Goal: Task Accomplishment & Management: Complete application form

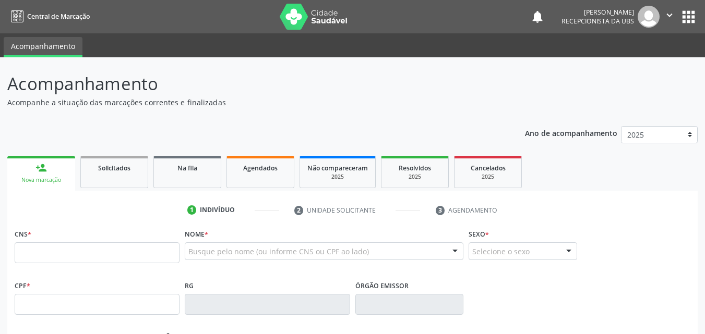
click at [26, 251] on input "text" at bounding box center [97, 252] width 165 height 21
type input "707 8036 1802 0613"
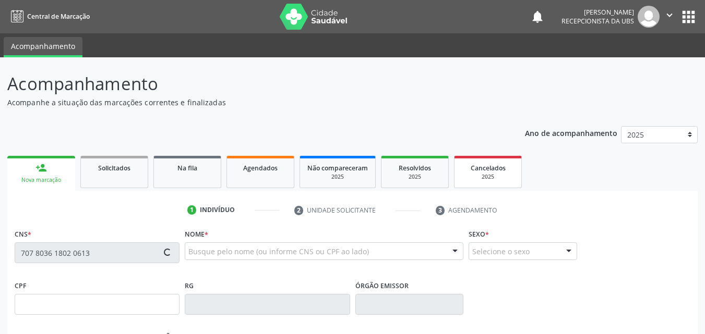
type input "24/03/2002"
type input "Marcia Maria Florencio Alves"
type input "(87) 99938-5272"
type input "121.258.504-60"
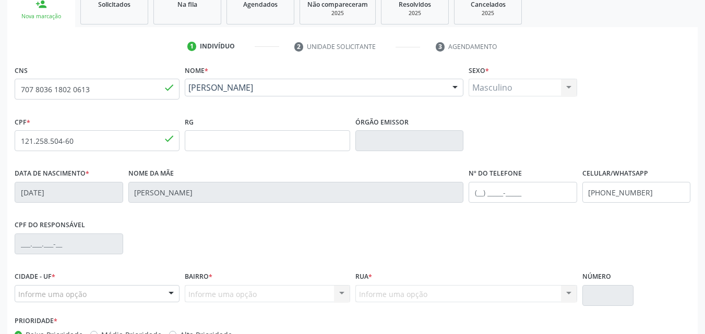
scroll to position [231, 0]
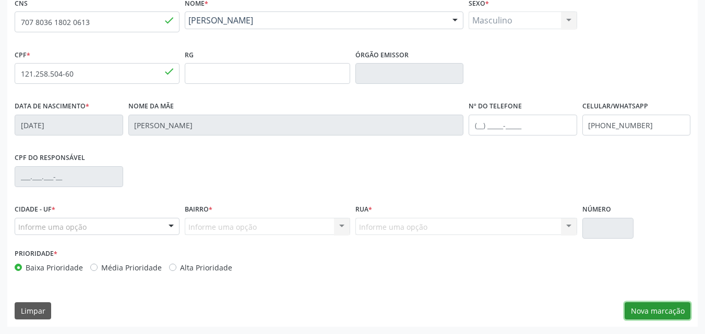
click at [658, 314] on button "Nova marcação" at bounding box center [657, 311] width 66 height 18
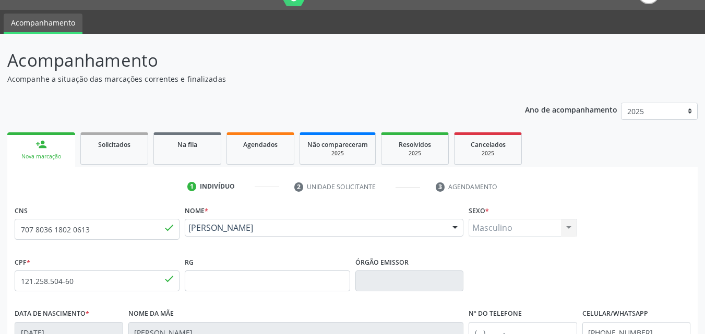
scroll to position [0, 0]
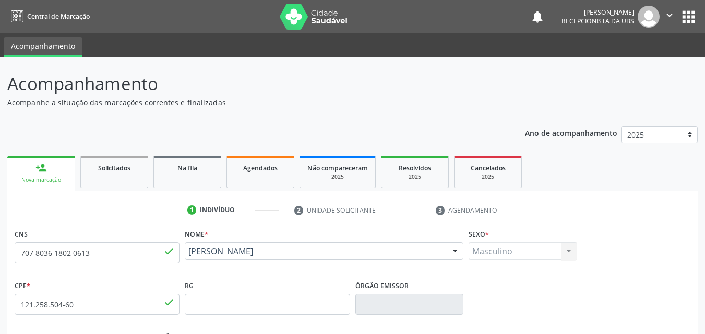
click at [39, 177] on div "Nova marcação" at bounding box center [41, 180] width 53 height 8
click at [40, 178] on div "Nova marcação" at bounding box center [41, 180] width 53 height 8
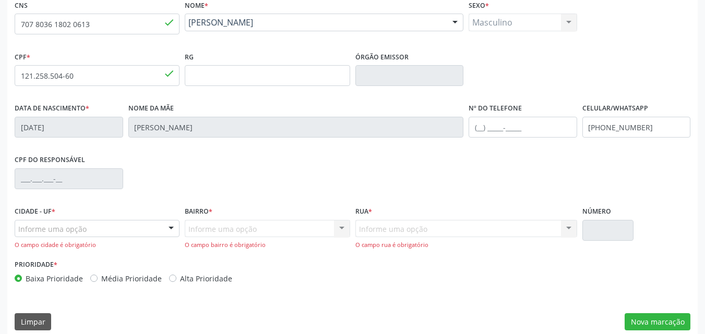
scroll to position [240, 0]
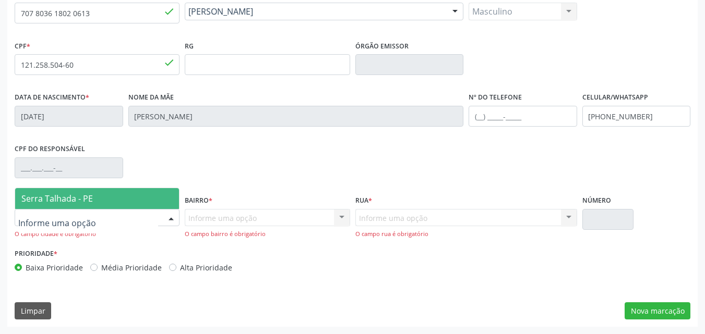
click at [45, 199] on span "Serra Talhada - PE" at bounding box center [56, 198] width 71 height 11
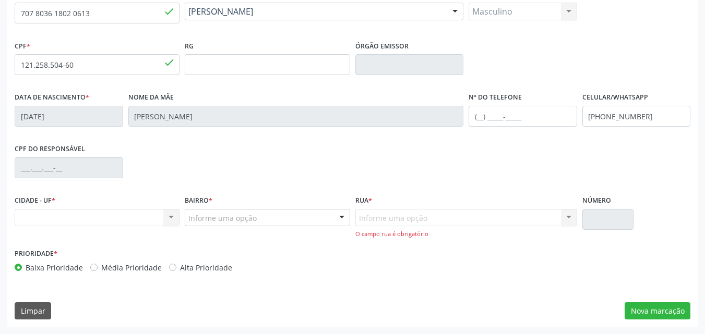
click at [34, 216] on div "Nenhum resultado encontrado para: " " Não há nenhuma opção para ser exibida." at bounding box center [97, 218] width 165 height 18
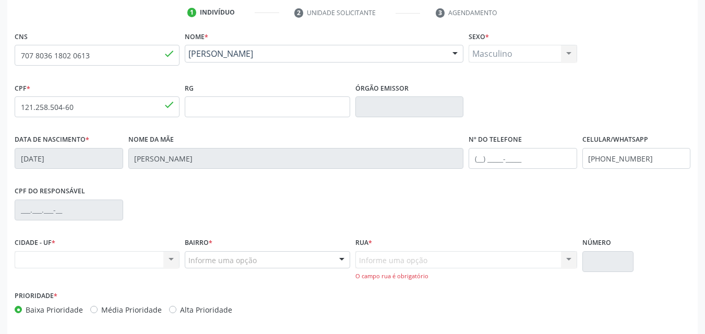
scroll to position [83, 0]
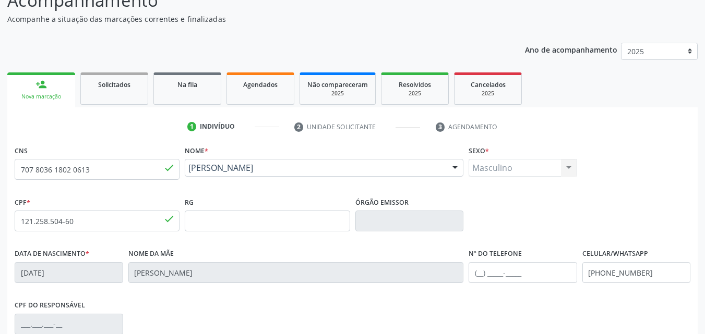
click at [487, 151] on span "*" at bounding box center [487, 151] width 4 height 9
click at [489, 166] on div "Masculino Masculino Feminino Nenhum resultado encontrado para: " " Não há nenhu…" at bounding box center [522, 168] width 108 height 18
click at [569, 168] on div "Masculino Masculino Feminino Nenhum resultado encontrado para: " " Não há nenhu…" at bounding box center [522, 168] width 108 height 18
click at [569, 167] on div "Masculino Masculino Feminino Nenhum resultado encontrado para: " " Não há nenhu…" at bounding box center [522, 168] width 108 height 18
click at [565, 166] on div "Masculino Masculino Feminino Nenhum resultado encontrado para: " " Não há nenhu…" at bounding box center [522, 168] width 108 height 18
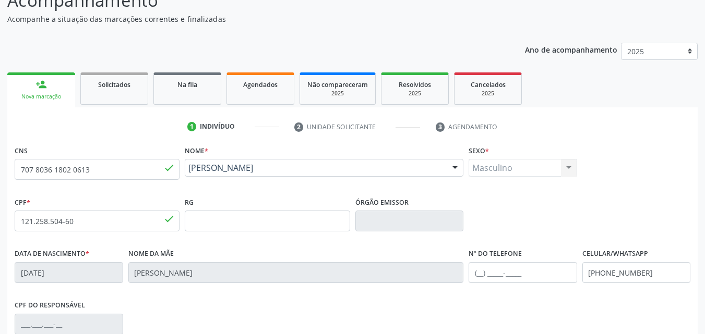
click at [565, 166] on div "Masculino Masculino Feminino Nenhum resultado encontrado para: " " Não há nenhu…" at bounding box center [522, 168] width 108 height 18
click at [490, 161] on div "Masculino Masculino Feminino Nenhum resultado encontrado para: " " Não há nenhu…" at bounding box center [522, 168] width 108 height 18
click at [45, 100] on div "Nova marcação" at bounding box center [41, 97] width 53 height 8
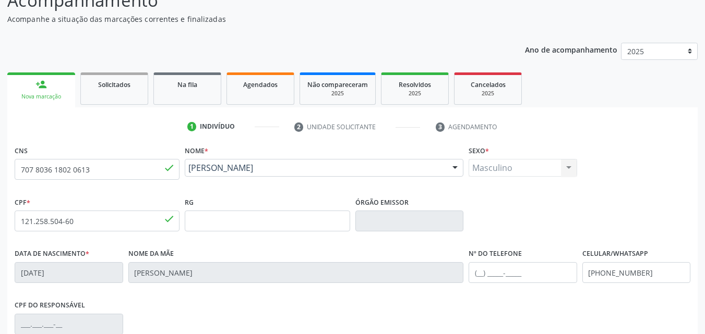
click at [50, 91] on link "person_add Nova marcação" at bounding box center [41, 89] width 68 height 35
click at [94, 172] on input "707 8036 1802 0613" at bounding box center [97, 169] width 165 height 21
type input "7"
type input "898 0060 2084 2225"
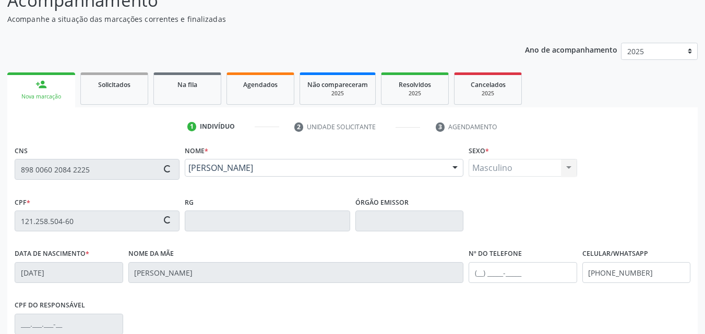
type input "12/11/2004"
type input "Auzenir Ozana dos Santos"
type input "(87) 99999-9999"
type input "2236"
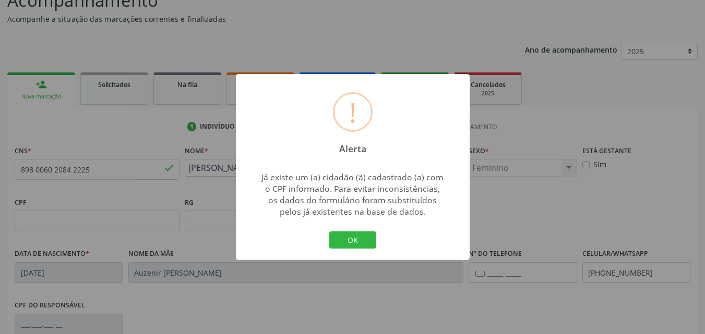
click at [351, 148] on h2 "Alerta" at bounding box center [352, 145] width 45 height 18
click at [361, 150] on h2 "Alerta" at bounding box center [352, 145] width 45 height 18
click at [363, 242] on button "OK" at bounding box center [352, 241] width 47 height 18
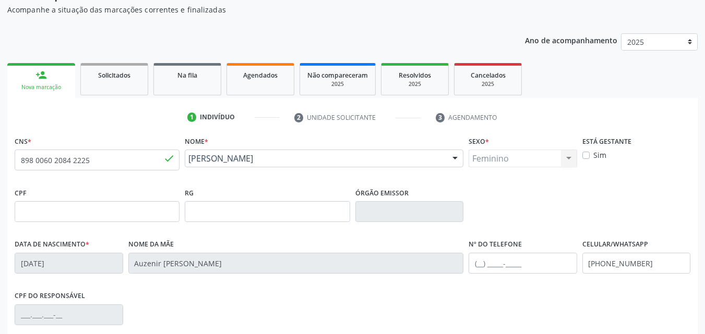
scroll to position [75, 0]
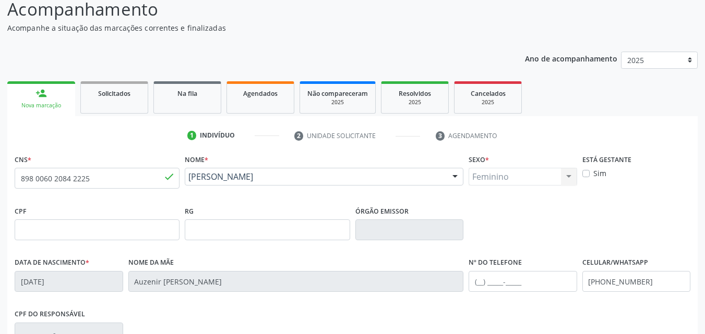
click at [570, 179] on div "Feminino Masculino Feminino Nenhum resultado encontrado para: " " Não há nenhum…" at bounding box center [522, 177] width 108 height 18
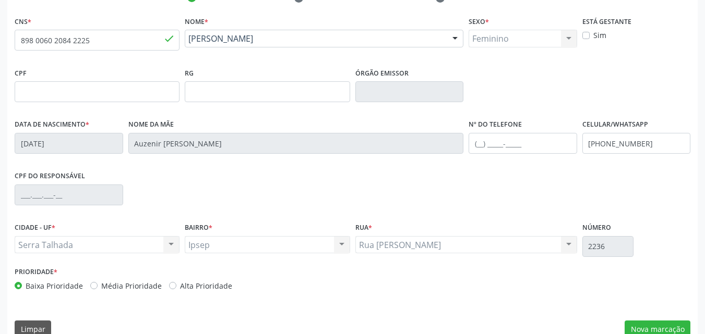
scroll to position [231, 0]
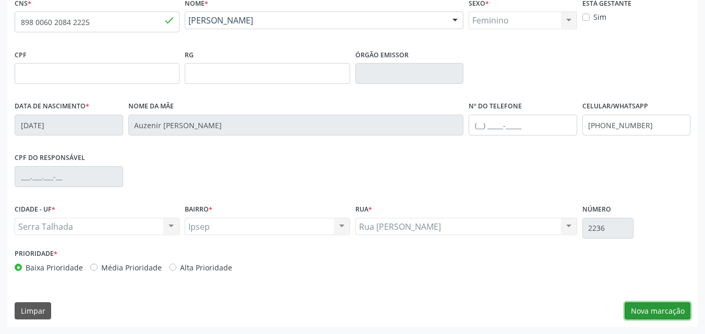
click at [647, 304] on button "Nova marcação" at bounding box center [657, 311] width 66 height 18
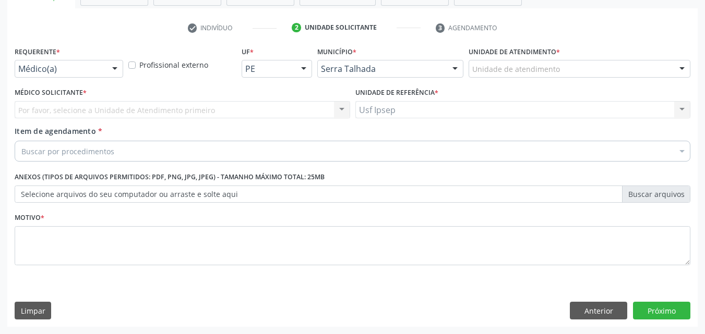
scroll to position [183, 0]
click at [115, 70] on div at bounding box center [115, 69] width 16 height 18
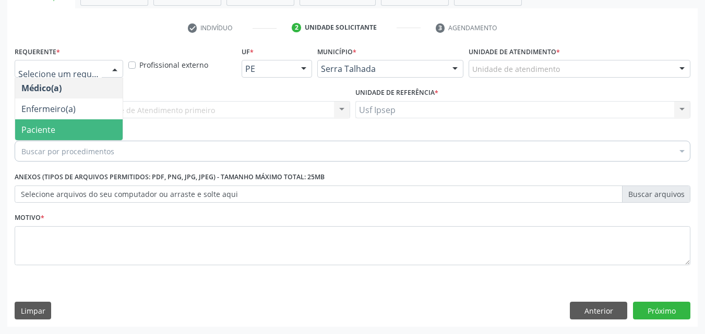
click at [90, 132] on span "Paciente" at bounding box center [68, 129] width 107 height 21
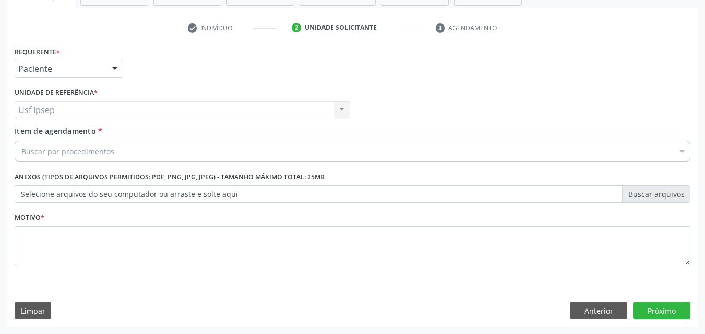
click at [22, 132] on span "Item de agendamento" at bounding box center [55, 131] width 81 height 10
click at [21, 141] on input "Item de agendamento *" at bounding box center [21, 151] width 0 height 21
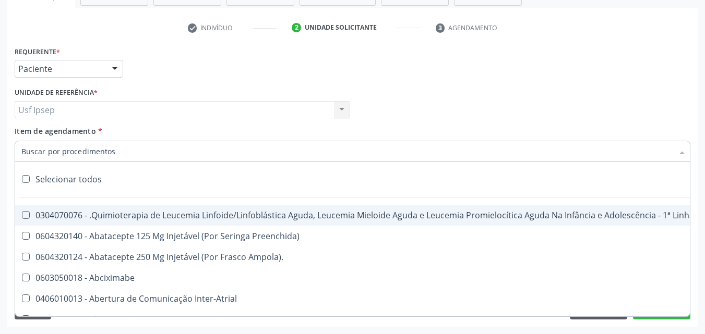
click at [42, 133] on span "Item de agendamento" at bounding box center [55, 131] width 81 height 10
click at [42, 141] on input "Item de agendamento *" at bounding box center [346, 151] width 651 height 21
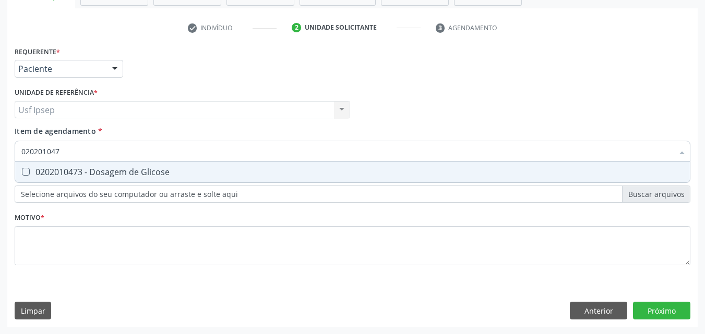
type input "0202010473"
click at [28, 169] on Glicose at bounding box center [26, 172] width 8 height 8
click at [22, 169] on Glicose "checkbox" at bounding box center [18, 171] width 7 height 7
checkbox Glicose "true"
click at [64, 152] on input "0202010473" at bounding box center [346, 151] width 651 height 21
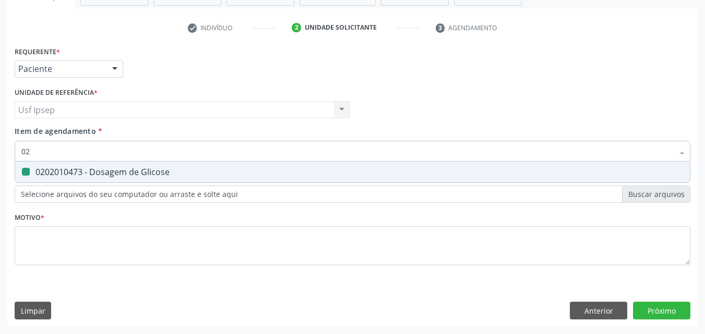
type input "0"
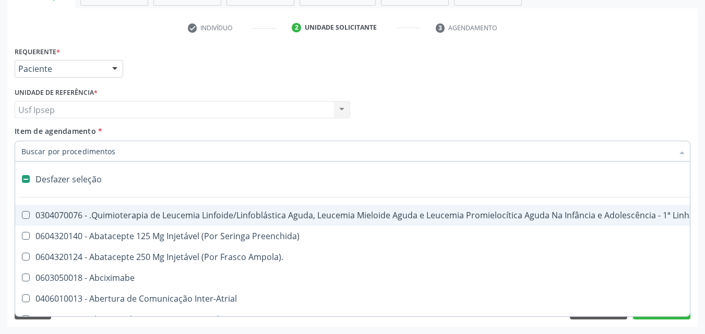
checkbox Manutenção "false"
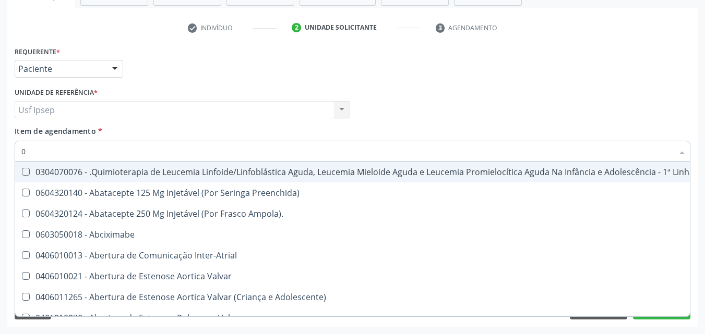
type input "02"
checkbox Bilateral "true"
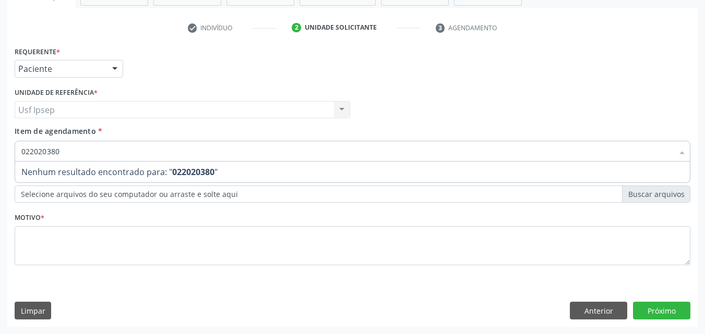
click at [59, 153] on input "022020380" at bounding box center [346, 151] width 651 height 21
click at [60, 150] on input "022020380" at bounding box center [346, 151] width 651 height 21
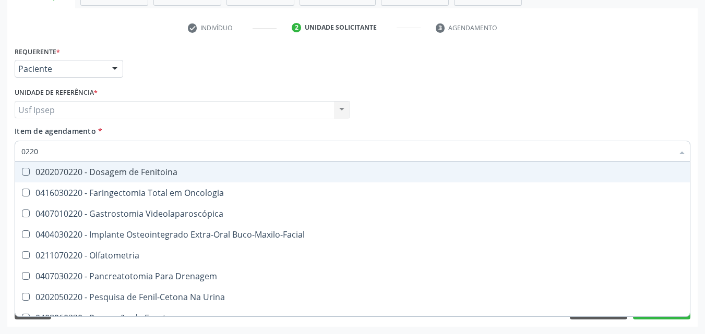
click at [29, 151] on input "0220" at bounding box center [346, 151] width 651 height 21
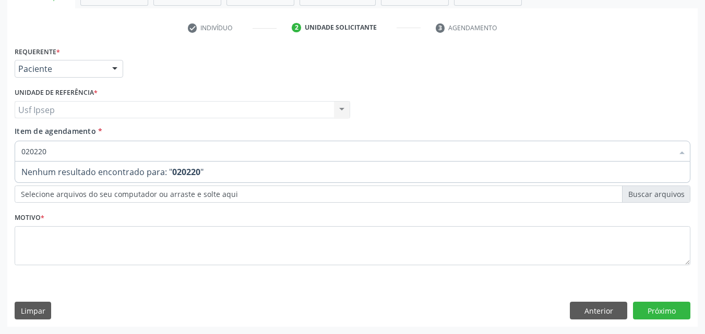
click at [38, 150] on input "020220" at bounding box center [346, 151] width 651 height 21
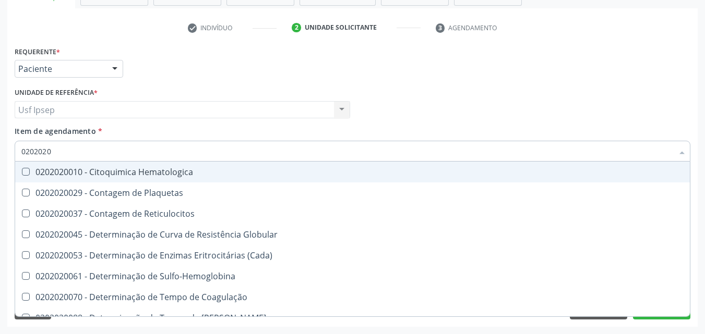
click at [55, 151] on input "0202020" at bounding box center [346, 151] width 651 height 21
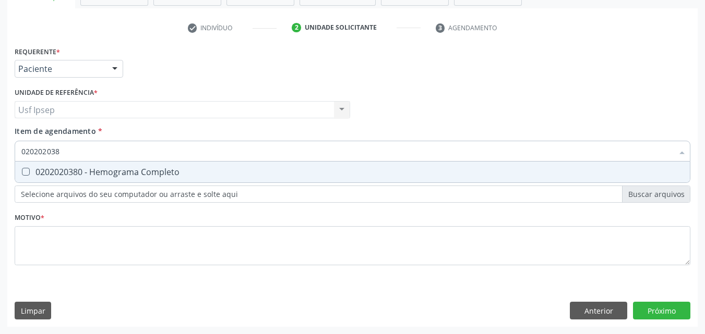
type input "0202020380"
click at [23, 172] on Completo at bounding box center [26, 172] width 8 height 8
click at [22, 172] on Completo "checkbox" at bounding box center [18, 171] width 7 height 7
checkbox Completo "true"
click at [70, 155] on input "0202020380" at bounding box center [346, 151] width 651 height 21
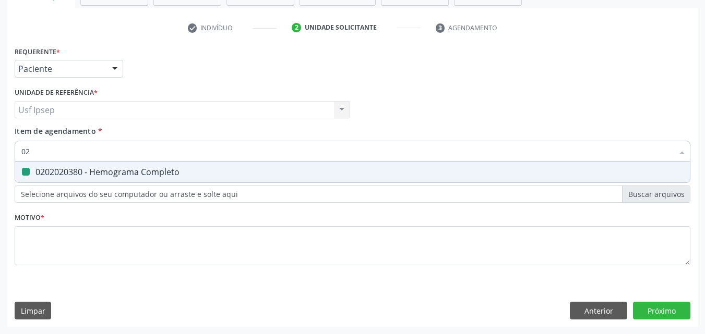
type input "0"
checkbox Completo "false"
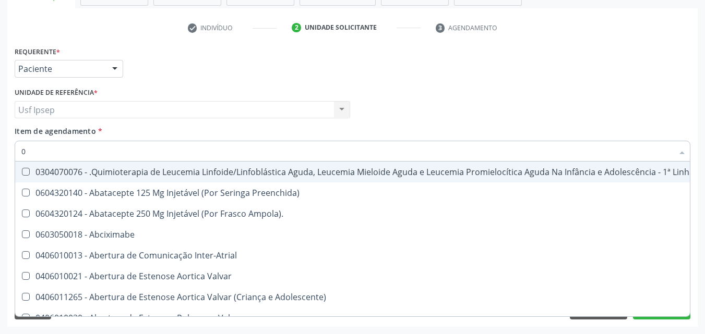
type input "02"
checkbox Bilateral "true"
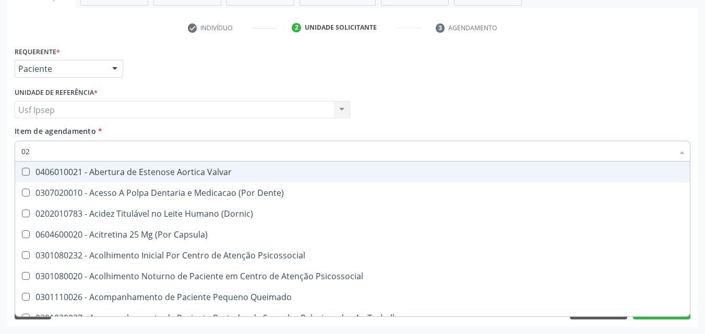
type input "020"
checkbox \(Qualitativo\) "true"
checkbox Glicose "false"
checkbox \(T3\) "true"
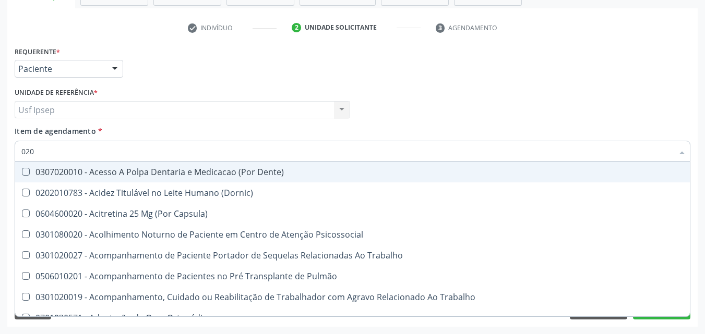
type input "0202"
checkbox Laser "true"
checkbox Biologica "true"
checkbox Glicose "false"
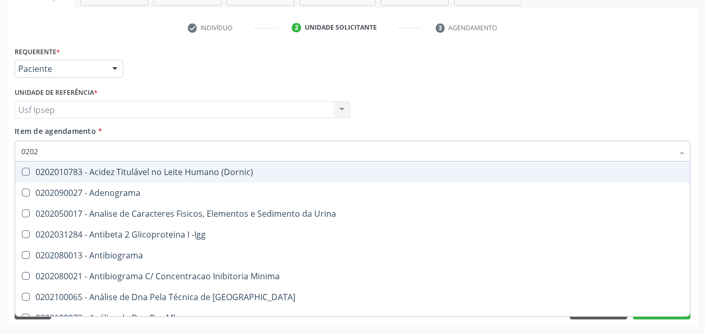
type input "02020"
checkbox Xi "true"
checkbox Glicose "false"
checkbox Zinco "true"
checkbox Completo "false"
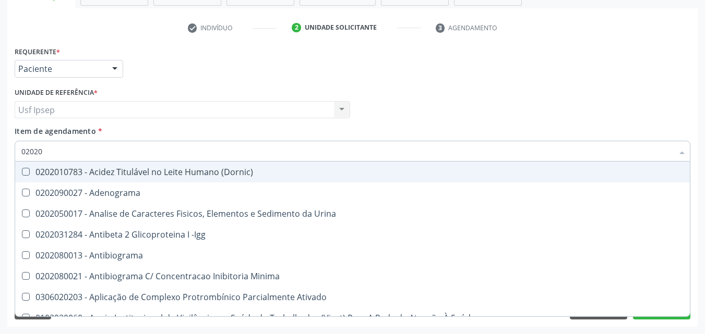
type input "020201"
checkbox T3 "true"
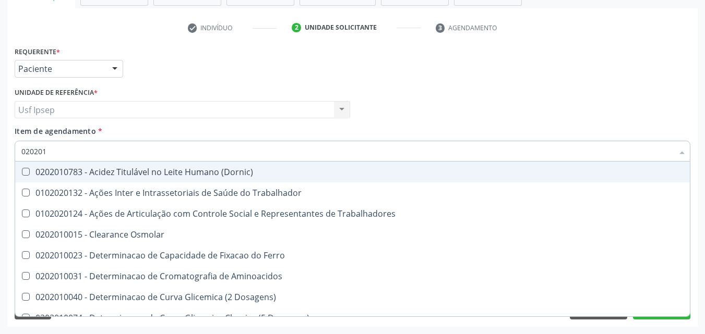
type input "0202010"
checkbox II "true"
checkbox Glicose "false"
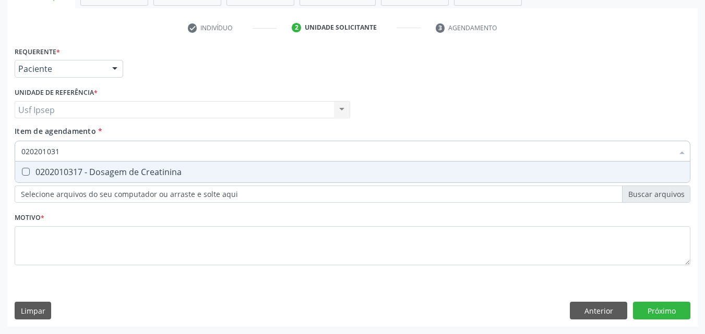
type input "0202010317"
click at [22, 172] on Creatinina at bounding box center [26, 172] width 8 height 8
click at [22, 172] on Creatinina "checkbox" at bounding box center [18, 171] width 7 height 7
checkbox Creatinina "true"
click at [64, 150] on input "0202010317" at bounding box center [346, 151] width 651 height 21
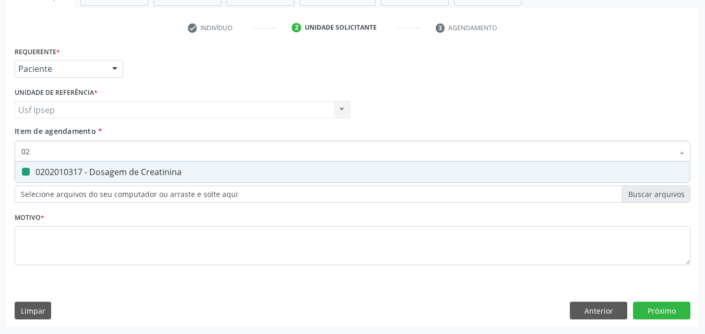
type input "0"
checkbox Creatinina "false"
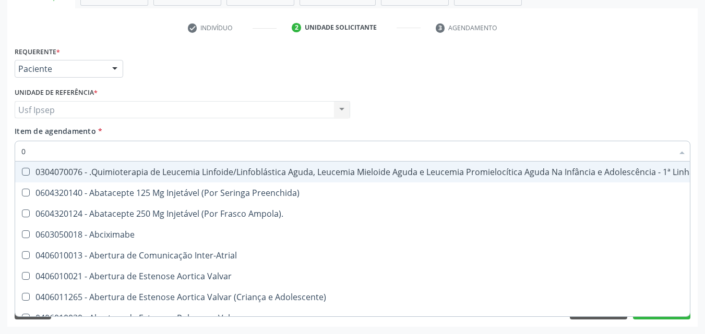
type input "02"
checkbox Meckel "true"
checkbox Bilateral "true"
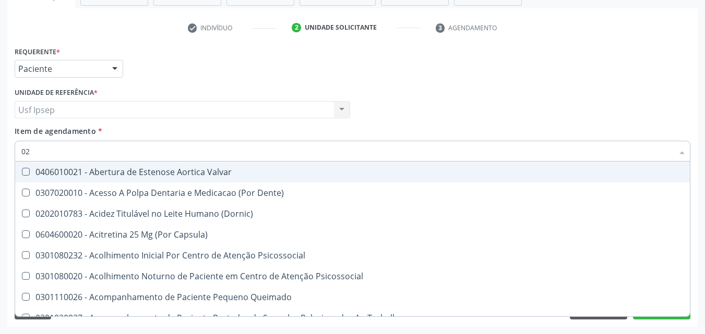
type input "020"
checkbox Complementar\) "true"
checkbox \(Qualitativo\) "true"
checkbox Creatinina "false"
checkbox Glicose "false"
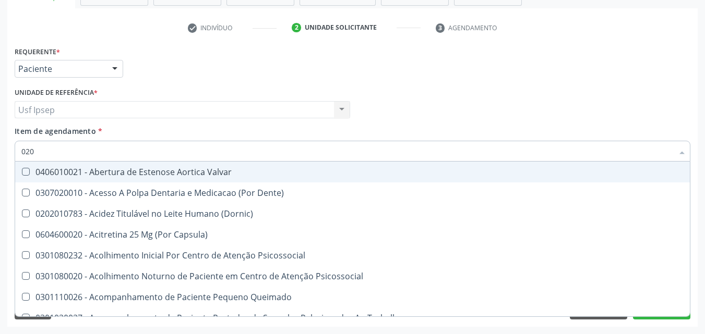
checkbox \(T3\) "true"
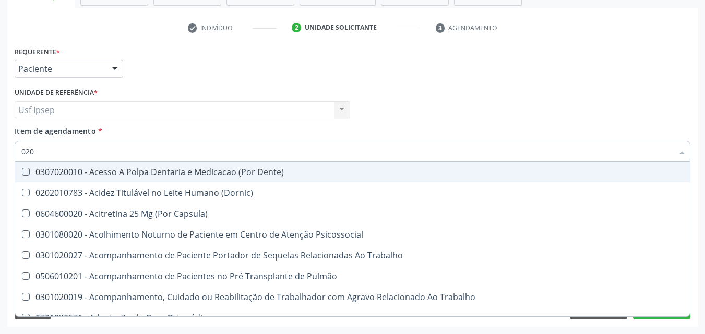
type input "0202"
checkbox Ossea "true"
checkbox Laser "true"
checkbox Biologica "true"
checkbox Creatinina "false"
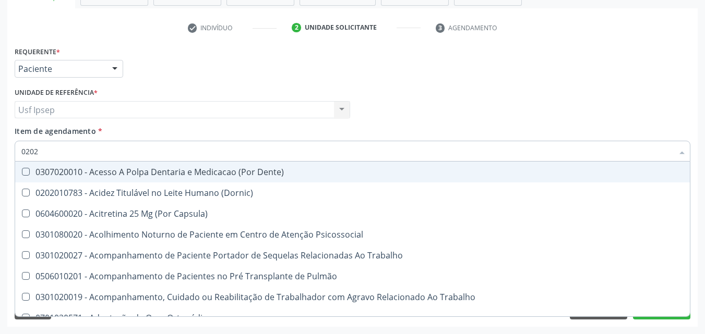
checkbox Glicose "false"
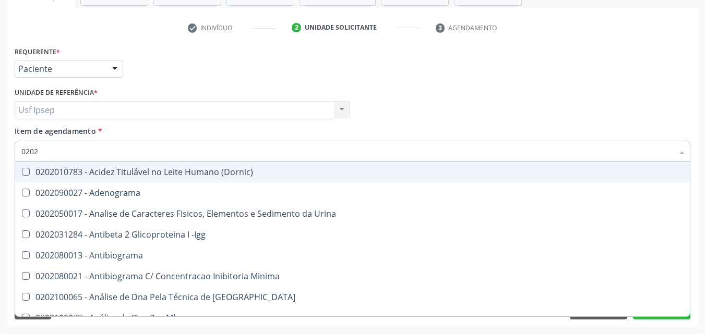
type input "02020"
checkbox Calcio "true"
checkbox Creatinina "false"
checkbox Xi "true"
checkbox Glicose "false"
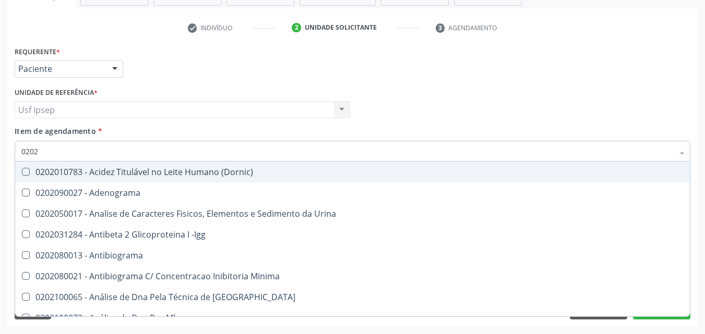
checkbox Zinco "true"
checkbox Completo "false"
type input "020201"
checkbox Gestante "true"
checkbox T3 "true"
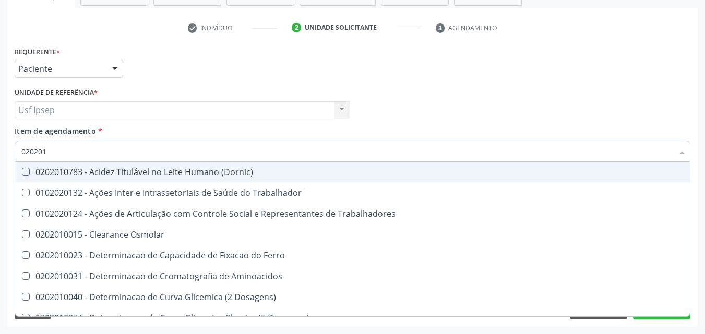
type input "0202010"
checkbox Ionizavel "true"
checkbox Creatinina "false"
checkbox II "true"
checkbox Glicose "false"
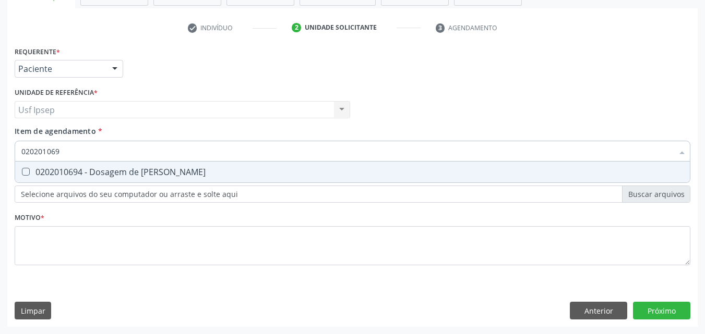
type input "0202010694"
click at [27, 171] on Ureia at bounding box center [26, 172] width 8 height 8
click at [22, 171] on Ureia "checkbox" at bounding box center [18, 171] width 7 height 7
checkbox Ureia "true"
click at [67, 149] on input "0202010694" at bounding box center [346, 151] width 651 height 21
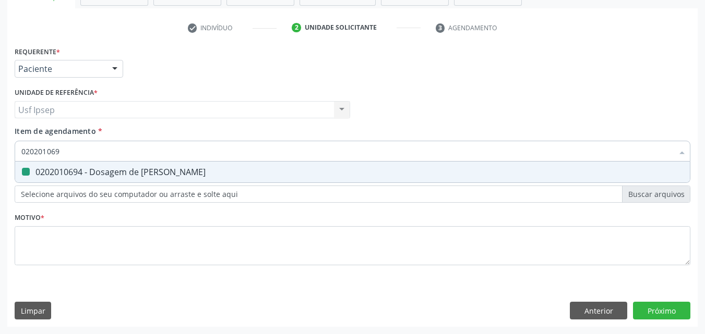
type input "02020106"
checkbox Ureia "false"
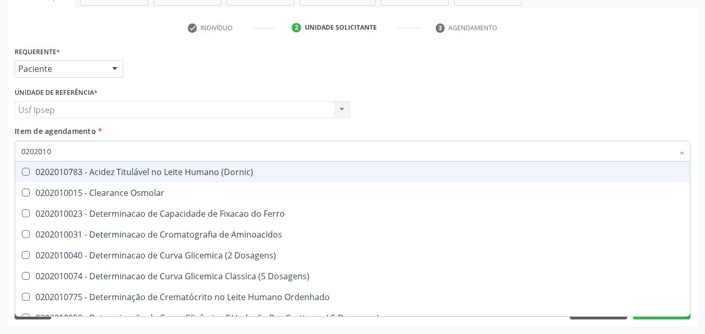
type input "020201"
checkbox Creatinina "false"
checkbox Folato "true"
checkbox Glicose "false"
checkbox Nt-Probnp\) "true"
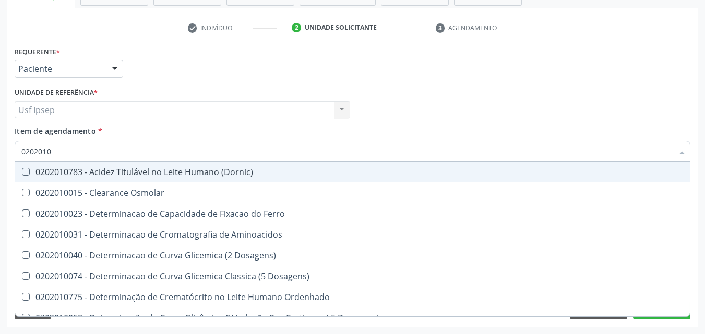
checkbox Ureia "false"
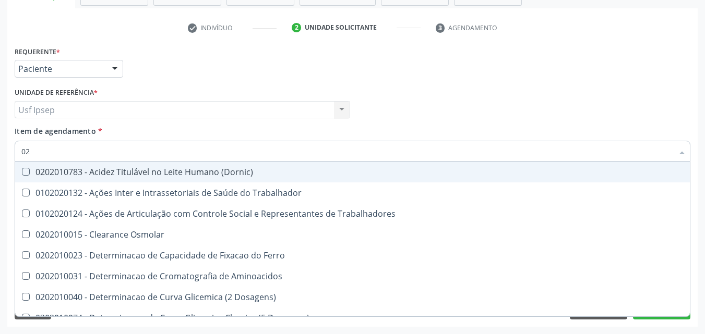
type input "0"
checkbox Creatinina "false"
checkbox Glicose "false"
checkbox Ureia "false"
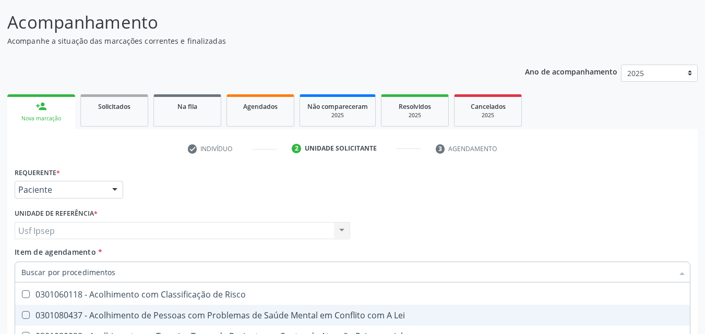
scroll to position [78, 0]
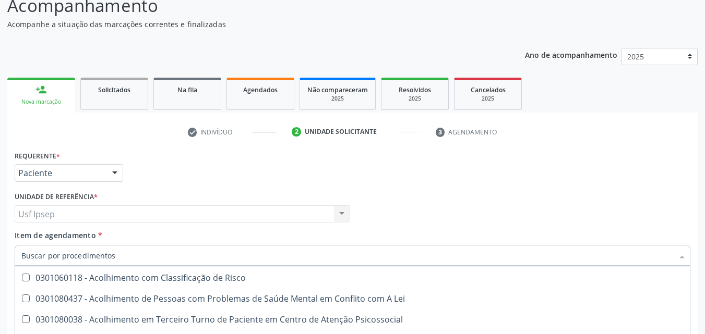
click at [68, 239] on span "Item de agendamento" at bounding box center [55, 235] width 81 height 10
click at [68, 245] on input "Item de agendamento *" at bounding box center [346, 255] width 651 height 21
checkbox Preenchida\) "true"
checkbox Ampola\)\ "true"
checkbox Abciximabe "true"
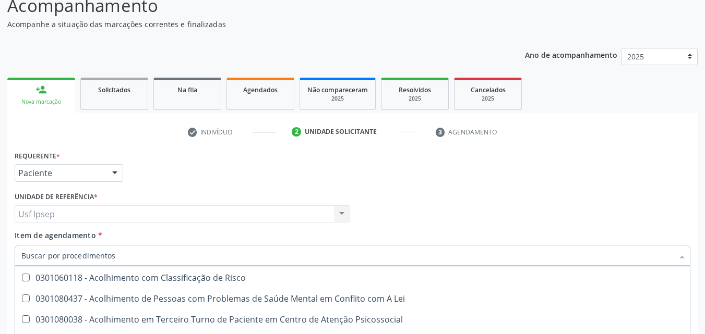
checkbox Inter-Atrial "true"
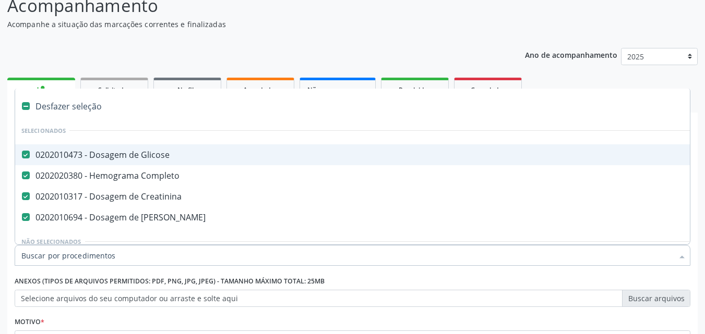
scroll to position [0, 0]
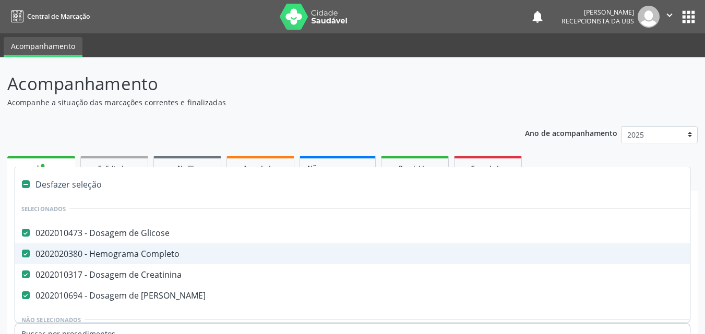
click at [340, 101] on p "Acompanhe a situação das marcações correntes e finalizadas" at bounding box center [248, 102] width 483 height 11
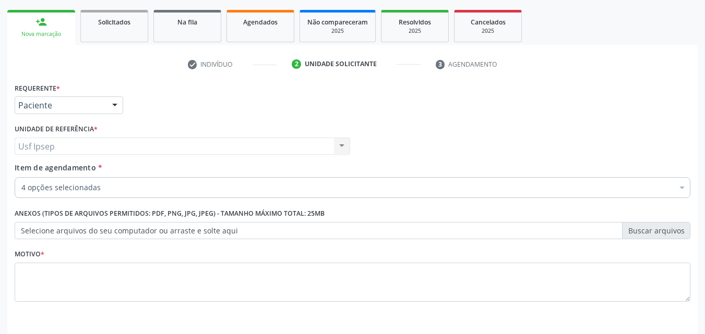
scroll to position [156, 0]
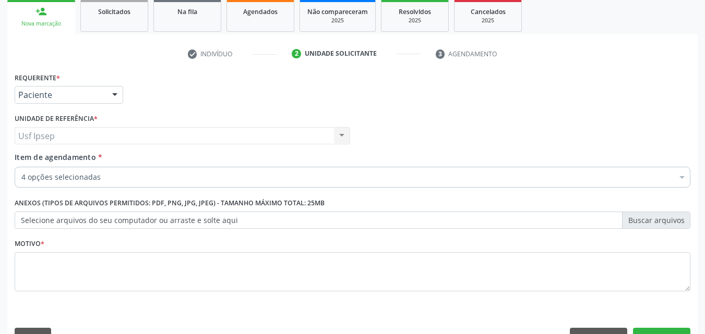
click at [54, 160] on span "Item de agendamento" at bounding box center [55, 157] width 81 height 10
click at [21, 167] on input "Item de agendamento *" at bounding box center [21, 177] width 0 height 21
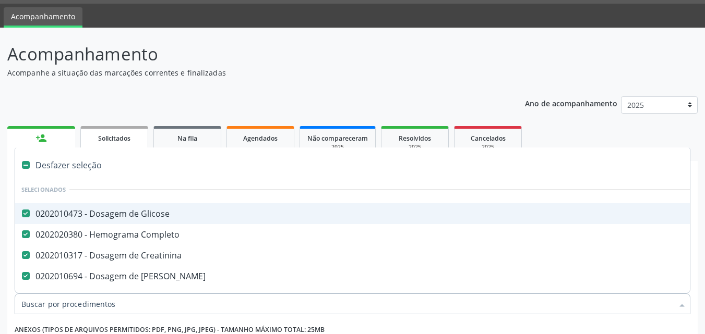
scroll to position [0, 0]
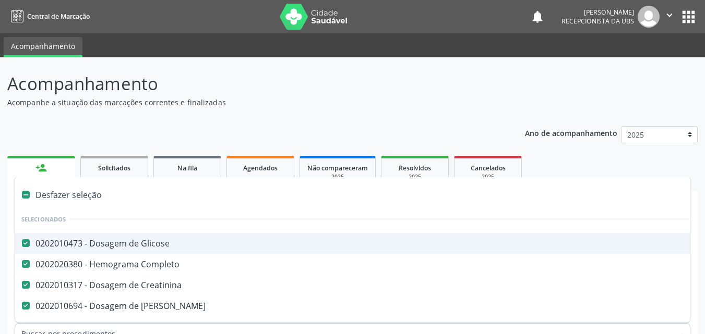
click at [594, 84] on header "Acompanhamento Acompanhe a situação das marcações correntes e finalizadas Relat…" at bounding box center [352, 89] width 690 height 37
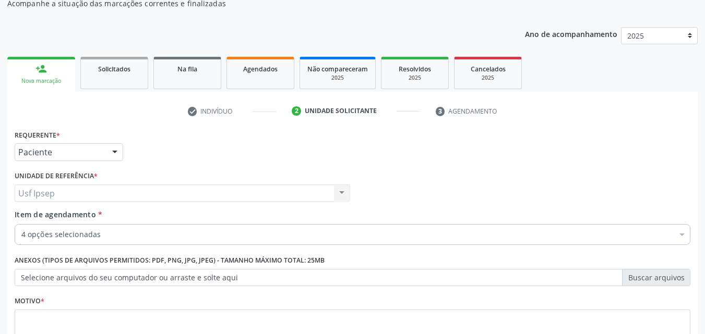
scroll to position [104, 0]
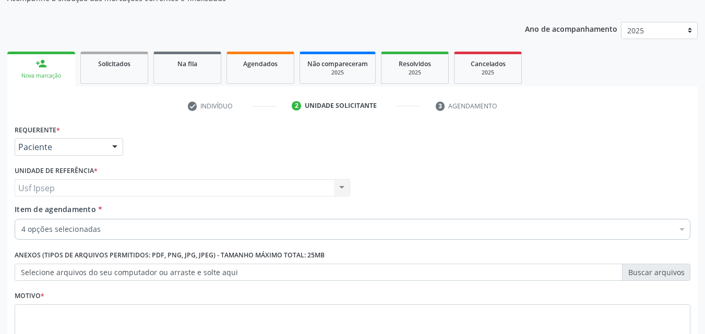
click at [35, 208] on span "Item de agendamento" at bounding box center [55, 209] width 81 height 10
click at [21, 219] on input "Item de agendamento *" at bounding box center [21, 229] width 0 height 21
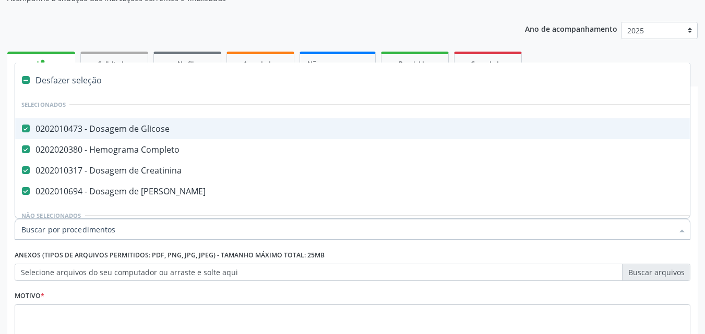
click at [28, 230] on input "Item de agendamento *" at bounding box center [346, 229] width 651 height 21
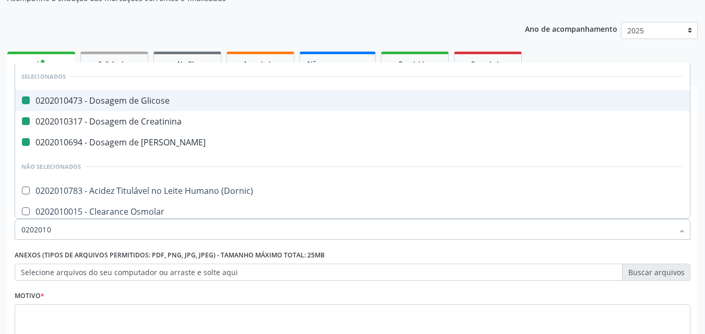
type input "02020102"
checkbox Glicose "false"
checkbox Creatinina "false"
checkbox Ureia "false"
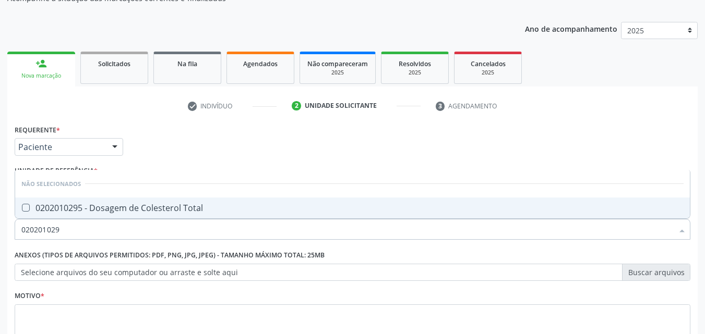
type input "0202010295"
click at [26, 208] on Total at bounding box center [26, 208] width 8 height 8
click at [22, 208] on Total "checkbox" at bounding box center [18, 207] width 7 height 7
checkbox Total "true"
click at [64, 230] on input "0202010295" at bounding box center [346, 229] width 651 height 21
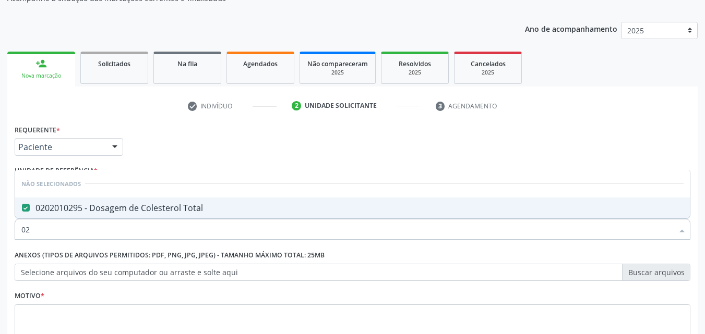
type input "0"
checkbox Total "true"
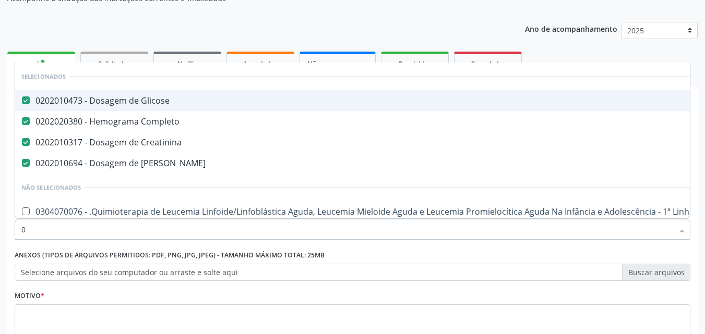
type input "02"
checkbox Transferências "true"
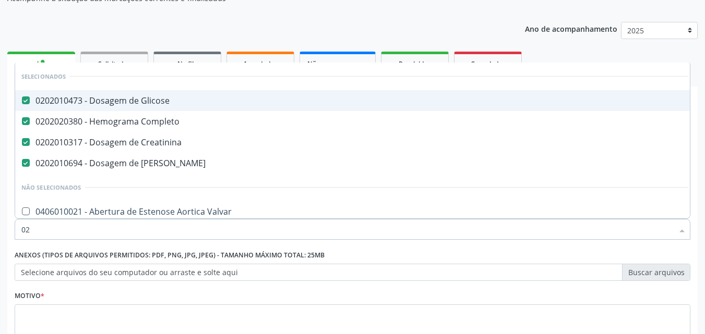
type input "020"
checkbox Congênita "true"
checkbox Total "false"
type input "0202"
checkbox Fragmento "true"
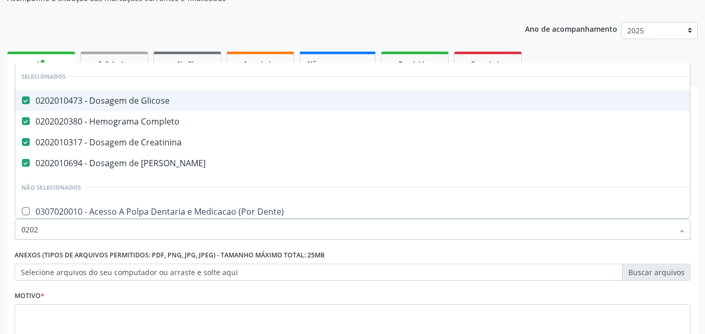
checkbox Total "false"
type input "02020"
checkbox Barbituratos "true"
checkbox Total "false"
type input "020201"
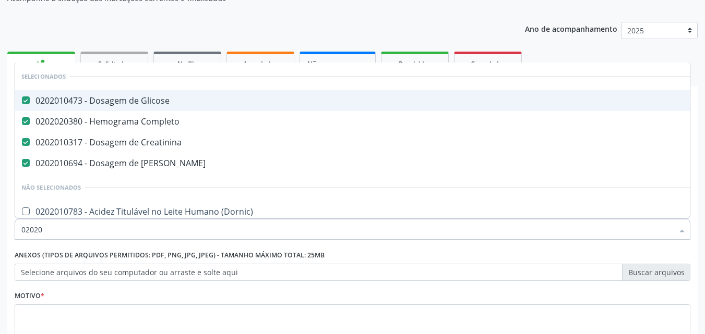
checkbox Molecular "true"
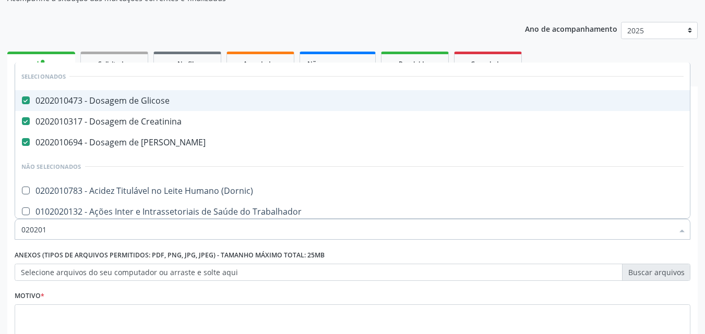
type input "0202010"
checkbox Fracoes "true"
checkbox Total "false"
type input "02020106"
checkbox Ureia "false"
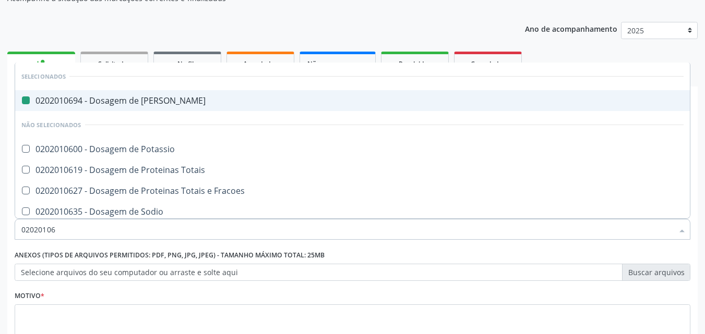
type input "020201067"
checkbox Ureia "false"
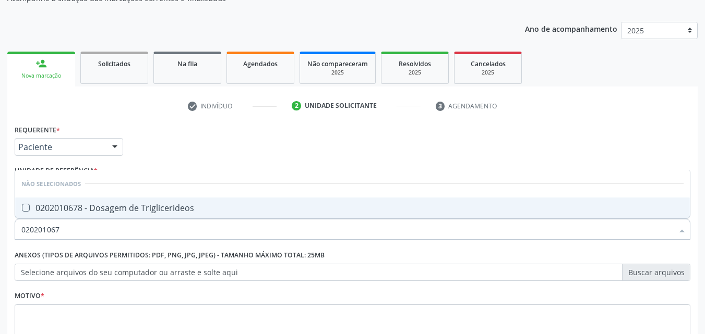
type input "0202010678"
click at [32, 209] on div "0202010678 - Dosagem de Triglicerideos" at bounding box center [352, 208] width 662 height 8
checkbox Triglicerideos "true"
click at [74, 226] on input "0202010678" at bounding box center [346, 229] width 651 height 21
type input "0"
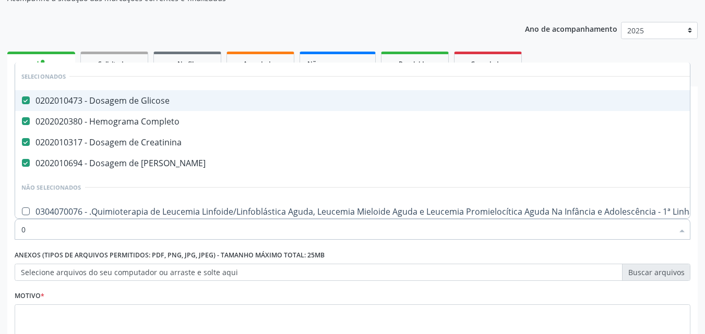
type input "02"
checkbox Transferências "true"
checkbox Citopatológico "true"
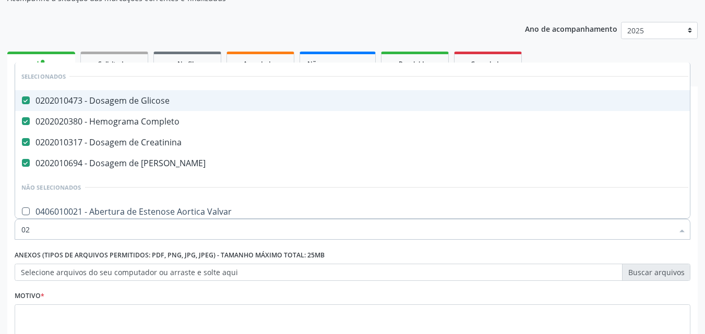
type input "020"
checkbox Congênita "true"
checkbox Pediátrico "true"
checkbox Total "false"
checkbox Triglicerideos "false"
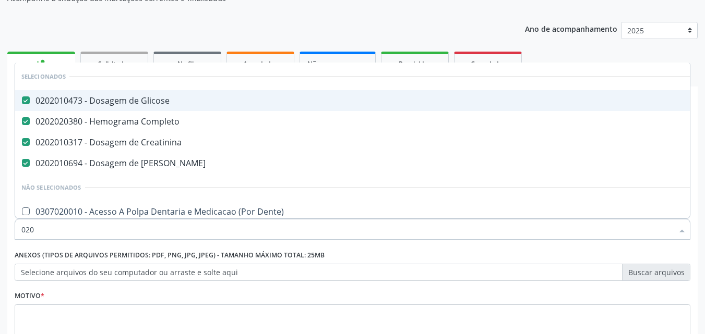
type input "0202"
checkbox Fragmento "true"
checkbox 67 "true"
checkbox Total "false"
type input "02020"
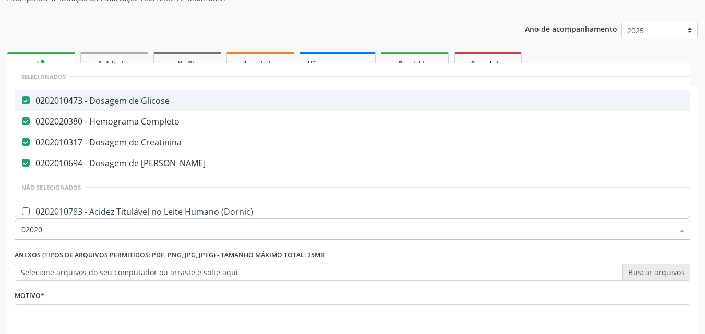
checkbox Barbituratos "true"
checkbox Total "false"
checkbox Funcional "true"
checkbox Triglicerideos "false"
type input "020201"
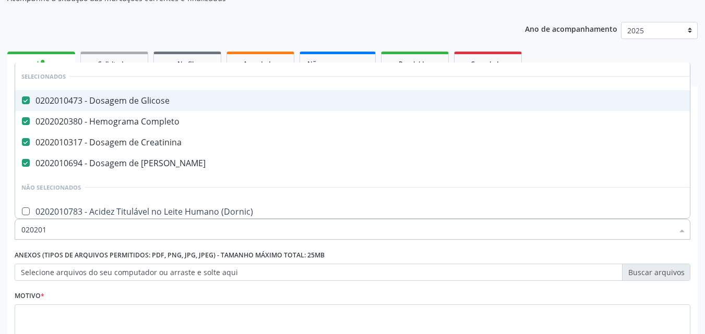
checkbox Molecular "true"
checkbox 17-Hidroxicorticosteroides "true"
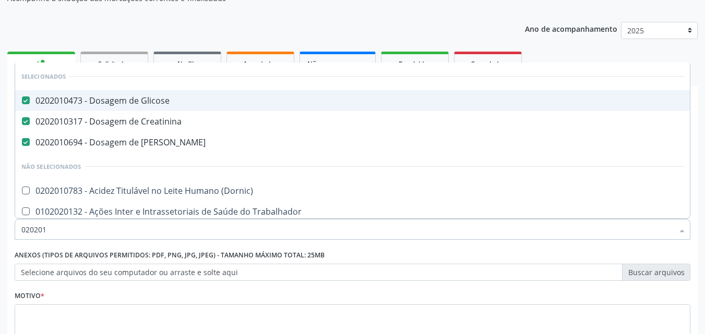
type input "0202010"
checkbox Fracoes "true"
checkbox Total "false"
checkbox Muco-Proteinas "true"
type input "02020105"
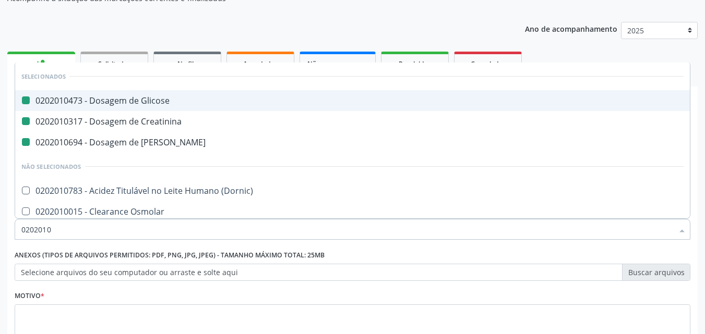
checkbox Glicose "false"
checkbox Creatinina "false"
checkbox Ureia "false"
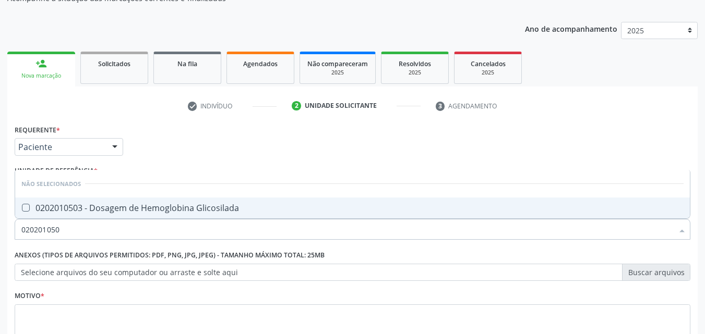
type input "0202010503"
click at [29, 208] on Glicosilada at bounding box center [26, 208] width 8 height 8
click at [22, 208] on Glicosilada "checkbox" at bounding box center [18, 207] width 7 height 7
checkbox Glicosilada "true"
click at [69, 229] on input "0202010503" at bounding box center [346, 229] width 651 height 21
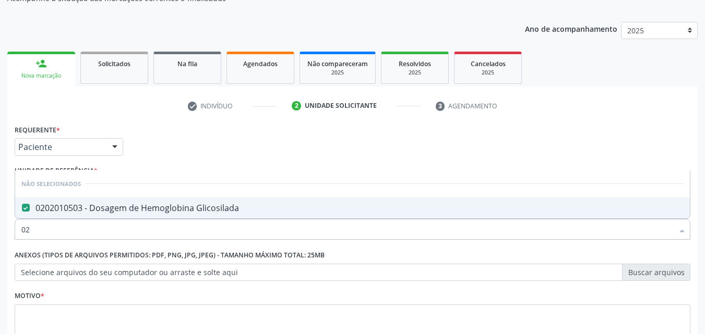
type input "0"
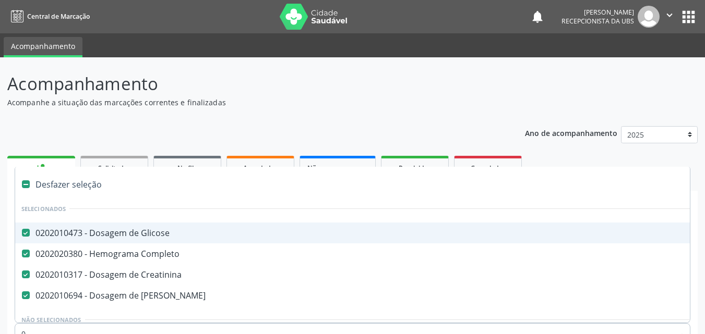
type input "02"
checkbox Transferências "true"
checkbox Liquorico\) "true"
checkbox Citopatológico "true"
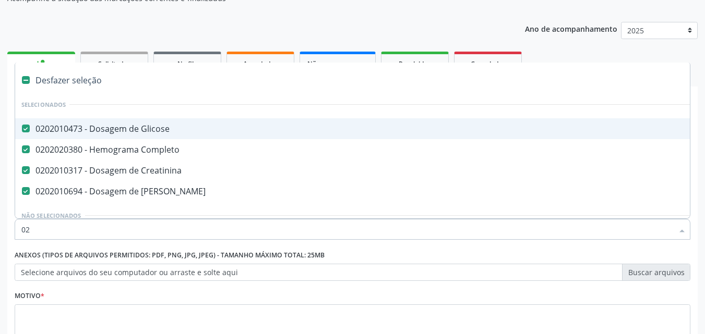
type input "020"
checkbox \(Monocular\) "true"
checkbox Infusão "true"
checkbox 34 "true"
checkbox Transferências "false"
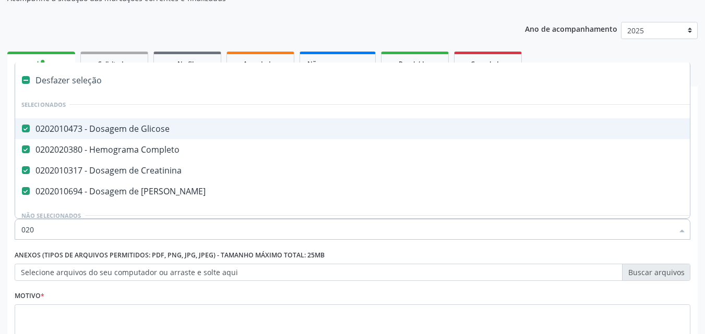
checkbox Liquorico\) "false"
checkbox Citopatológico "false"
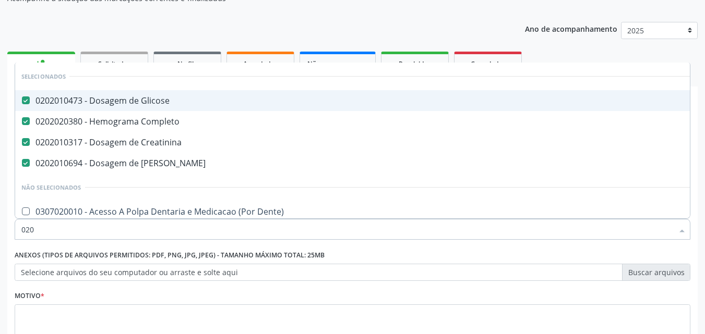
type input "0202"
checkbox Fragmento "true"
checkbox Percutanea "true"
checkbox 67 "true"
checkbox Total "false"
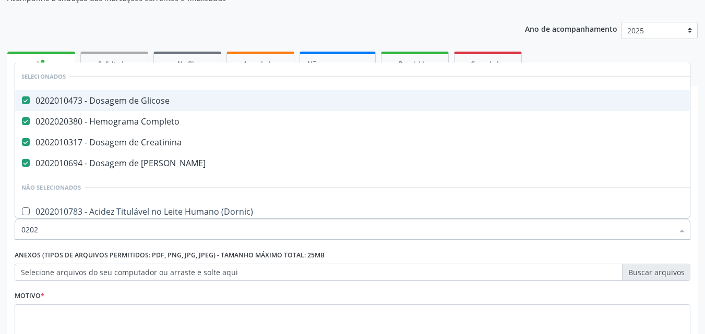
type input "02020"
checkbox Barbituratos "true"
checkbox Total "false"
checkbox Serico "true"
checkbox Glicosilada "false"
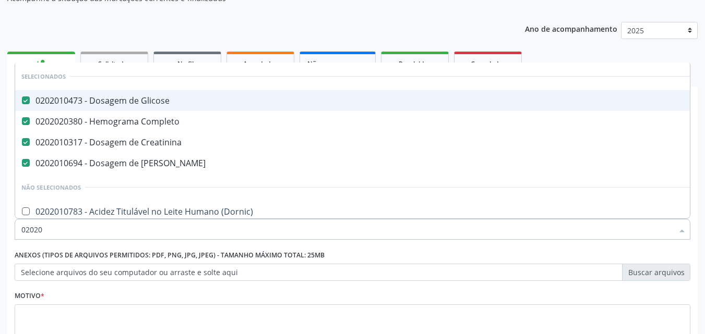
checkbox Funcional "true"
checkbox Triglicerideos "false"
type input "020205"
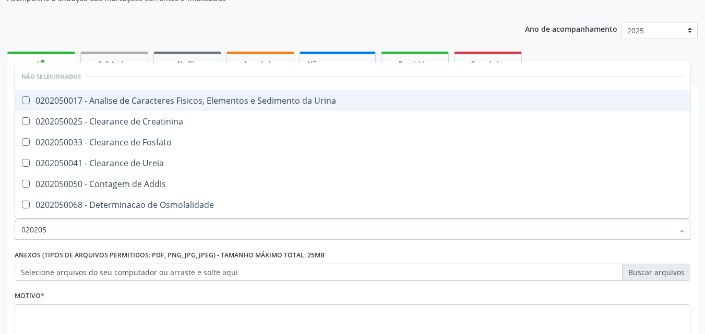
checkbox Urina "false"
checkbox Creatinina "false"
checkbox Fosfato "false"
checkbox Ureia "false"
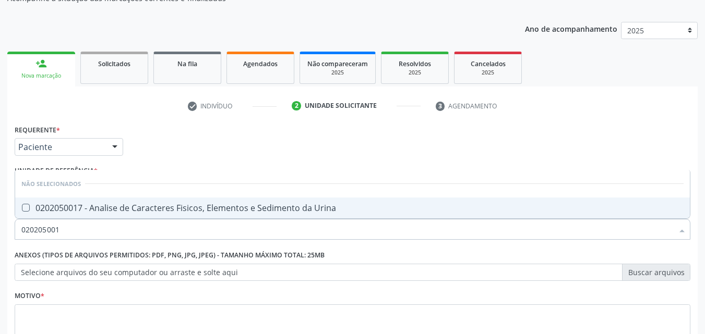
type input "0202050017"
click at [29, 208] on Urina at bounding box center [26, 208] width 8 height 8
click at [22, 208] on Urina "checkbox" at bounding box center [18, 207] width 7 height 7
checkbox Urina "true"
click at [66, 232] on input "0202050017" at bounding box center [346, 229] width 651 height 21
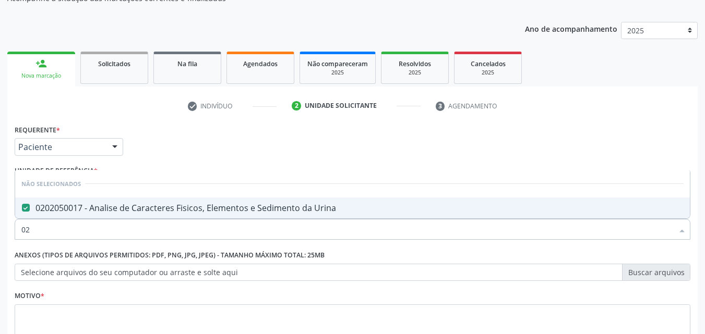
type input "0"
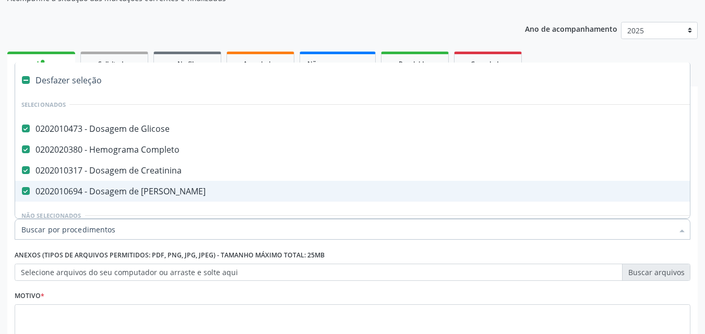
click at [23, 228] on input "Item de agendamento *" at bounding box center [346, 229] width 651 height 21
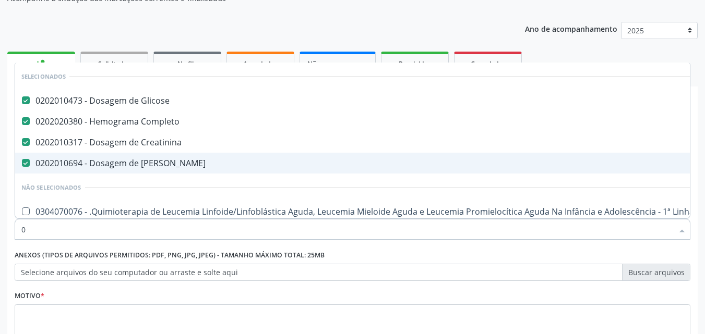
type input "02"
checkbox Coração "true"
checkbox Urina "false"
checkbox Transferências "true"
checkbox Liquorico\) "true"
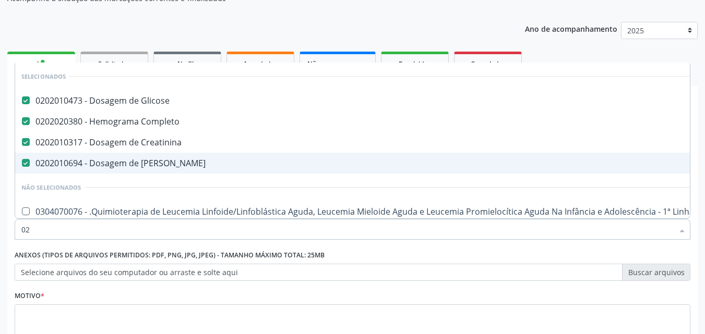
checkbox Citopatológico "true"
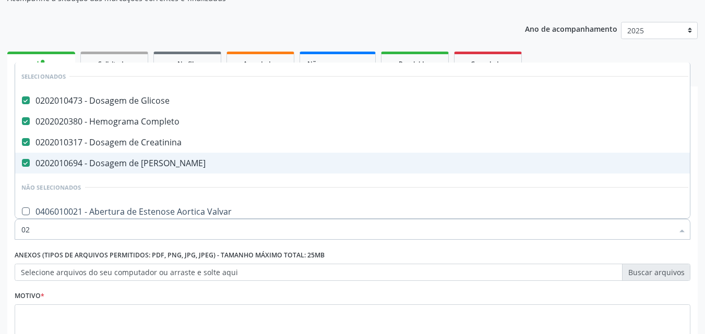
type input "020"
checkbox Terapeutica "true"
checkbox Urina "false"
checkbox Congênita "true"
checkbox Dosagens\) "true"
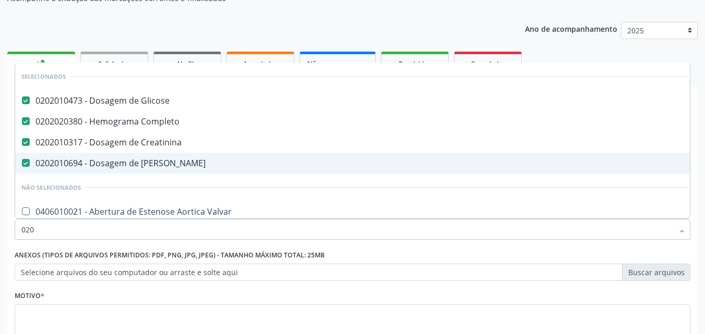
checkbox Pediátrico "true"
checkbox Total "false"
checkbox Glicosilada "false"
checkbox Triglicerideos "false"
type input "0202"
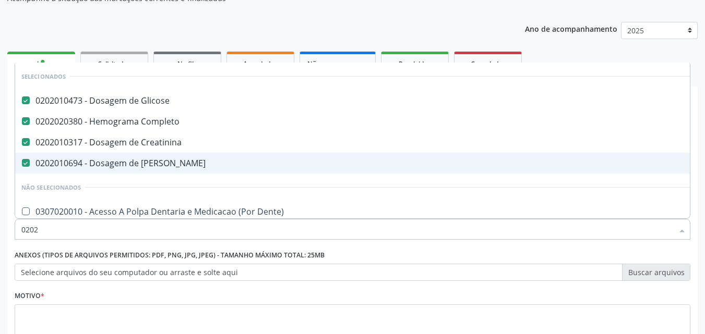
checkbox Capsula\) "true"
checkbox Urina "false"
checkbox Fragmento "true"
checkbox Percutanea "true"
checkbox 67 "true"
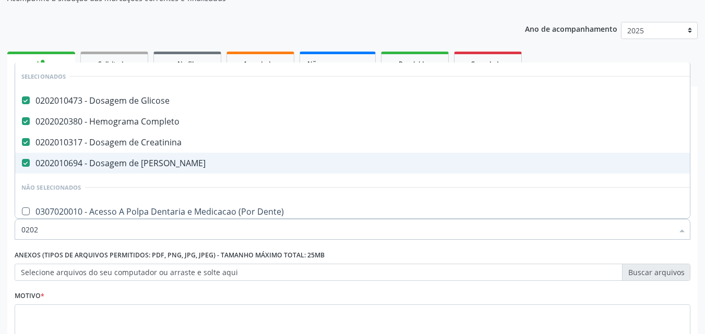
checkbox Total "false"
type input "02020"
checkbox Barbituratos "true"
checkbox Total "false"
checkbox Serico "true"
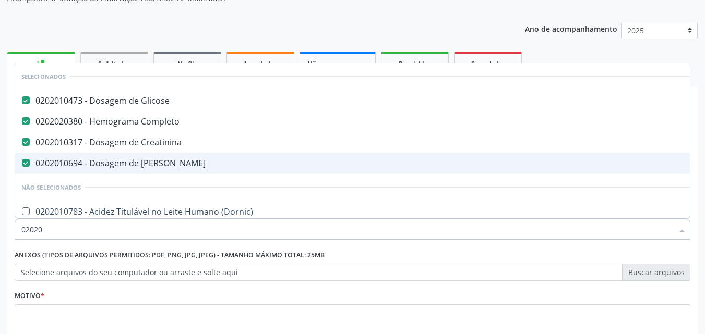
checkbox Glicosilada "false"
checkbox Funcional "true"
checkbox Triglicerideos "false"
type input "020206"
checkbox Glicose "false"
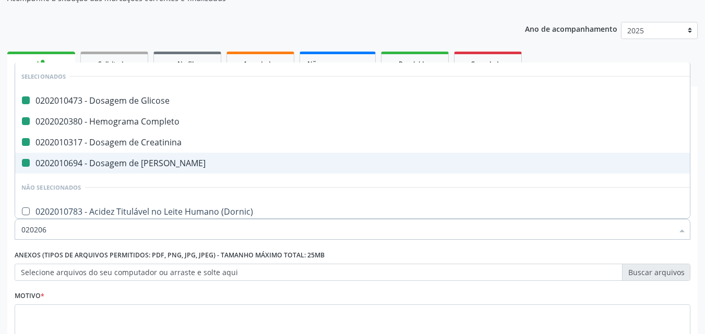
checkbox Completo "false"
checkbox Creatinina "false"
checkbox Ureia "false"
checkbox Urina "false"
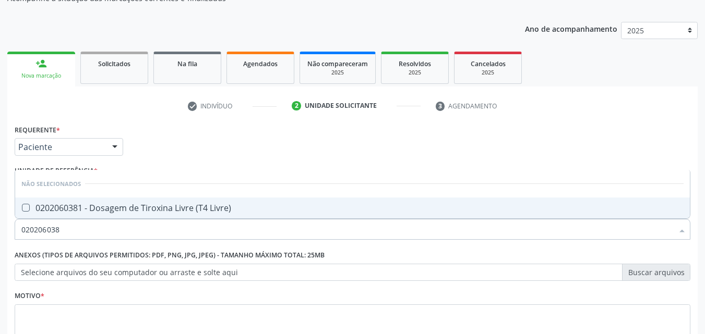
type input "0202060381"
click at [29, 207] on Livre\) at bounding box center [26, 208] width 8 height 8
click at [22, 207] on Livre\) "checkbox" at bounding box center [18, 207] width 7 height 7
checkbox Livre\) "true"
click at [67, 228] on input "0202060381" at bounding box center [346, 229] width 651 height 21
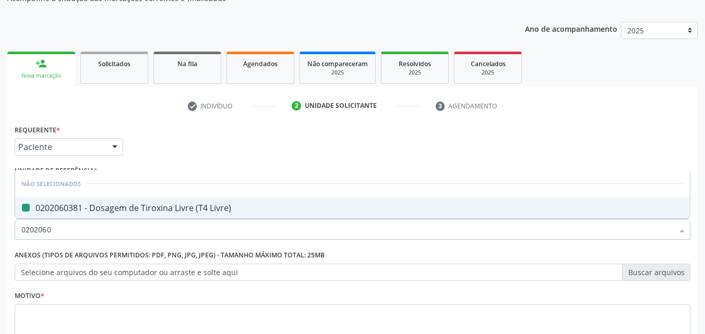
type input "020206"
checkbox Livre\) "false"
type input "02"
checkbox Livre\) "true"
type input "0"
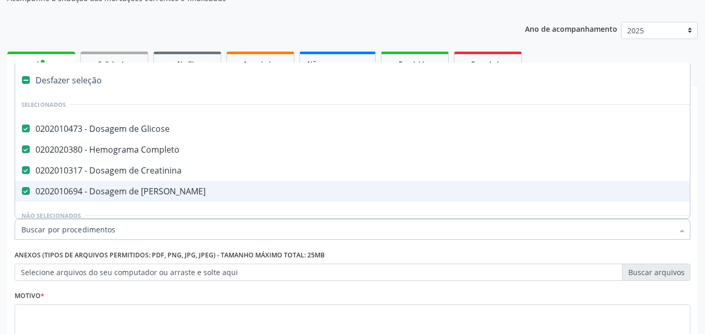
click at [26, 227] on input "Item de agendamento *" at bounding box center [346, 229] width 651 height 21
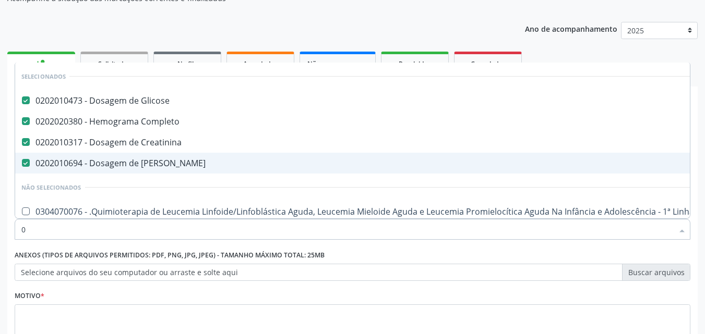
type input "02"
checkbox Coração "true"
checkbox Urina "false"
checkbox Transferências "true"
checkbox Liquorico\) "true"
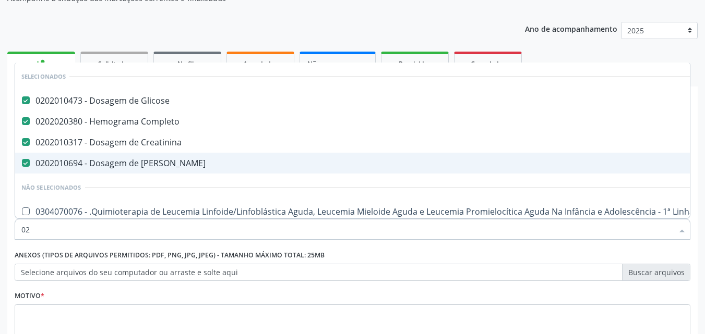
checkbox Doadora\) "true"
checkbox Citopatológico "true"
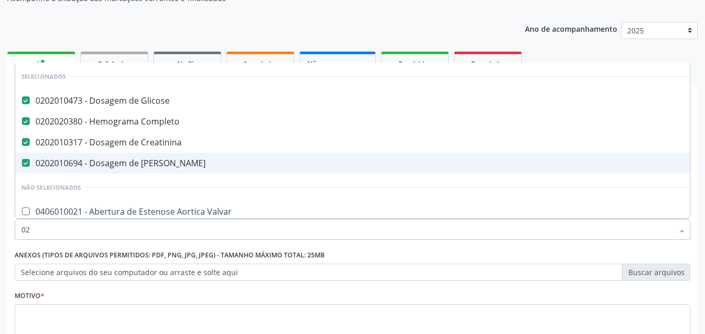
type input "020"
checkbox Terapeutica "true"
checkbox Urina "false"
checkbox Congênita "true"
checkbox Dosagens\) "true"
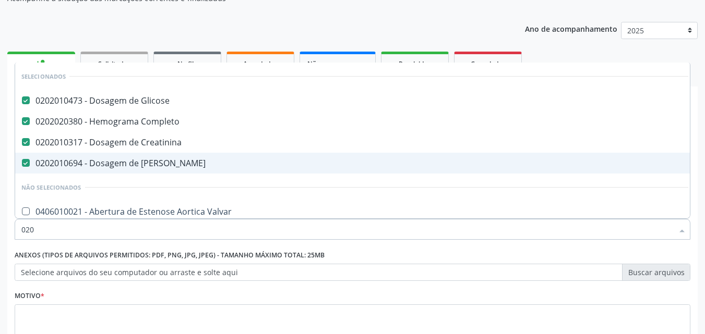
checkbox Bloqueio "true"
checkbox Pediátrico "true"
checkbox Total "false"
checkbox Glicosilada "false"
checkbox Livre\) "false"
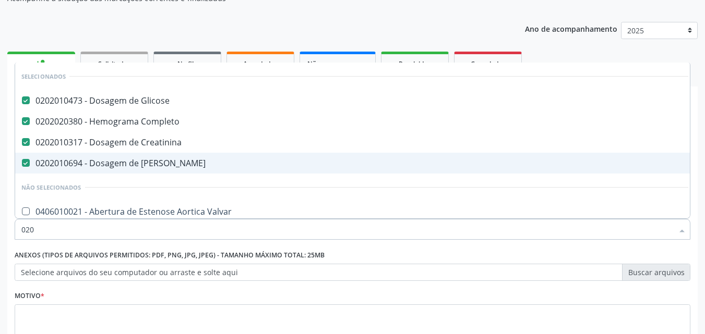
checkbox Triglicerideos "false"
type input "0202"
checkbox Urina "true"
checkbox Creatinina "false"
checkbox Total "true"
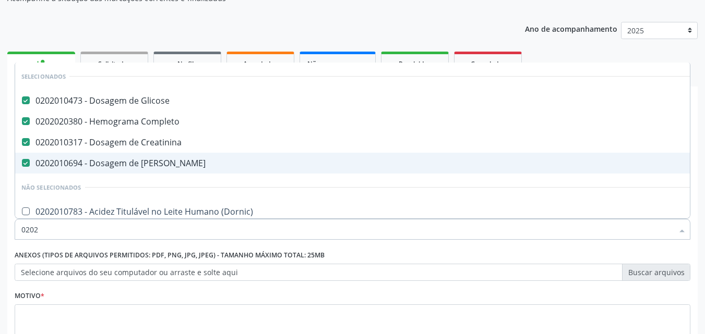
checkbox Glicosilada "true"
checkbox Livre\) "true"
checkbox Triglicerideos "true"
checkbox Mandibular "false"
type input "02020"
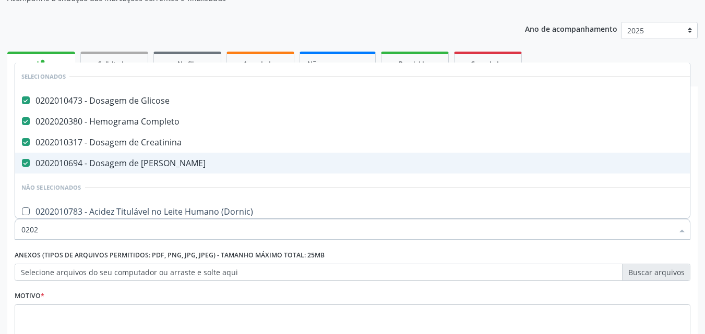
checkbox Barbituratos "true"
checkbox Total "false"
checkbox Serico "true"
checkbox Glicosilada "false"
checkbox Progesterona "true"
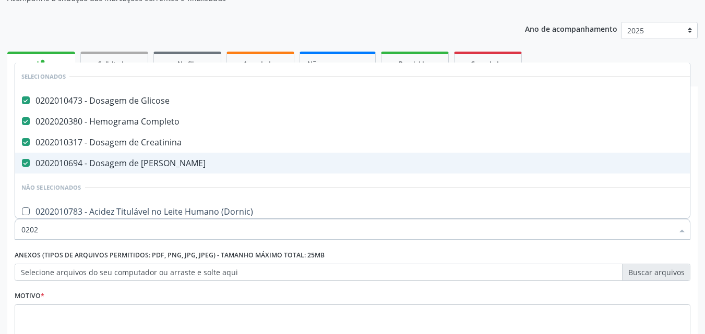
checkbox Funcional "true"
checkbox Livre\) "false"
checkbox Triglicerideos "false"
type input "020206"
checkbox Glicose "false"
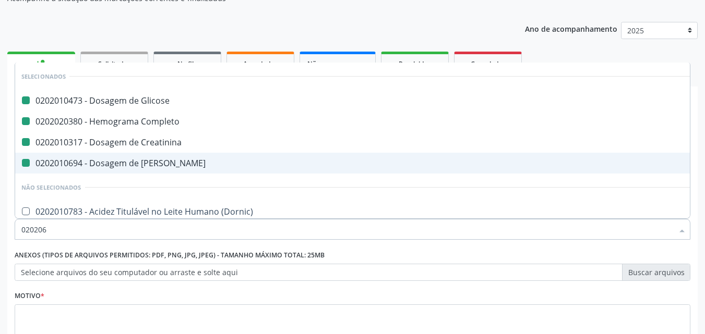
checkbox Completo "false"
checkbox Creatinina "false"
checkbox Ureia "false"
checkbox Urina "false"
checkbox Plaquetas "true"
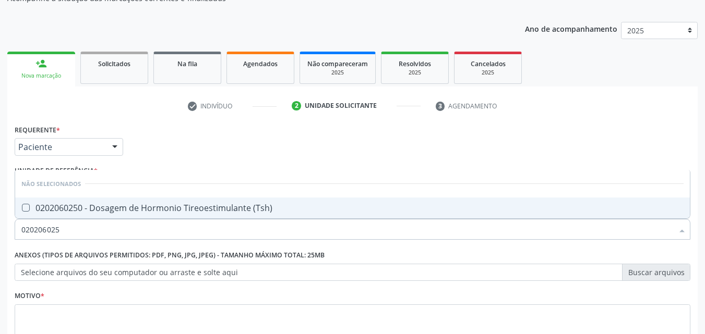
type input "0202060250"
click at [22, 206] on \(Tsh\) at bounding box center [26, 208] width 8 height 8
click at [22, 206] on \(Tsh\) "checkbox" at bounding box center [18, 207] width 7 height 7
checkbox \(Tsh\) "true"
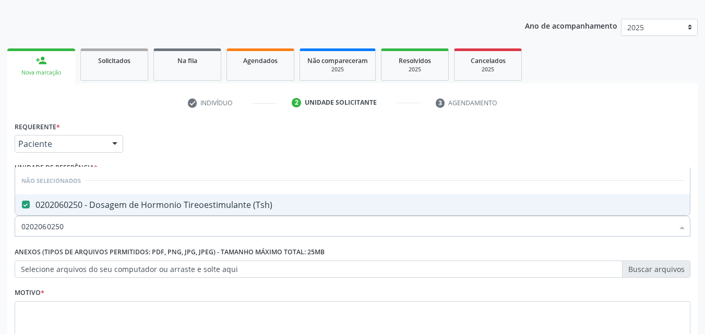
scroll to position [156, 0]
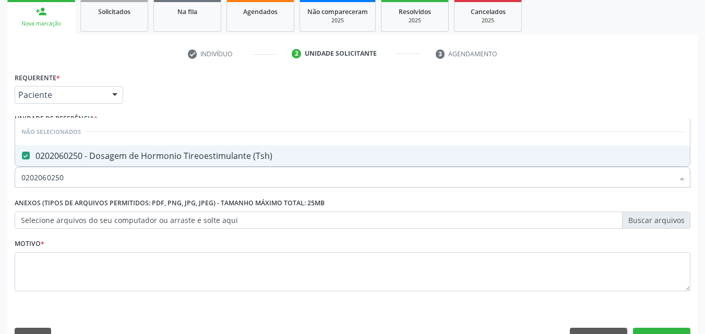
click at [64, 178] on input "0202060250" at bounding box center [346, 177] width 651 height 21
type input "020206"
checkbox \(Tsh\) "false"
type input "0"
checkbox \(Tsh\) "true"
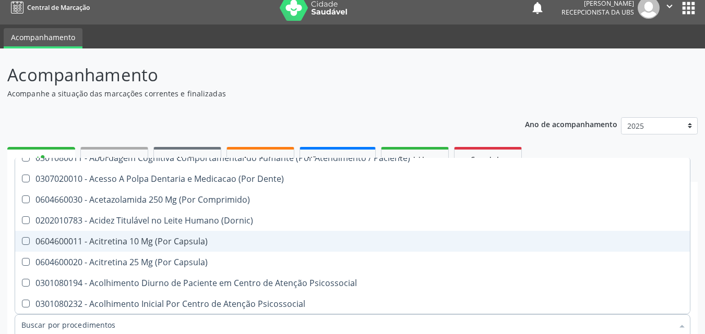
scroll to position [0, 0]
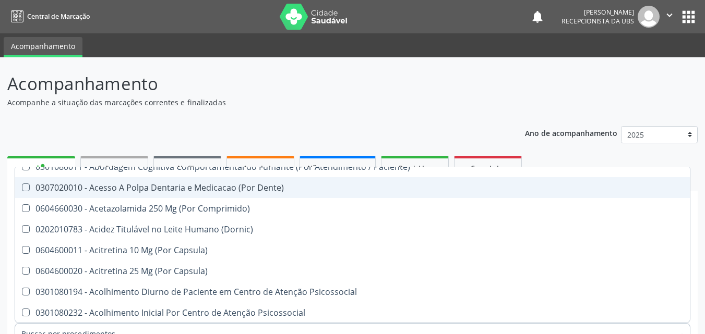
click at [666, 102] on header "Acompanhamento Acompanhe a situação das marcações correntes e finalizadas Relat…" at bounding box center [352, 89] width 690 height 37
checkbox Manutenção "true"
checkbox Preenchida\) "true"
checkbox Ampola\)\ "true"
checkbox Abciximabe "true"
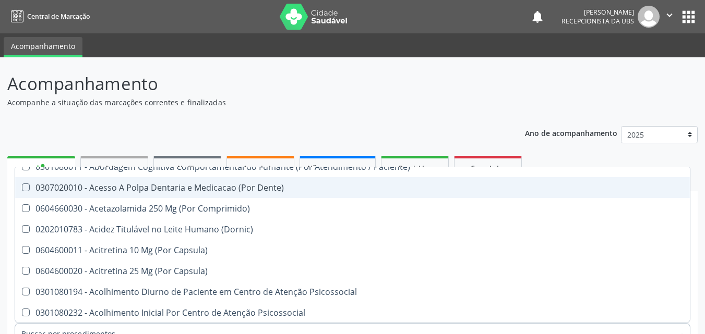
checkbox Inter-Atrial "true"
checkbox Urina "false"
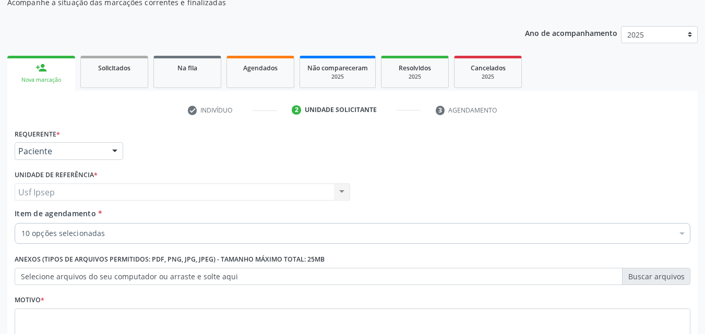
scroll to position [104, 0]
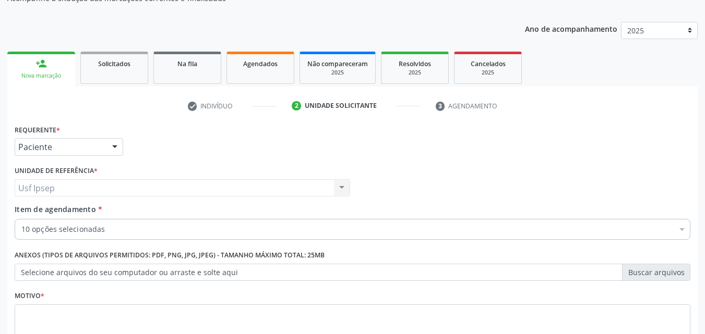
click at [56, 210] on span "Item de agendamento" at bounding box center [55, 209] width 81 height 10
click at [21, 219] on input "Item de agendamento *" at bounding box center [21, 229] width 0 height 21
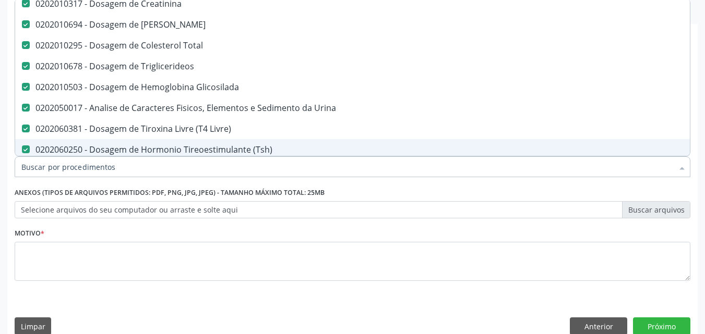
scroll to position [183, 0]
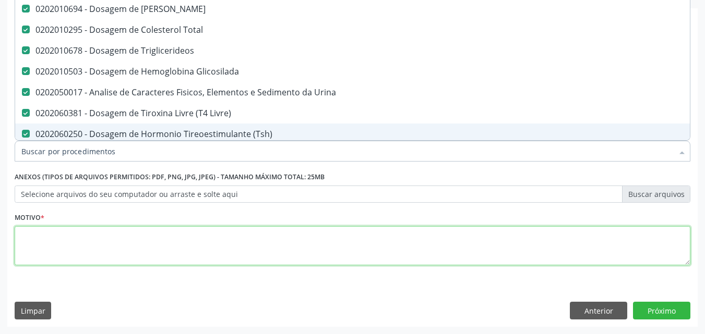
click at [27, 250] on textarea at bounding box center [352, 246] width 675 height 40
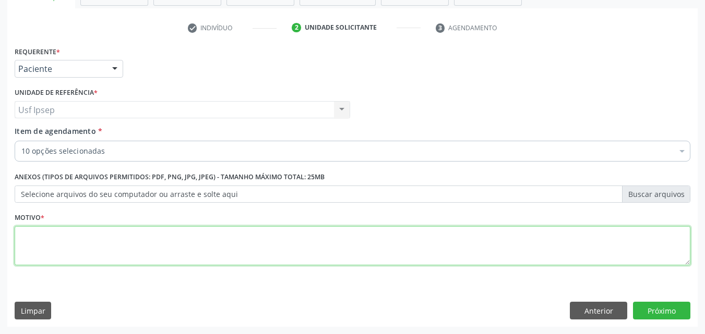
scroll to position [0, 0]
type textarea "1"
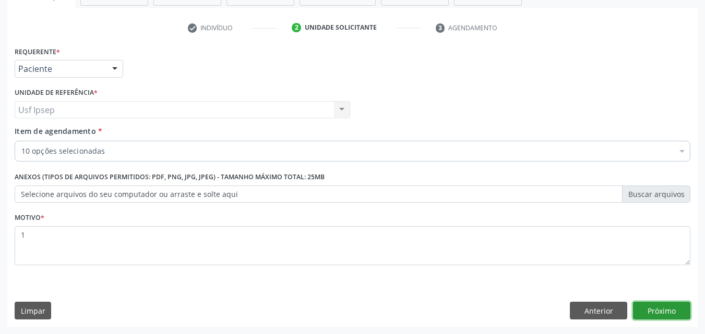
click at [673, 316] on button "Próximo" at bounding box center [661, 311] width 57 height 18
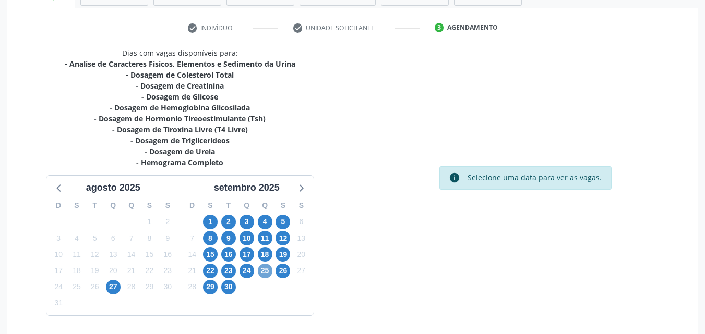
click at [263, 271] on span "25" at bounding box center [265, 271] width 15 height 15
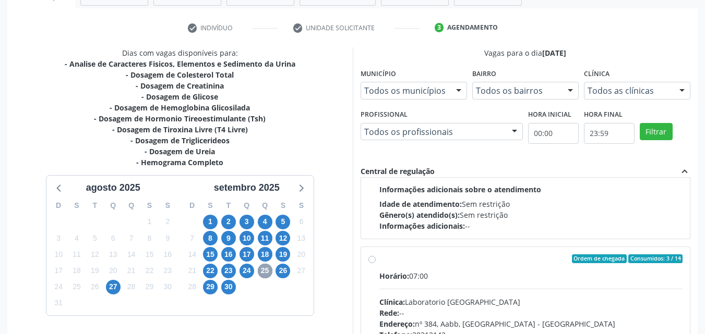
scroll to position [156, 0]
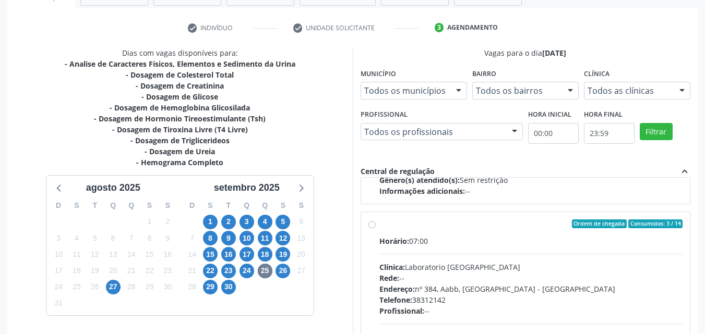
click at [379, 222] on label "Ordem de chegada Consumidos: 3 / 14 Horário: 07:00 Clínica: Laboratorio Sao Fra…" at bounding box center [530, 300] width 303 height 160
click at [371, 222] on input "Ordem de chegada Consumidos: 3 / 14 Horário: 07:00 Clínica: Laboratorio Sao Fra…" at bounding box center [371, 224] width 7 height 9
radio input "true"
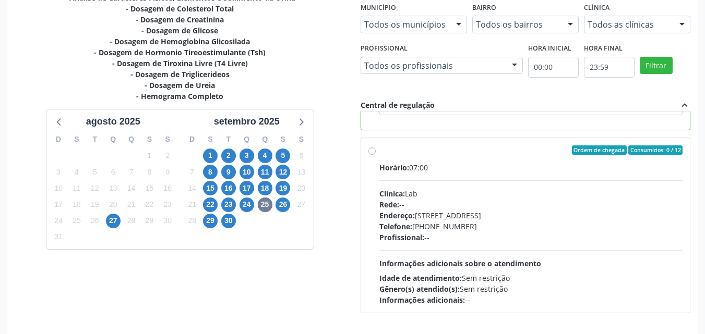
scroll to position [289, 0]
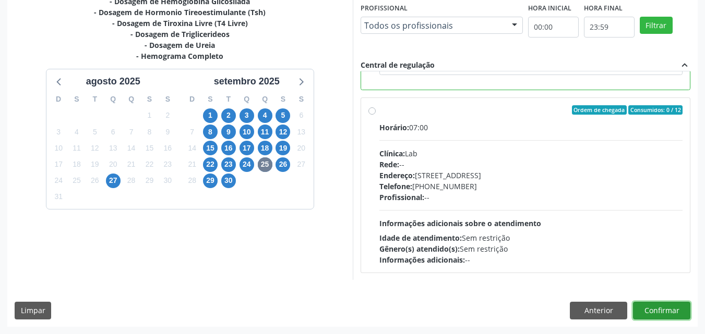
click at [651, 309] on button "Confirmar" at bounding box center [661, 311] width 57 height 18
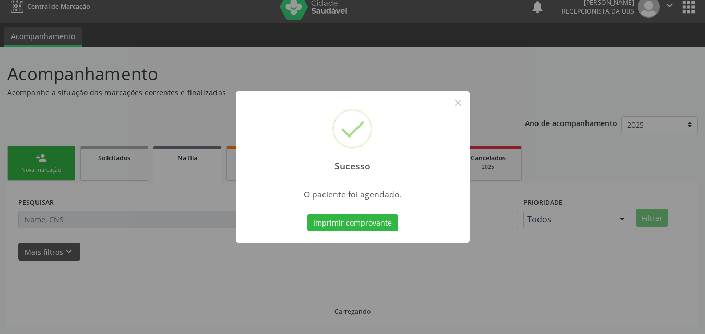
scroll to position [10, 0]
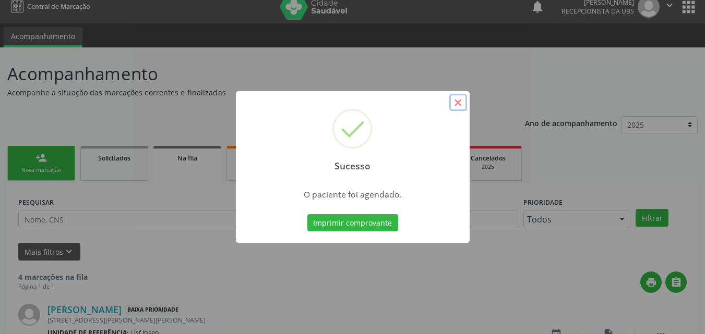
click at [461, 106] on button "×" at bounding box center [458, 103] width 18 height 18
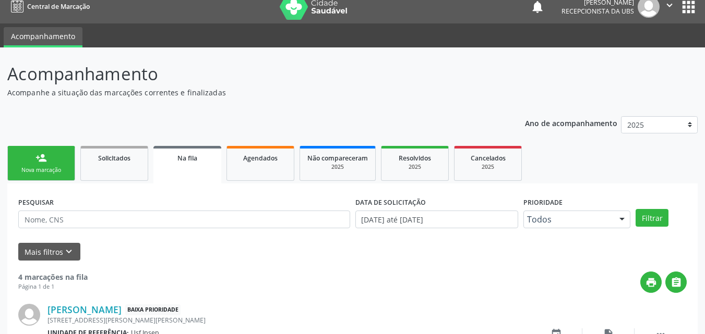
click at [46, 171] on div "Nova marcação" at bounding box center [41, 170] width 52 height 8
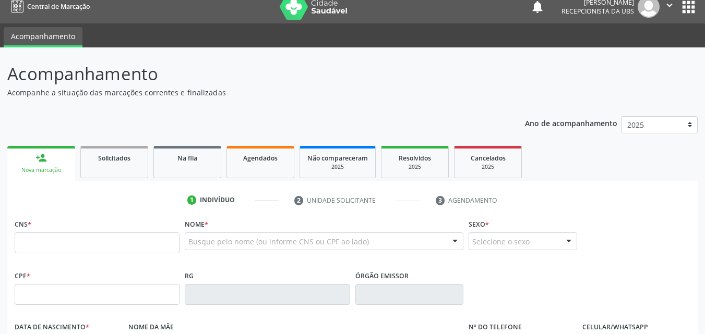
scroll to position [166, 0]
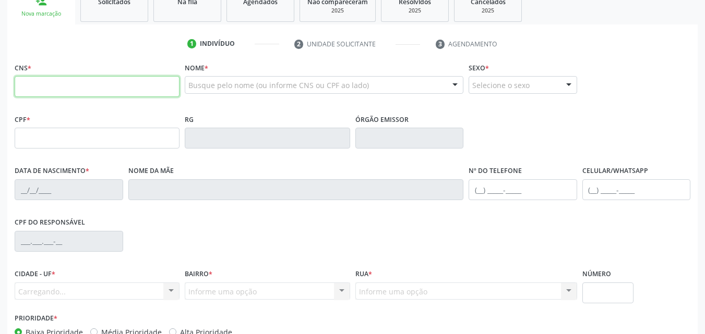
click at [24, 78] on input "text" at bounding box center [97, 86] width 165 height 21
type input "898 0029 8527 3937"
type input "399.420.664-20"
type input "10/08/1961"
type input "Jusefa Anvagelista"
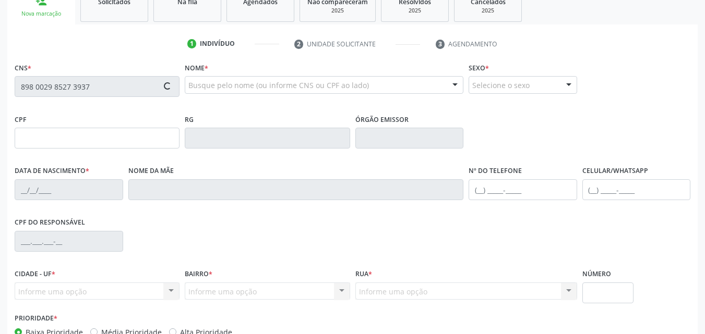
type input "(87) 99994-9015"
type input "100"
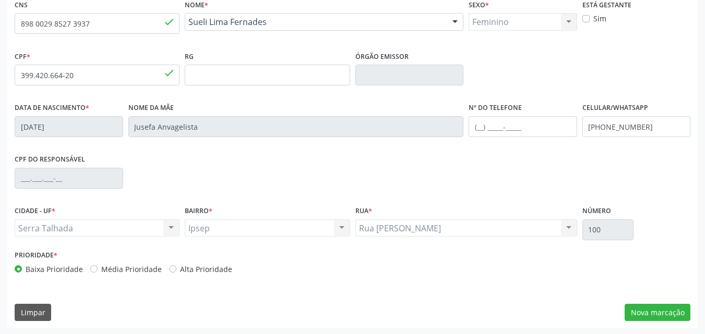
scroll to position [231, 0]
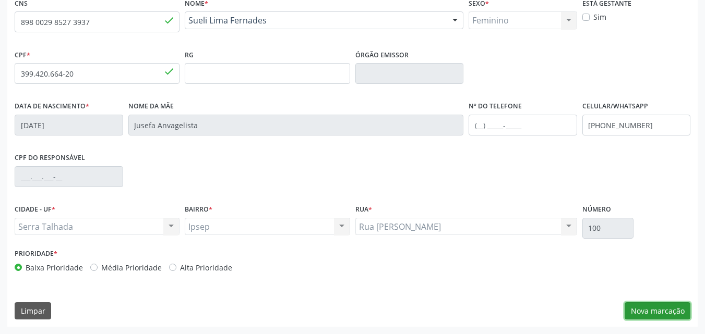
click at [652, 313] on button "Nova marcação" at bounding box center [657, 311] width 66 height 18
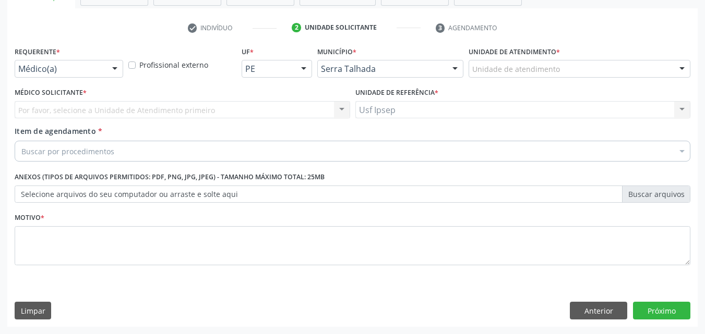
scroll to position [183, 0]
click at [120, 69] on div at bounding box center [115, 69] width 16 height 18
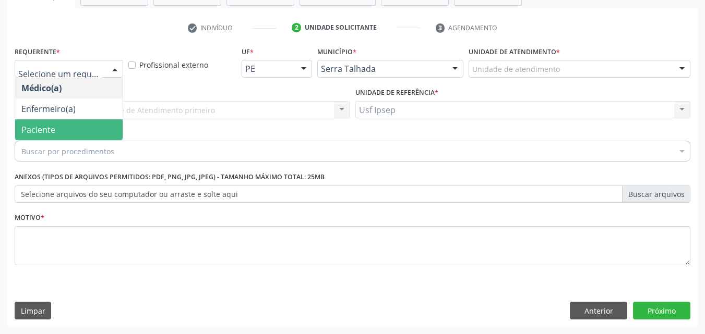
click at [80, 136] on span "Paciente" at bounding box center [68, 129] width 107 height 21
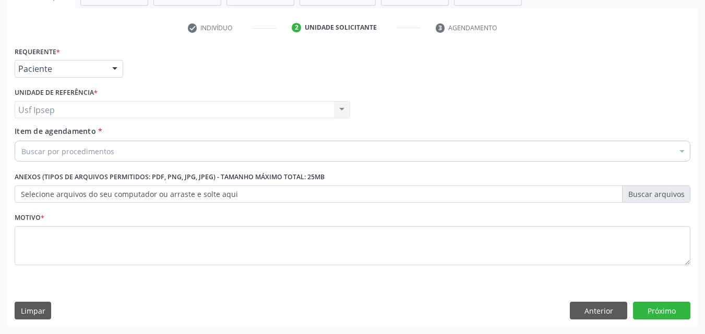
click at [25, 135] on span "Item de agendamento" at bounding box center [55, 131] width 81 height 10
click at [21, 141] on input "Item de agendamento *" at bounding box center [21, 151] width 0 height 21
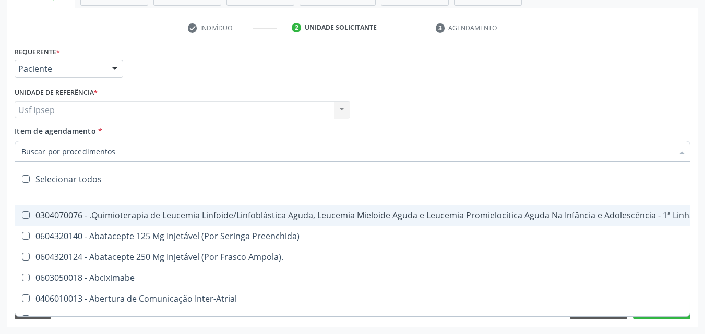
click at [21, 149] on input "Item de agendamento *" at bounding box center [346, 151] width 651 height 21
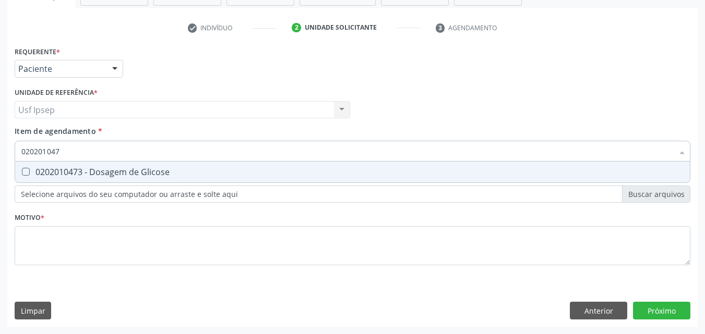
type input "0202010473"
click at [26, 171] on Glicose at bounding box center [26, 172] width 8 height 8
click at [22, 171] on Glicose "checkbox" at bounding box center [18, 171] width 7 height 7
checkbox Glicose "true"
click at [64, 153] on input "0202010473" at bounding box center [346, 151] width 651 height 21
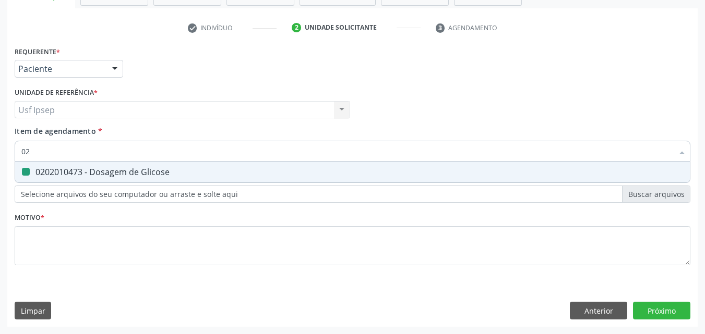
type input "0"
checkbox Glicose "false"
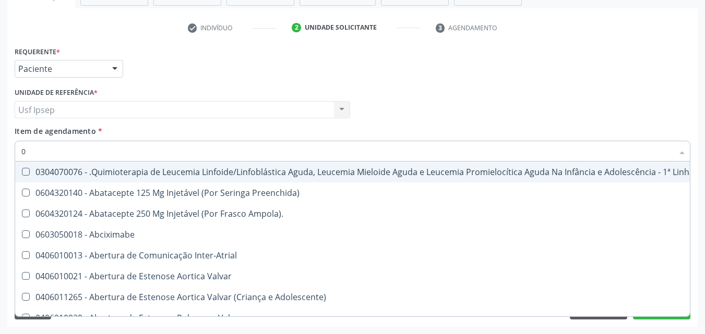
type input "02"
checkbox Bilateral "true"
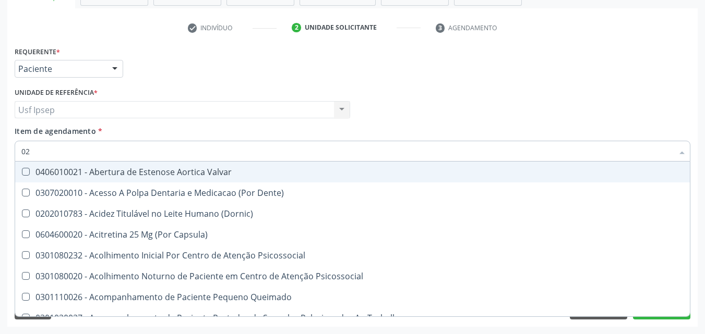
type input "020"
checkbox \(Qualitativo\) "true"
checkbox Glicose "false"
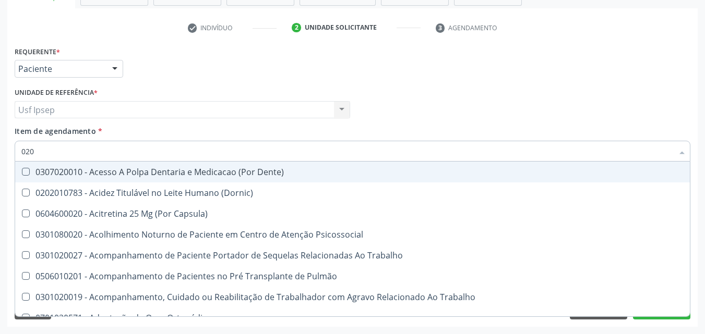
type input "0202"
checkbox Laser "true"
checkbox Glicose "false"
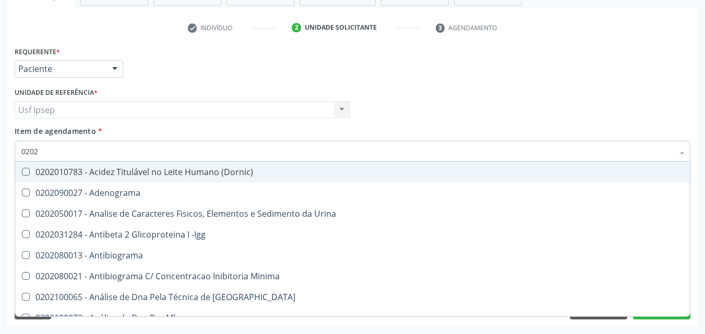
type input "02020"
checkbox Xi "true"
checkbox Glicose "false"
type input "020201"
checkbox T3 "true"
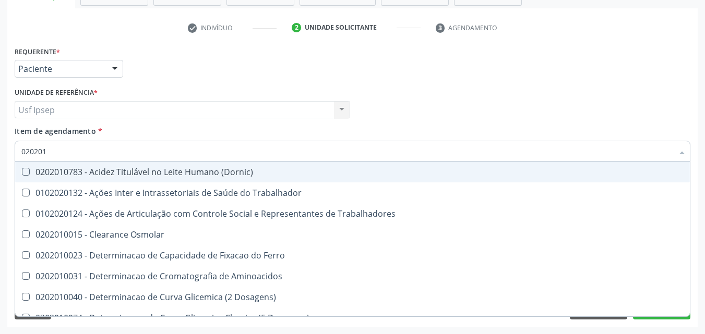
type input "0202010"
checkbox II "true"
checkbox Glicose "false"
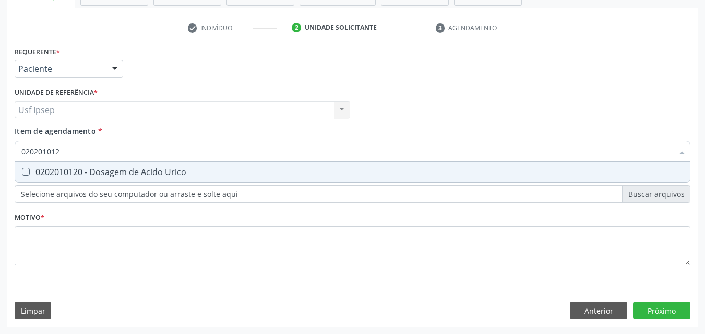
type input "0202010120"
click at [25, 174] on Urico at bounding box center [26, 172] width 8 height 8
click at [22, 174] on Urico "checkbox" at bounding box center [18, 171] width 7 height 7
checkbox Urico "true"
click at [75, 151] on input "0202010120" at bounding box center [346, 151] width 651 height 21
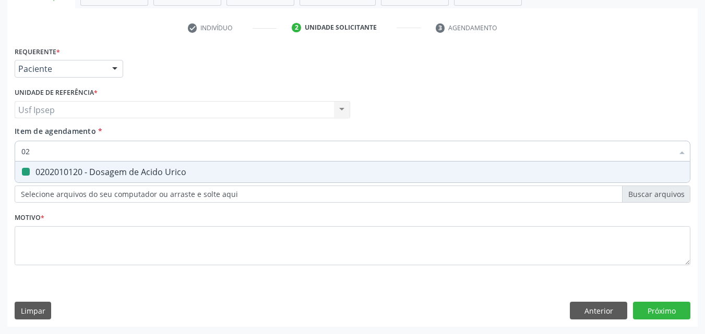
type input "0"
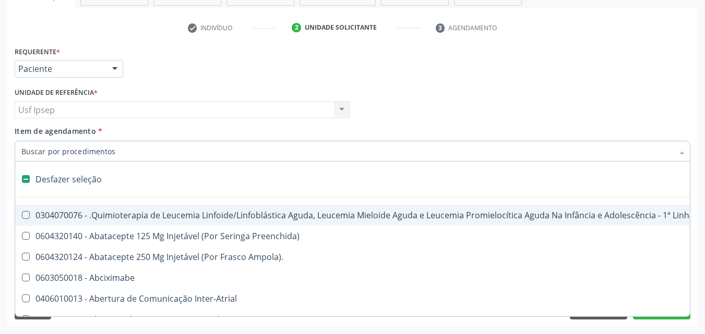
checkbox Manutenção "false"
type input "02"
checkbox Hemodialise "true"
checkbox Bilateral "true"
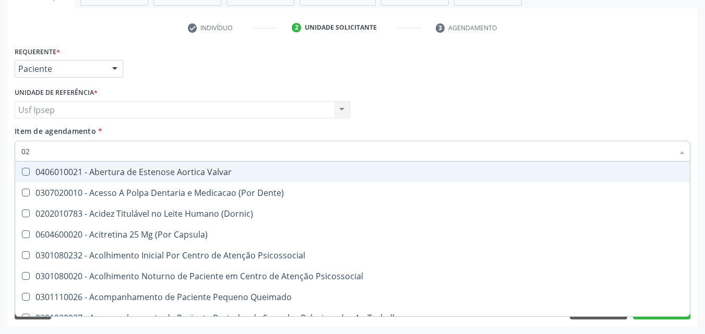
type input "020"
checkbox Intra-Aortico "true"
checkbox \(Qualitativo\) "true"
checkbox Urico "false"
checkbox Glicose "false"
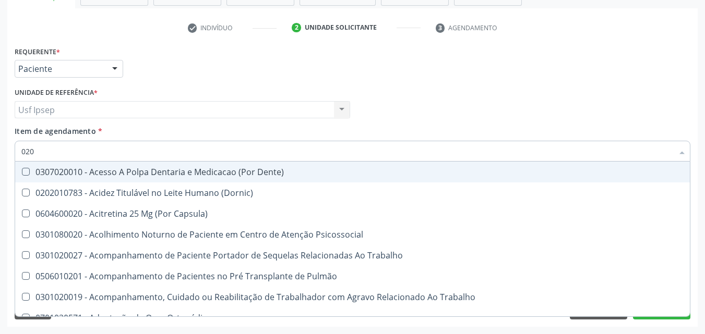
type input "0202"
checkbox População "true"
checkbox Laser "true"
checkbox Urico "false"
checkbox Glicose "false"
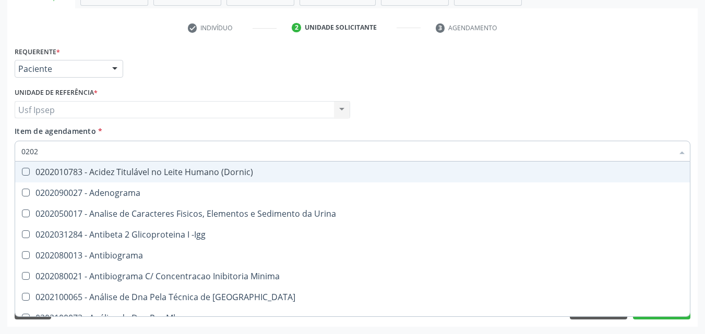
type input "02020"
checkbox Organicos "true"
checkbox Urico "false"
checkbox Xi "true"
checkbox Glicose "false"
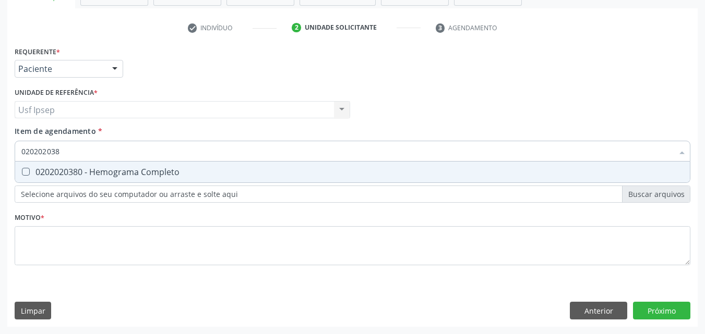
type input "0202020380"
click at [23, 174] on Completo at bounding box center [26, 172] width 8 height 8
click at [22, 174] on Completo "checkbox" at bounding box center [18, 171] width 7 height 7
checkbox Completo "true"
click at [68, 150] on input "0202020380" at bounding box center [346, 151] width 651 height 21
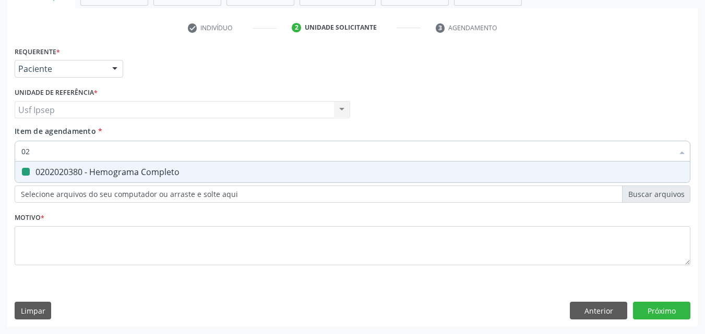
type input "0"
checkbox Completo "false"
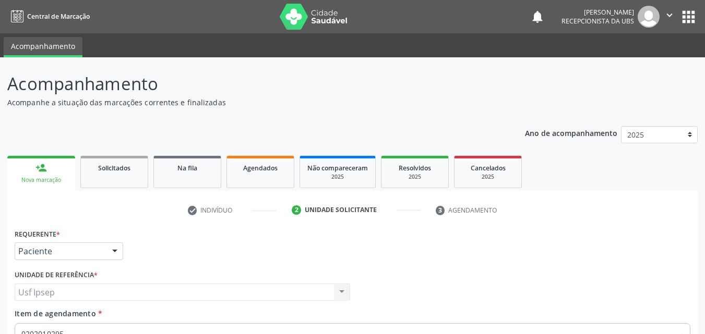
scroll to position [183, 0]
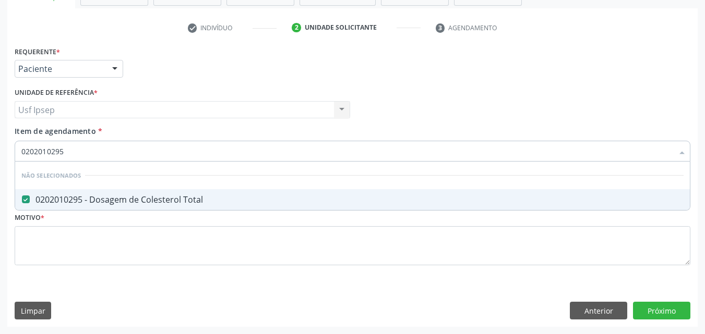
click at [64, 149] on input "0202010295" at bounding box center [346, 151] width 651 height 21
type input "0"
checkbox Total "true"
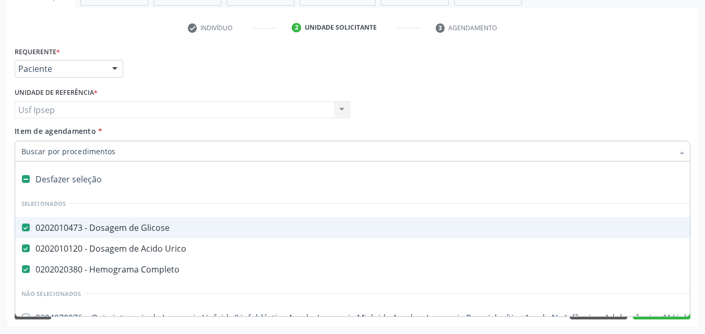
click at [17, 128] on span "Item de agendamento" at bounding box center [55, 131] width 81 height 10
click at [21, 141] on input "Item de agendamento *" at bounding box center [346, 151] width 651 height 21
checkbox Manutenção "true"
checkbox Preenchida\) "true"
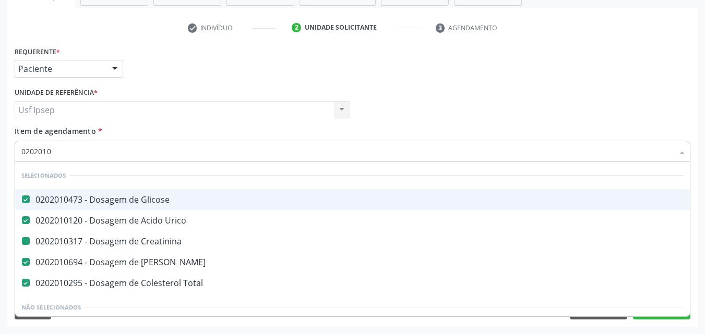
type input "02020106"
checkbox Creatinina "false"
checkbox Total "false"
checkbox Ureia "false"
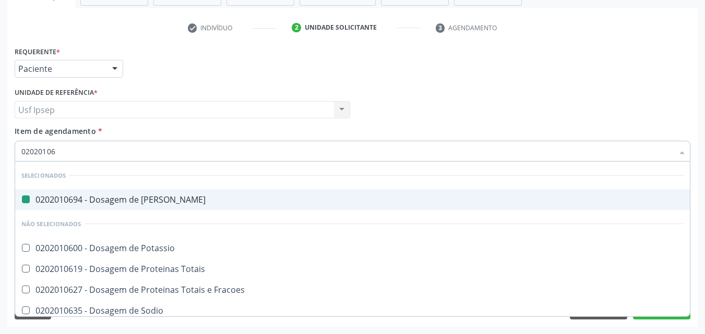
type input "020201064"
checkbox Ureia "false"
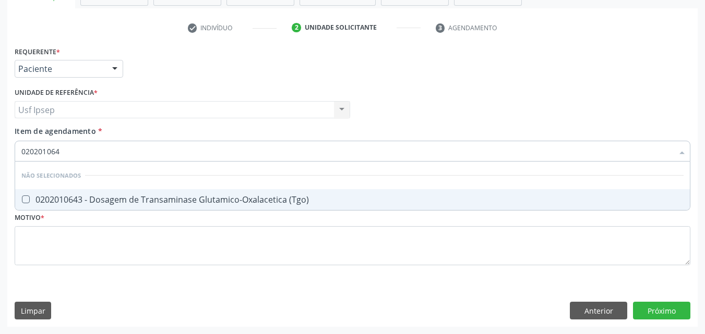
type input "0202010643"
click at [29, 199] on \(Tgo\) at bounding box center [26, 200] width 8 height 8
click at [22, 199] on \(Tgo\) "checkbox" at bounding box center [18, 199] width 7 height 7
checkbox \(Tgo\) "true"
click at [62, 153] on input "0202010643" at bounding box center [346, 151] width 651 height 21
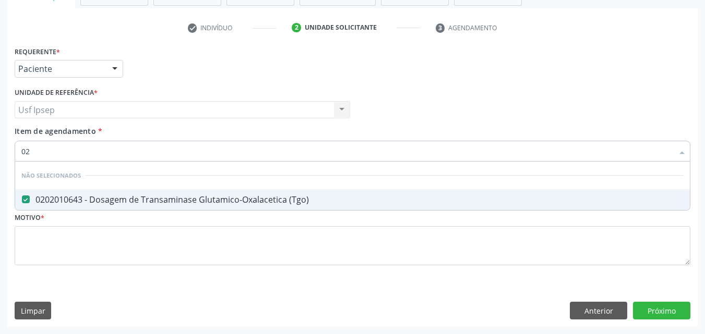
type input "0"
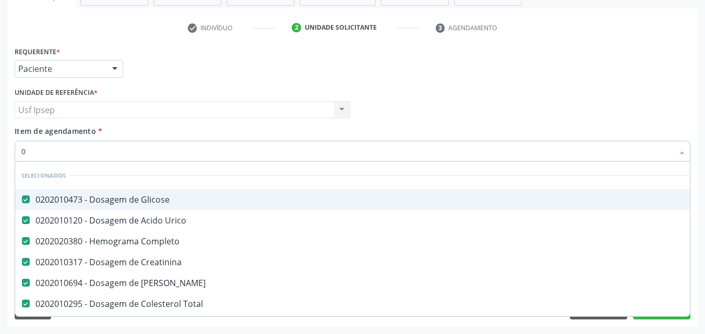
type input "02"
checkbox Colecistectomia "true"
type input "020"
checkbox Bloqueador\) "true"
checkbox \(Tgo\) "false"
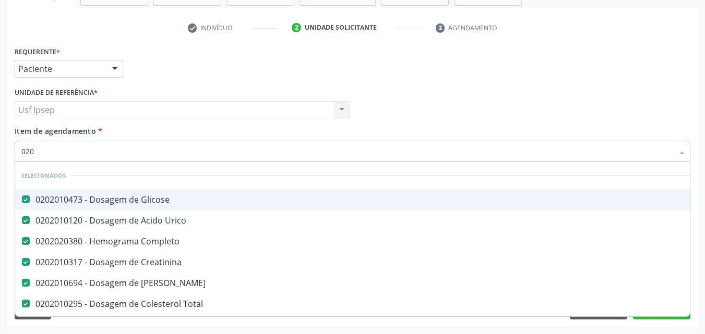
type input "0202"
checkbox \) "true"
type input "02020"
checkbox Prolactina "true"
checkbox \(Tgo\) "false"
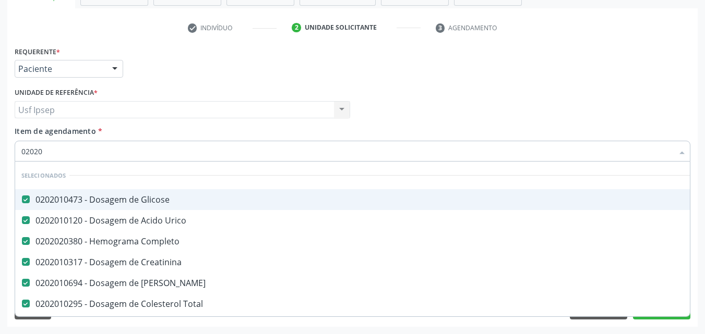
type input "020201"
checkbox Noturna "true"
type input "0202010"
checkbox \(Tgo\) "true"
checkbox Orais "false"
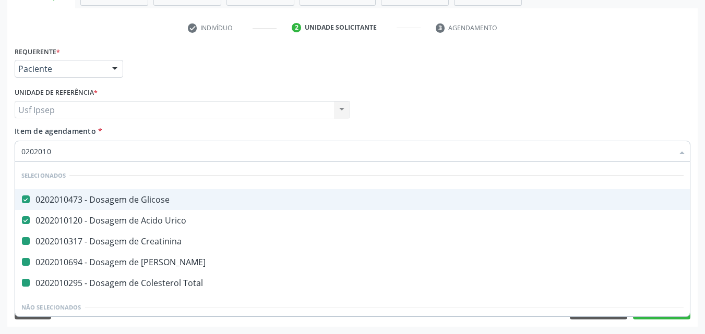
type input "02020106"
checkbox Creatinina "false"
checkbox Ureia "false"
checkbox Total "false"
checkbox \(Dornic\) "true"
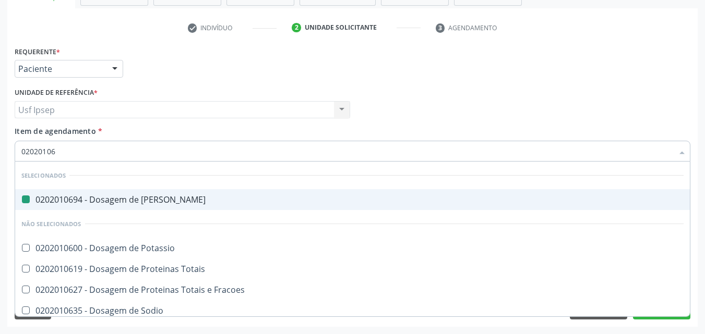
type input "020201065"
checkbox Ureia "false"
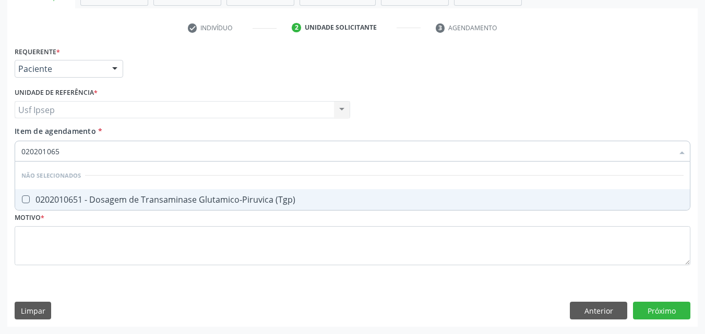
type input "0202010651"
drag, startPoint x: 28, startPoint y: 200, endPoint x: 51, endPoint y: 141, distance: 62.8
click at [28, 199] on \(Tgp\) at bounding box center [26, 200] width 8 height 8
click at [22, 199] on \(Tgp\) "checkbox" at bounding box center [18, 199] width 7 height 7
checkbox \(Tgp\) "true"
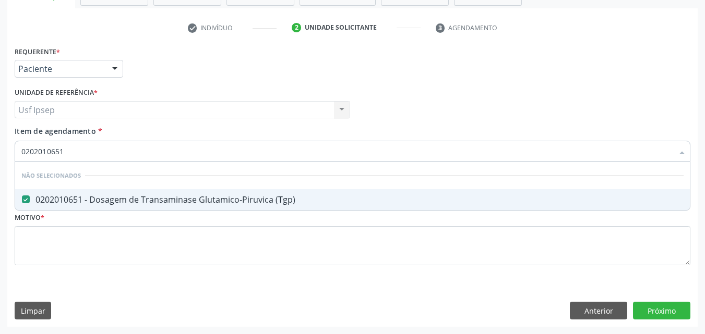
click at [66, 151] on input "0202010651" at bounding box center [346, 151] width 651 height 21
type input "0"
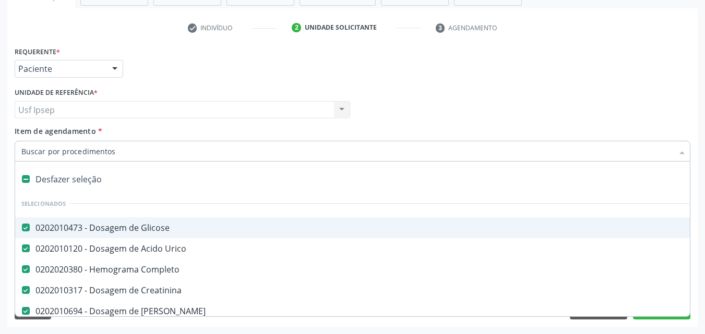
click at [25, 144] on input "Item de agendamento *" at bounding box center [346, 151] width 651 height 21
type input "02"
checkbox Colecistectomia "true"
checkbox Doadora\) "true"
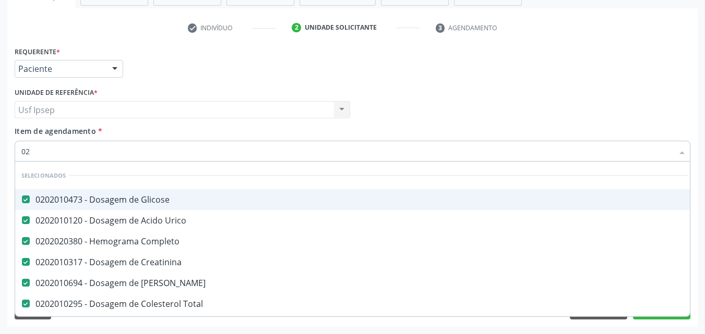
type input "020"
checkbox Bloqueador\) "true"
checkbox Bloqueio "true"
checkbox \(Tgo\) "false"
checkbox \(Tgp\) "false"
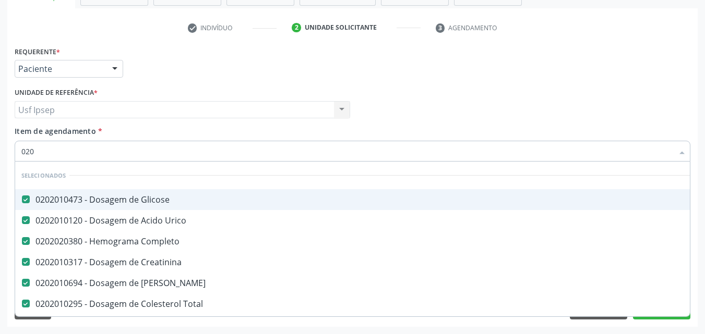
type input "0202"
checkbox \) "true"
checkbox Inteiro\) "true"
type input "02020"
checkbox Prolactina "true"
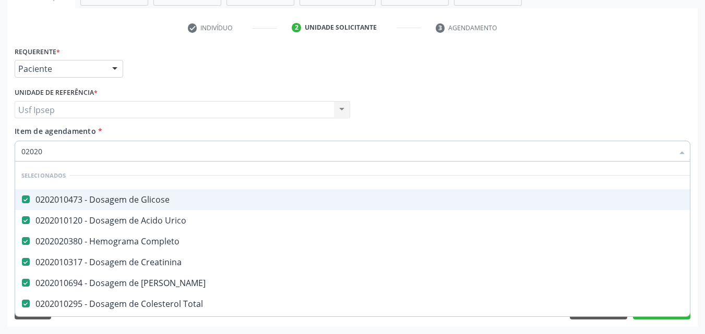
checkbox Funcional "true"
checkbox \(Tgo\) "false"
checkbox \(Tgp\) "false"
type input "020201"
checkbox Noturna "true"
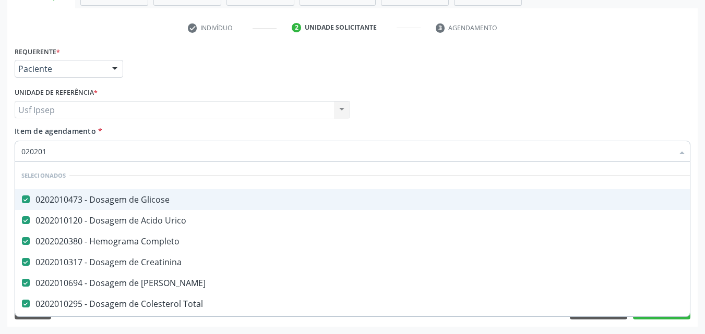
checkbox Organicos "true"
type input "0202010"
checkbox Reverso "true"
checkbox Coagulação "true"
checkbox Noturna "false"
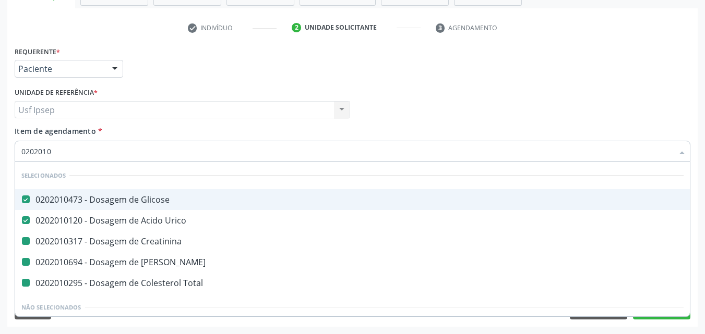
type input "02020106"
checkbox Creatinina "false"
checkbox Ureia "false"
checkbox Total "false"
checkbox Osmolar "true"
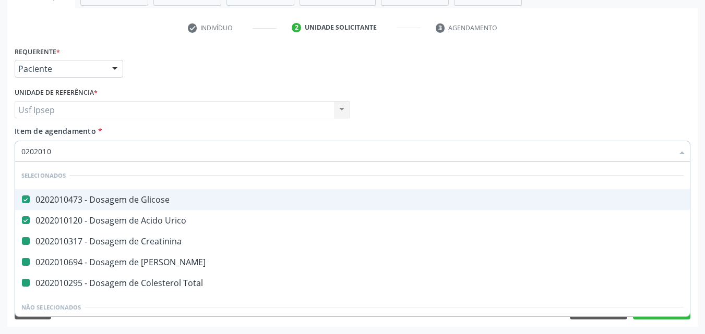
checkbox \(Dornic\) "true"
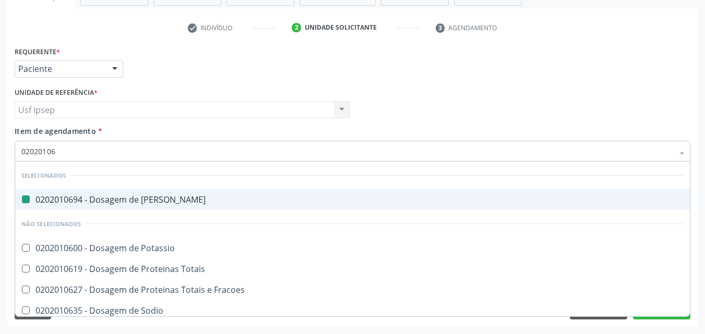
type input "020201067"
checkbox Ureia "false"
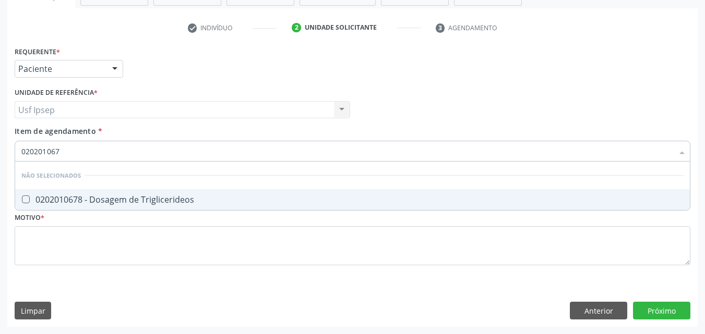
type input "0202010678"
click at [26, 202] on Triglicerideos at bounding box center [26, 200] width 8 height 8
click at [22, 202] on Triglicerideos "checkbox" at bounding box center [18, 199] width 7 height 7
checkbox Triglicerideos "true"
click at [73, 155] on input "0202010678" at bounding box center [346, 151] width 651 height 21
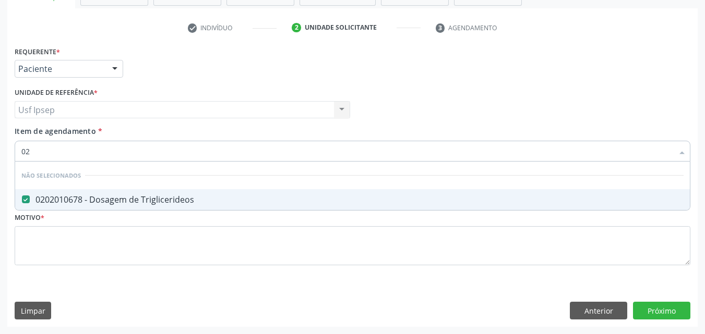
type input "0"
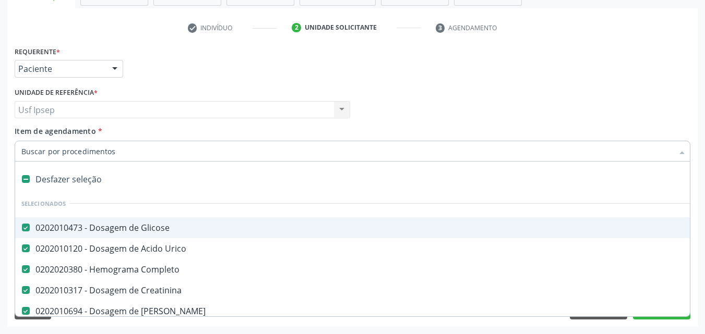
click at [29, 131] on span "Item de agendamento" at bounding box center [55, 131] width 81 height 10
click at [29, 141] on input "Item de agendamento *" at bounding box center [346, 151] width 651 height 21
checkbox Manutenção "true"
checkbox Preenchida\) "true"
type input "2"
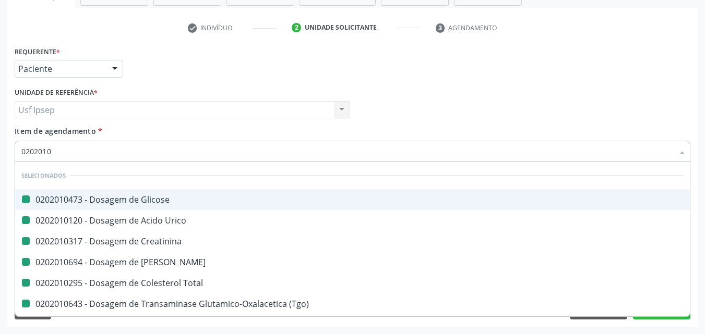
type input "02020105"
checkbox Glicose "false"
checkbox Urico "false"
checkbox Creatinina "false"
checkbox Ureia "false"
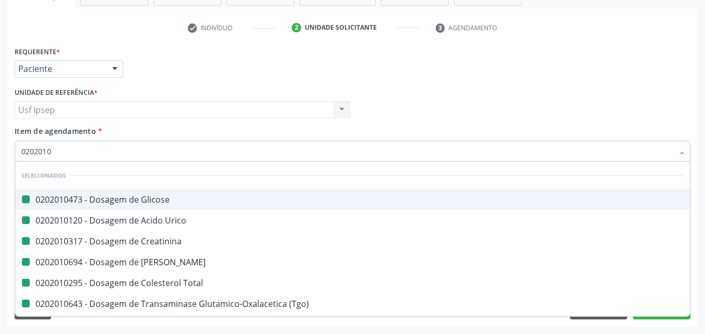
checkbox Total "false"
checkbox \(Tgo\) "false"
checkbox Triglicerideos "false"
checkbox \(Tgp\) "false"
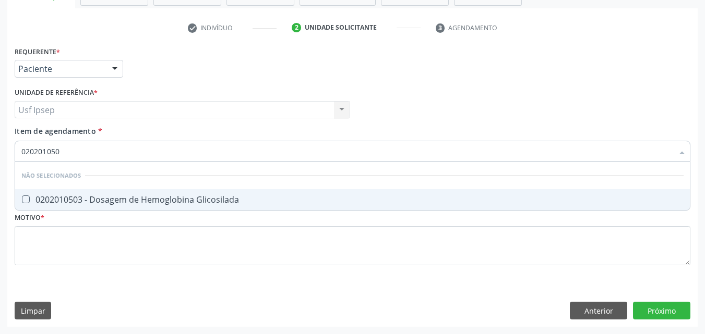
type input "0202010503"
click at [27, 200] on Glicosilada at bounding box center [26, 200] width 8 height 8
click at [22, 200] on Glicosilada "checkbox" at bounding box center [18, 199] width 7 height 7
checkbox Glicosilada "true"
click at [67, 152] on input "0202010503" at bounding box center [346, 151] width 651 height 21
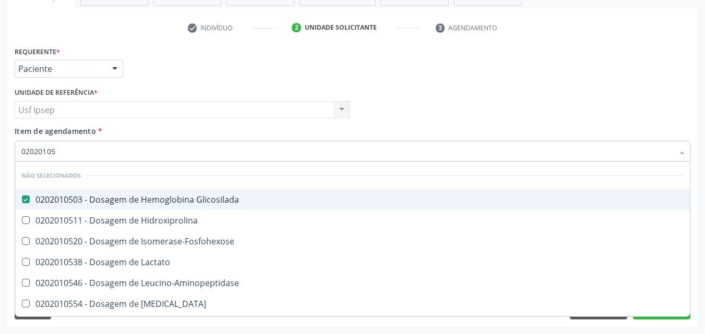
type input "0202010"
checkbox Hidroxiprolina "true"
checkbox Isomerase-Fosfohexose "true"
checkbox Lactato "true"
checkbox Leucino-Aminopeptidase "true"
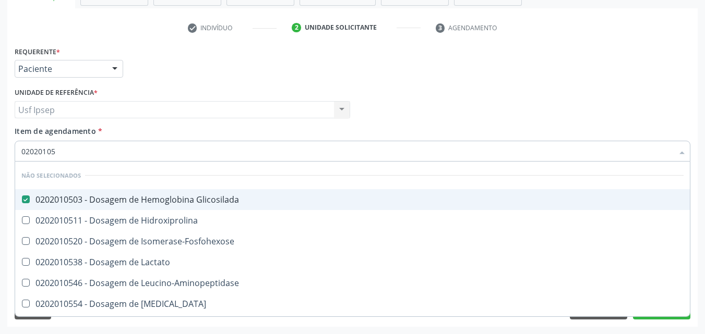
checkbox Lipase "true"
checkbox Magnesio "true"
checkbox Muco-Proteinas "true"
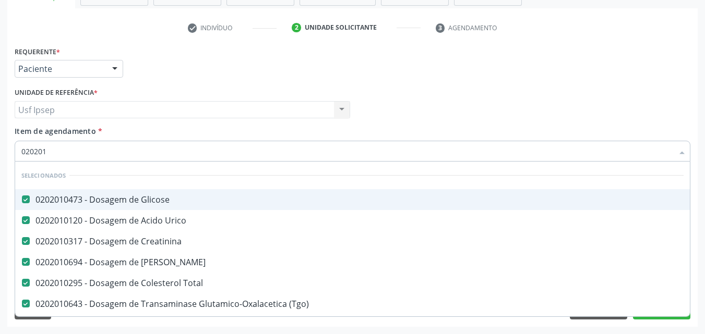
type input "02020"
checkbox Glicosilada "false"
type input "0202"
checkbox Glicosilada "false"
checkbox Muco-Proteinas "true"
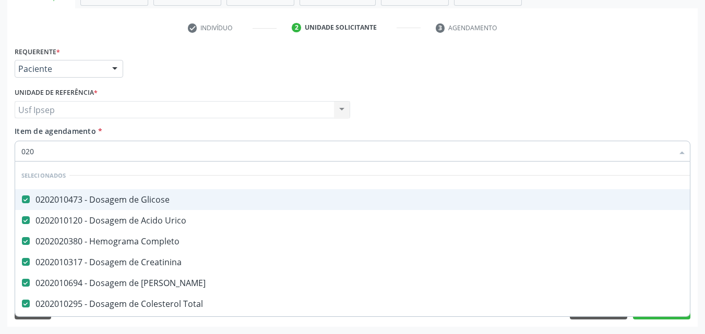
type input "02"
checkbox Glicosilada "false"
type input "0"
checkbox Glicosilada "false"
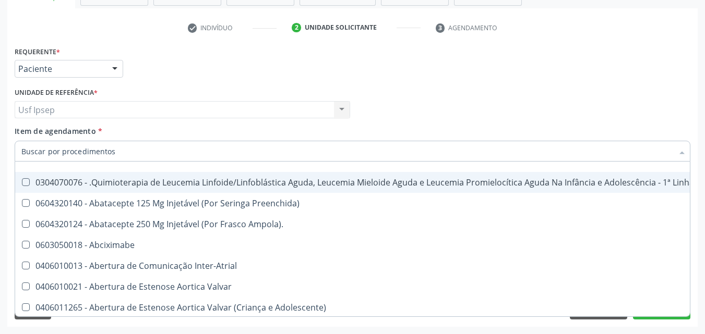
click at [534, 86] on div "Médico Solicitante Por favor, selecione a Unidade de Atendimento primeiro Nenhu…" at bounding box center [352, 105] width 681 height 41
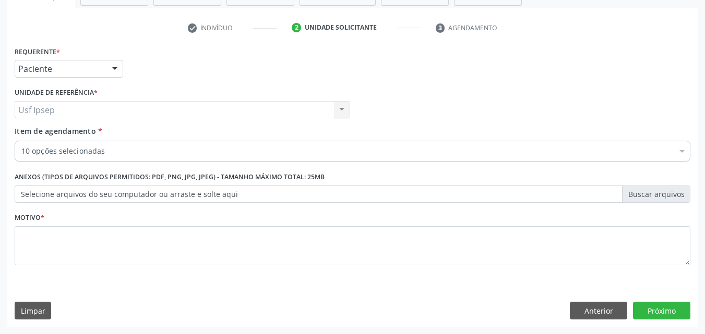
scroll to position [116, 0]
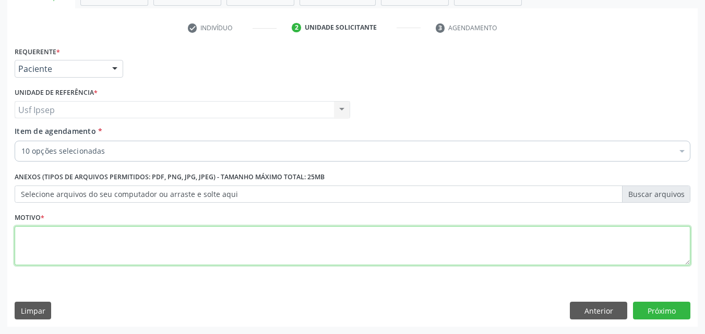
click at [19, 247] on textarea at bounding box center [352, 246] width 675 height 40
type textarea "1"
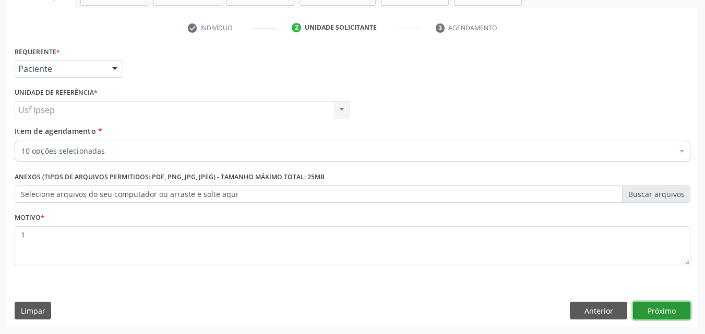
click at [674, 307] on button "Próximo" at bounding box center [661, 311] width 57 height 18
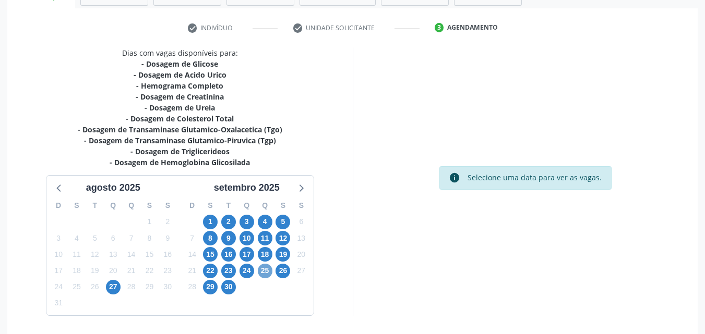
click at [267, 269] on span "25" at bounding box center [265, 271] width 15 height 15
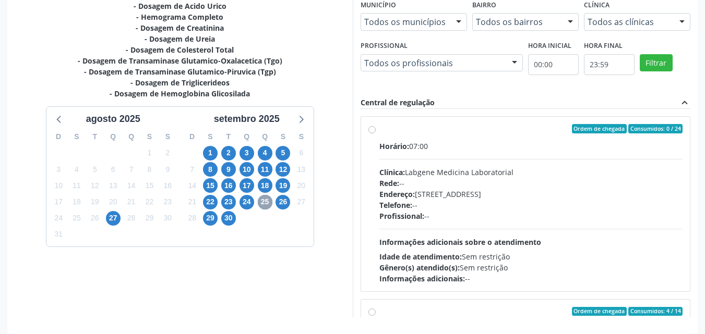
scroll to position [289, 0]
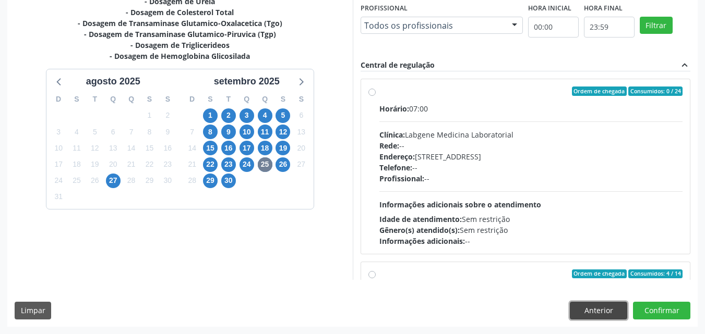
click at [594, 310] on button "Anterior" at bounding box center [597, 311] width 57 height 18
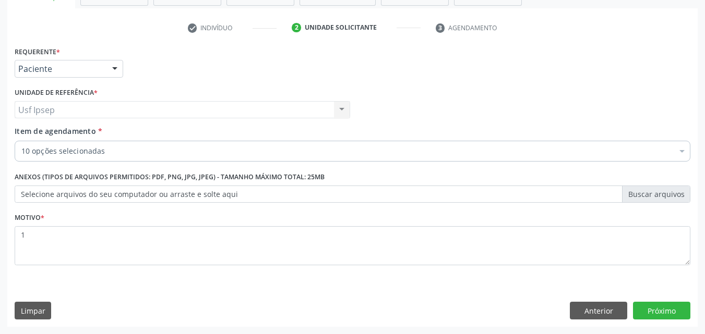
scroll to position [183, 0]
click at [38, 132] on span "Item de agendamento" at bounding box center [55, 131] width 81 height 10
click at [21, 141] on input "Item de agendamento *" at bounding box center [21, 151] width 0 height 21
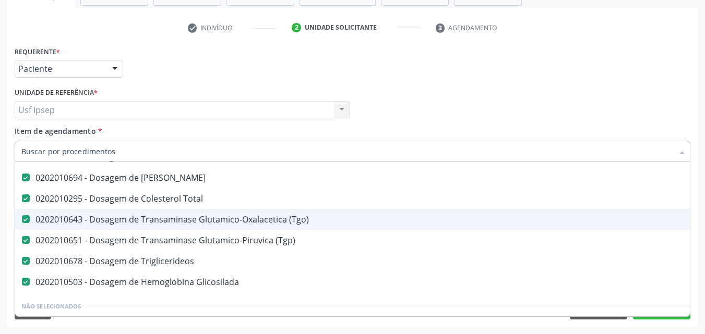
scroll to position [168, 0]
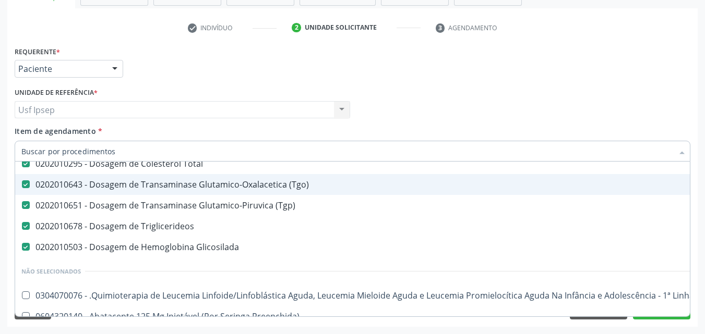
click at [664, 76] on div "Requerente * Paciente Médico(a) Enfermeiro(a) Paciente Nenhum resultado encontr…" at bounding box center [352, 64] width 681 height 41
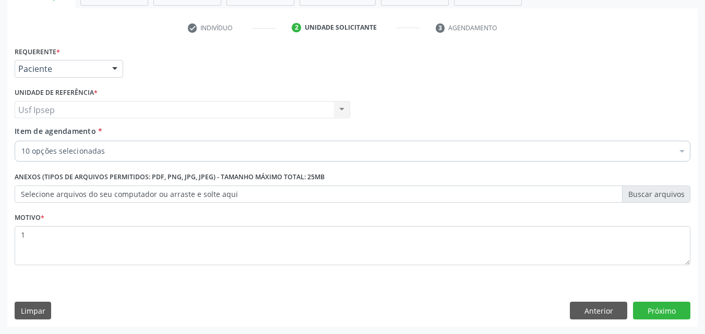
scroll to position [0, 0]
click at [668, 316] on button "Próximo" at bounding box center [661, 311] width 57 height 18
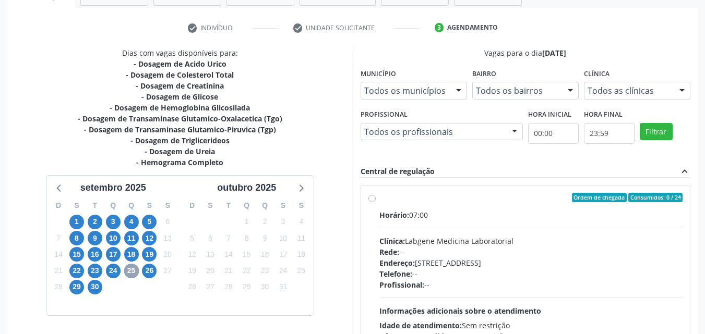
click at [128, 271] on span "25" at bounding box center [131, 271] width 15 height 15
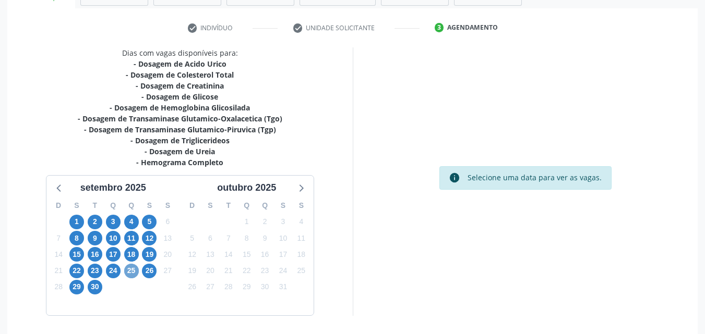
click at [132, 273] on span "25" at bounding box center [131, 271] width 15 height 15
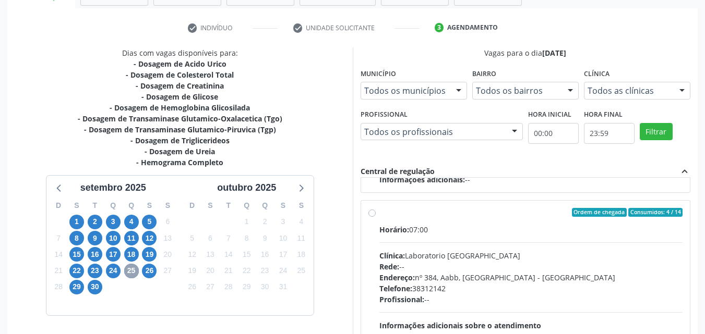
scroll to position [156, 0]
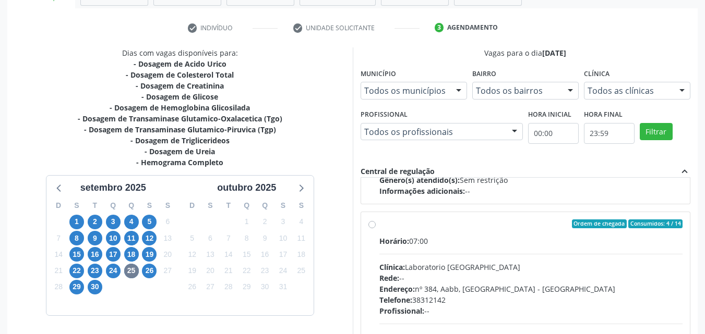
click at [379, 224] on label "Ordem de chegada Consumidos: 4 / 14 Horário: 07:00 Clínica: Laboratorio [GEOGRA…" at bounding box center [530, 300] width 303 height 160
click at [371, 224] on input "Ordem de chegada Consumidos: 4 / 14 Horário: 07:00 Clínica: Laboratorio [GEOGRA…" at bounding box center [371, 224] width 7 height 9
radio input "true"
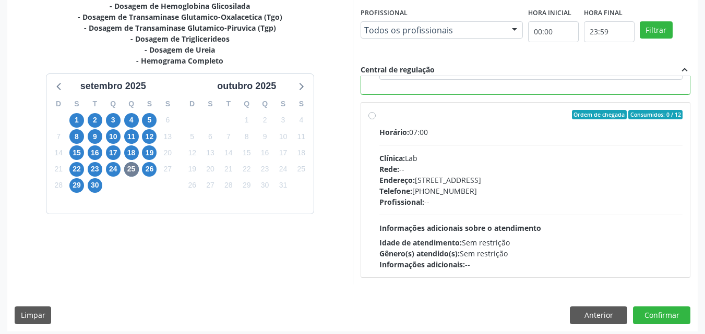
scroll to position [289, 0]
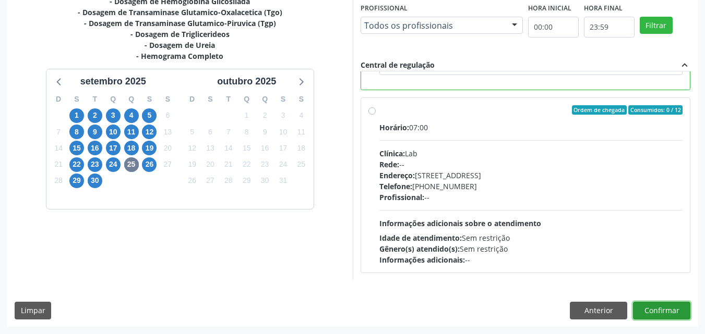
click at [667, 306] on button "Confirmar" at bounding box center [661, 311] width 57 height 18
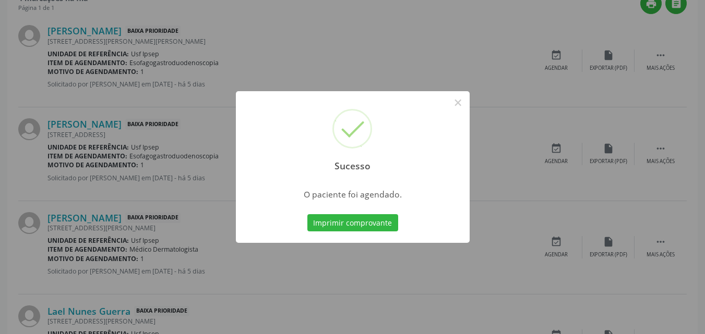
scroll to position [10, 0]
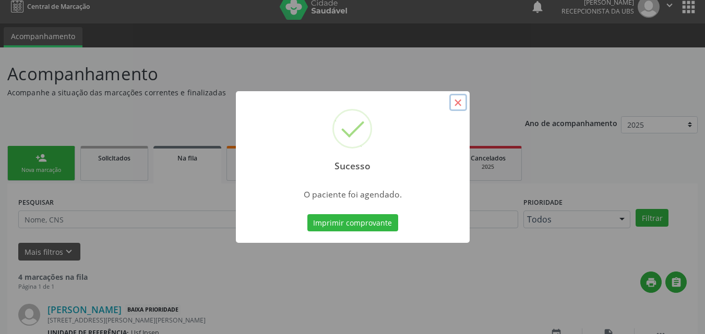
click at [456, 103] on button "×" at bounding box center [458, 103] width 18 height 18
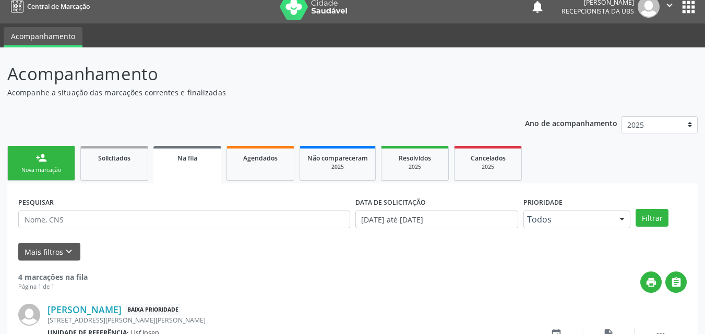
click at [29, 172] on div "Nova marcação" at bounding box center [41, 170] width 52 height 8
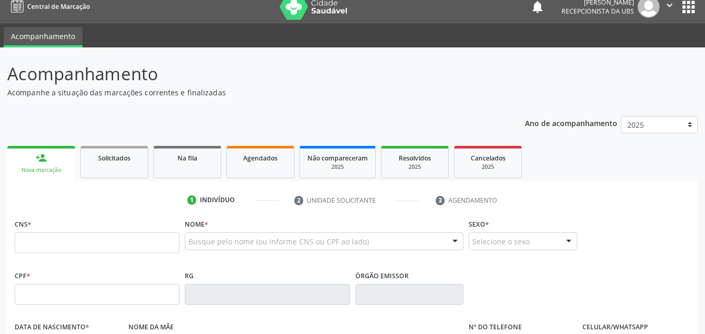
click at [40, 165] on link "person_add Nova marcação" at bounding box center [41, 163] width 68 height 35
click at [23, 238] on input "text" at bounding box center [97, 243] width 165 height 21
type input "700 2084 9548 9123"
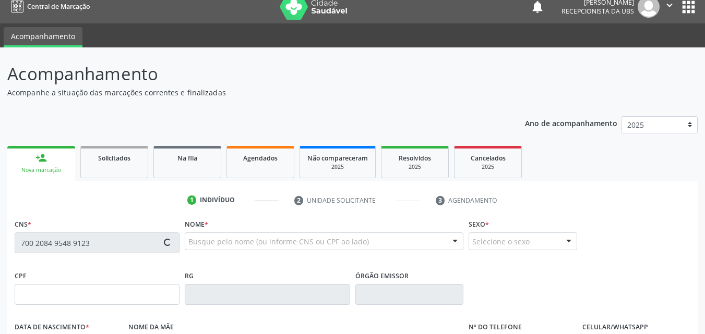
type input "093.524.104-32"
type input "[DATE]"
type input "[PERSON_NAME]"
type input "[PHONE_NUMBER]"
type input "418.398.114-04"
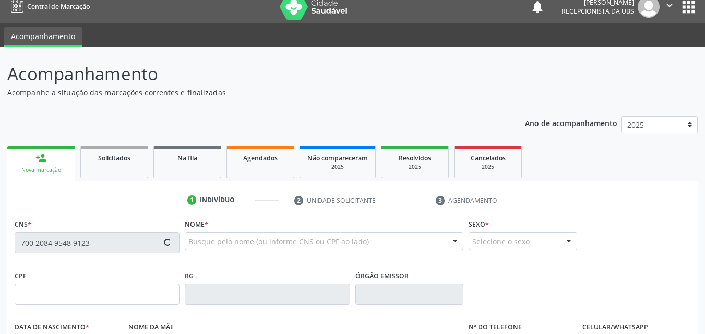
type input "1375"
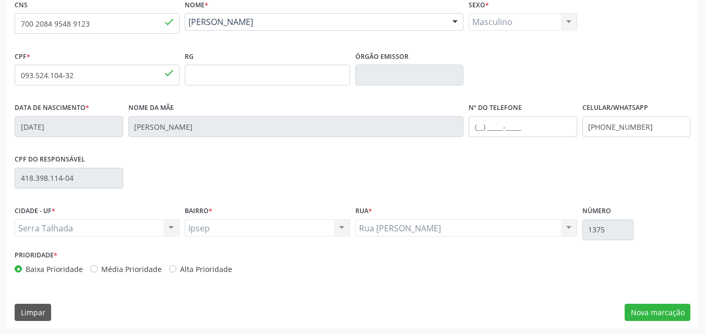
scroll to position [231, 0]
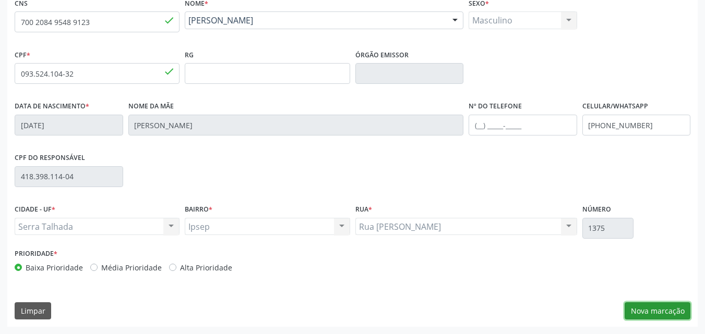
click at [666, 314] on button "Nova marcação" at bounding box center [657, 311] width 66 height 18
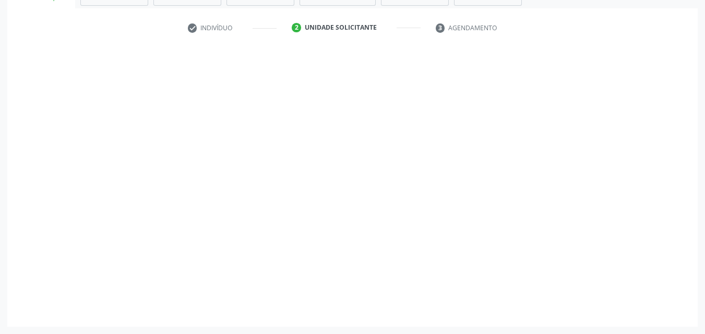
scroll to position [183, 0]
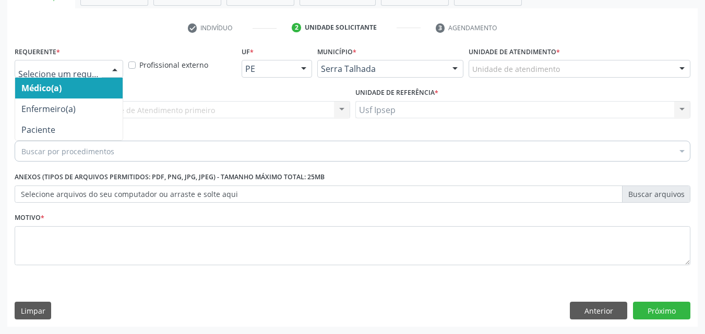
click at [112, 62] on div at bounding box center [115, 69] width 16 height 18
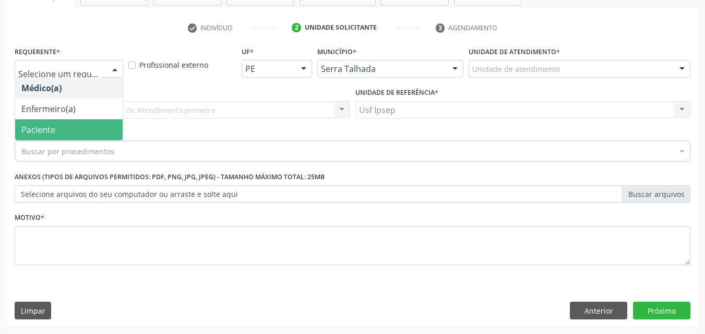
click at [51, 131] on span "Paciente" at bounding box center [38, 129] width 34 height 11
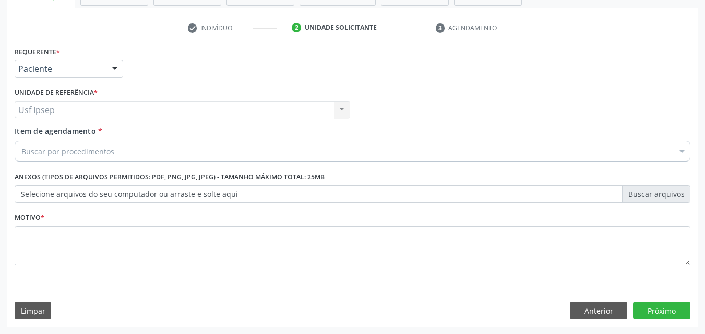
click at [45, 130] on span "Item de agendamento" at bounding box center [55, 131] width 81 height 10
click at [21, 141] on input "Item de agendamento *" at bounding box center [21, 151] width 0 height 21
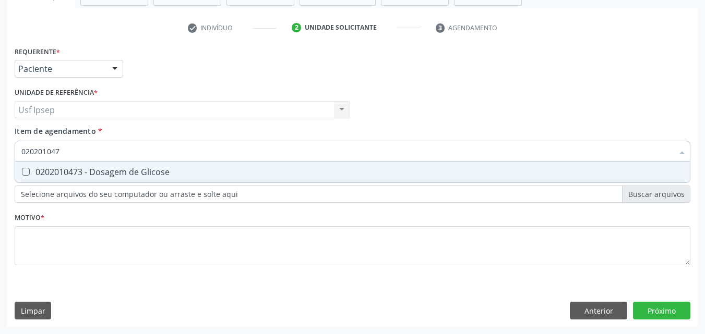
type input "0202010473"
click at [29, 175] on div "0202010473 - Dosagem de Glicose" at bounding box center [352, 172] width 662 height 8
checkbox Glicose "true"
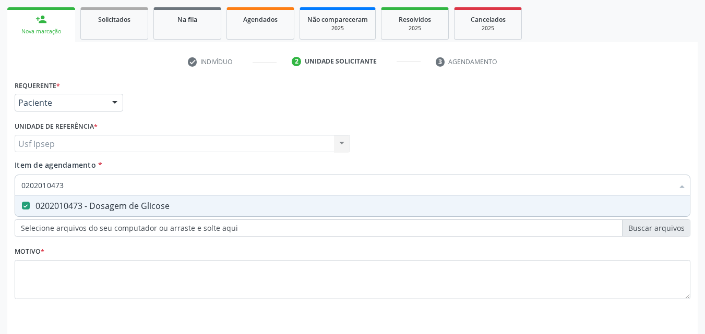
scroll to position [130, 0]
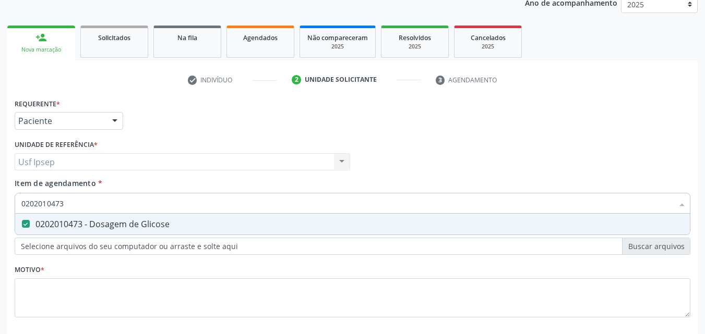
click at [69, 201] on input "0202010473" at bounding box center [346, 203] width 651 height 21
type input "02020104"
checkbox Glicose "false"
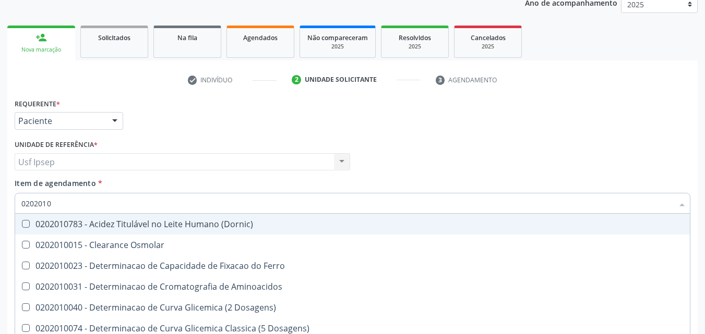
type input "020201"
checkbox Glicose "false"
checkbox Nt-Probnp\) "true"
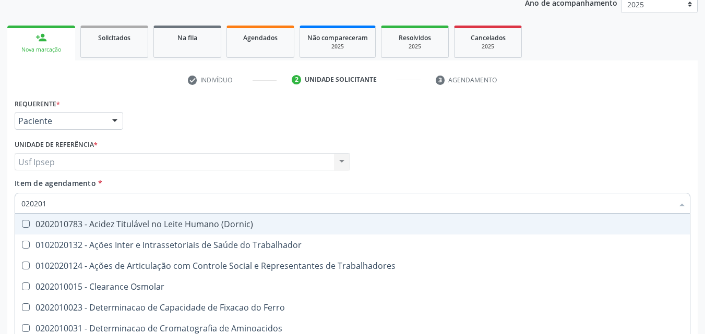
type input "02020"
checkbox Glicose "false"
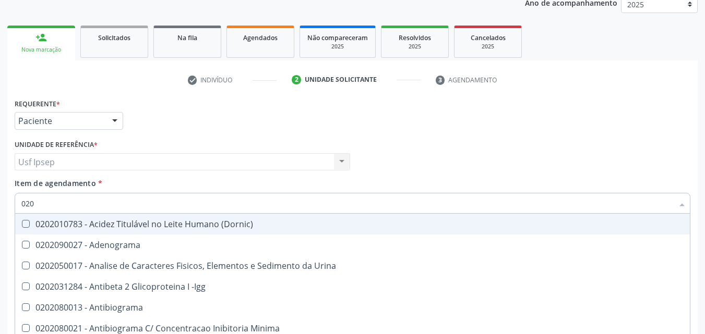
type input "02"
checkbox Glicose "false"
checkbox Boston "false"
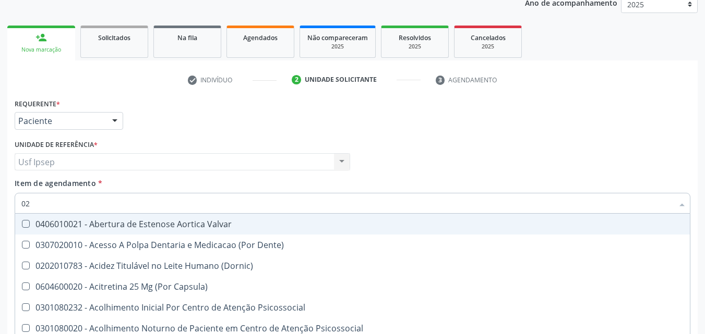
type input "0"
checkbox Glicose "false"
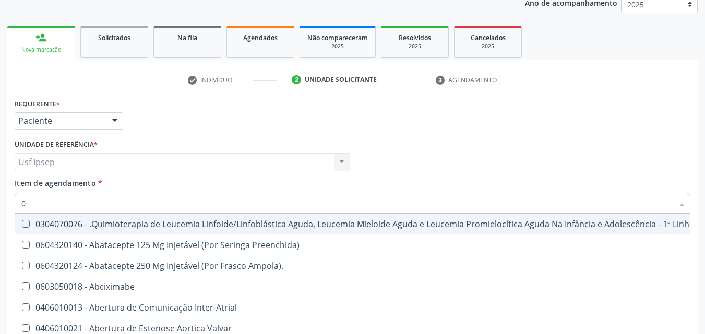
type input "02"
checkbox Bilateral "true"
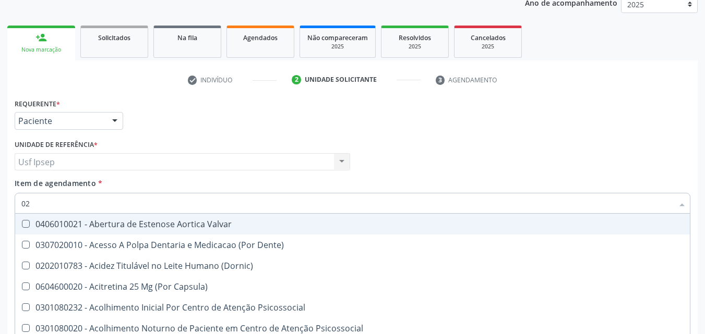
type input "020"
checkbox \(Qualitativo\) "true"
checkbox Glicose "false"
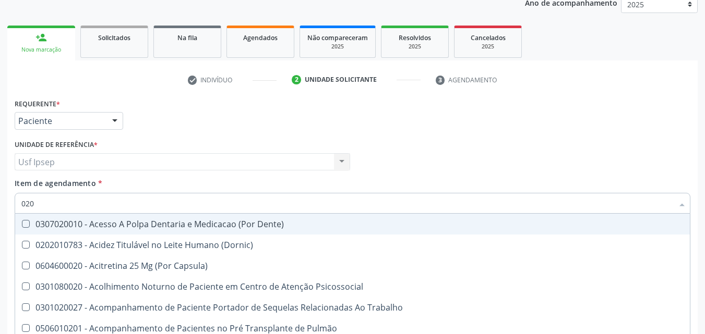
type input "0202"
checkbox Laser "true"
checkbox Glicose "false"
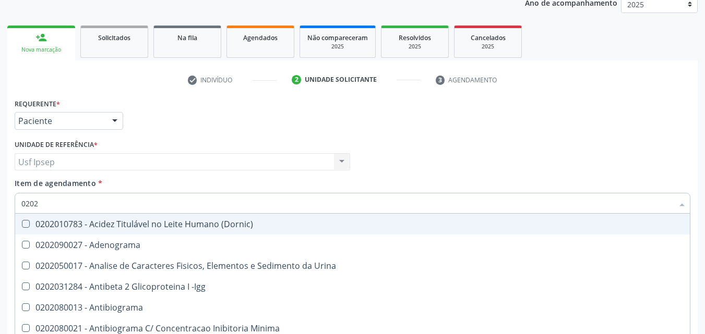
type input "02020"
checkbox Xi "true"
checkbox Glicose "false"
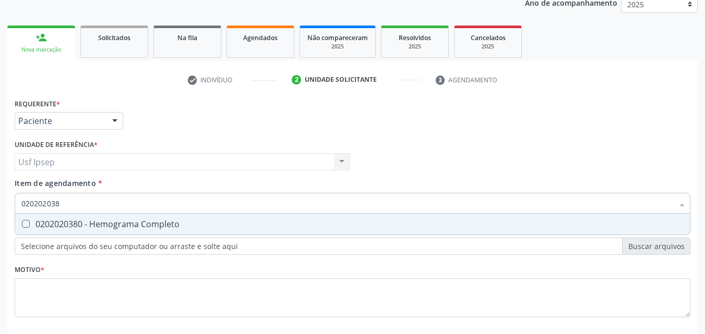
type input "0202020380"
click at [26, 223] on Completo at bounding box center [26, 224] width 8 height 8
click at [22, 223] on Completo "checkbox" at bounding box center [18, 224] width 7 height 7
checkbox Completo "true"
click at [64, 207] on input "0202020380" at bounding box center [346, 203] width 651 height 21
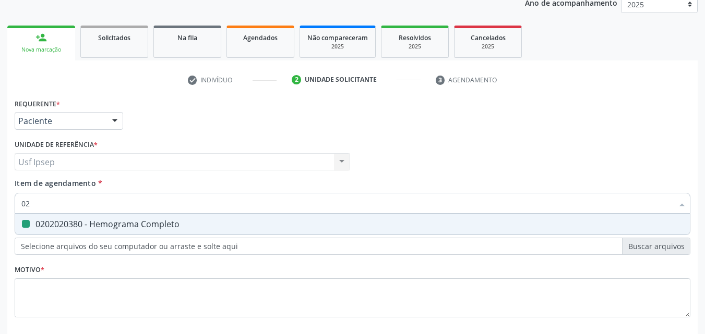
type input "0"
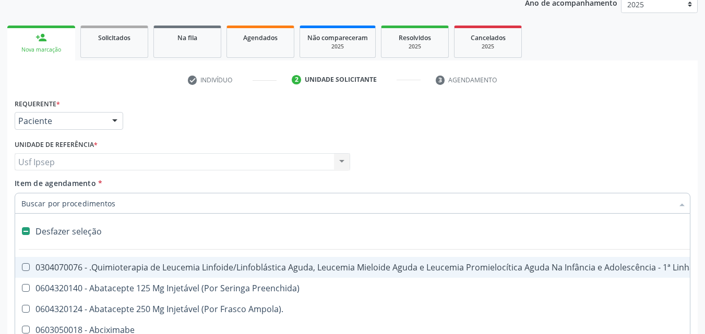
checkbox Manutenção "false"
click at [22, 186] on span "Item de agendamento" at bounding box center [55, 183] width 81 height 10
click at [22, 193] on input "Item de agendamento *" at bounding box center [346, 203] width 651 height 21
checkbox Preenchida\) "true"
checkbox Ampola\)\ "true"
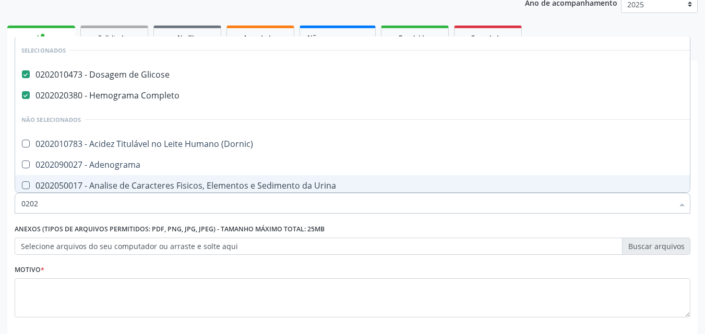
type input "02021"
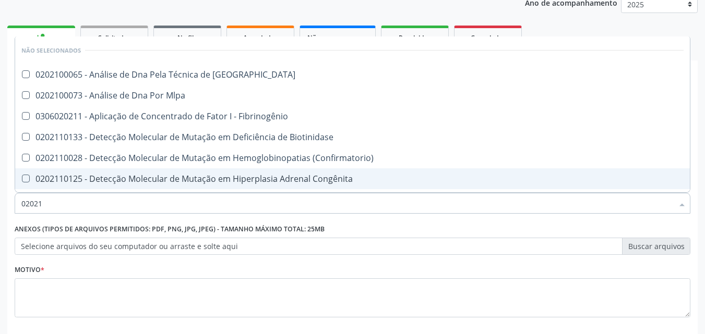
checkbox Blot "false"
checkbox Mlpa "false"
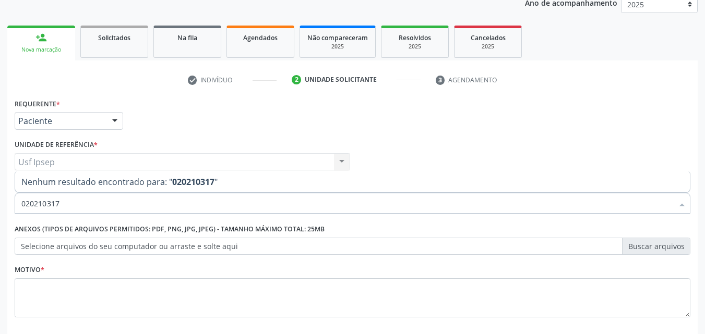
click at [38, 204] on input "020210317" at bounding box center [346, 203] width 651 height 21
type input "0202010317"
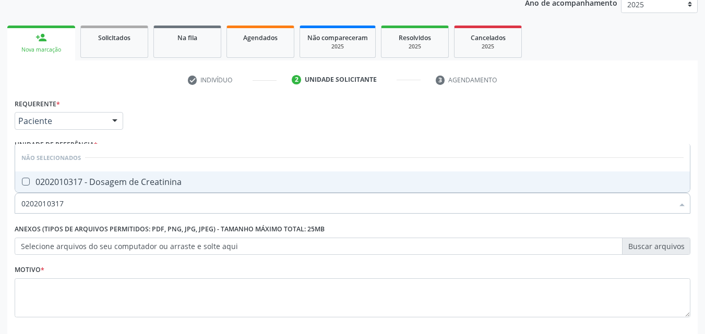
click at [26, 179] on Creatinina at bounding box center [26, 182] width 8 height 8
click at [22, 179] on Creatinina "checkbox" at bounding box center [18, 181] width 7 height 7
checkbox Creatinina "true"
click at [65, 202] on input "0202010317" at bounding box center [346, 203] width 651 height 21
type input "0"
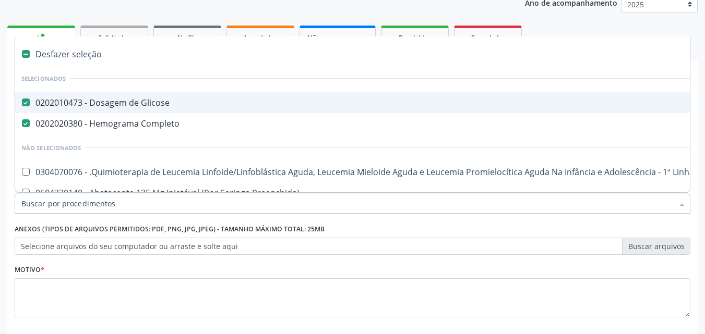
checkbox Glicose "true"
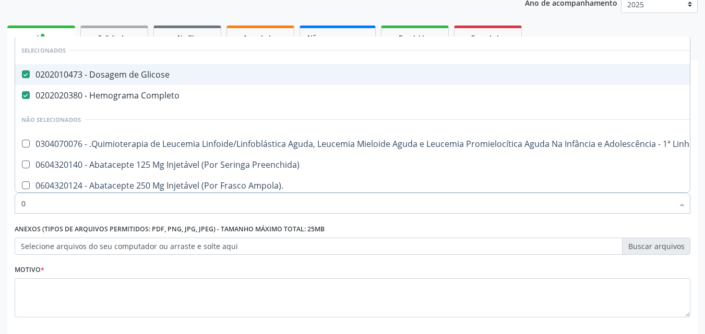
type input "02"
checkbox Meckel "true"
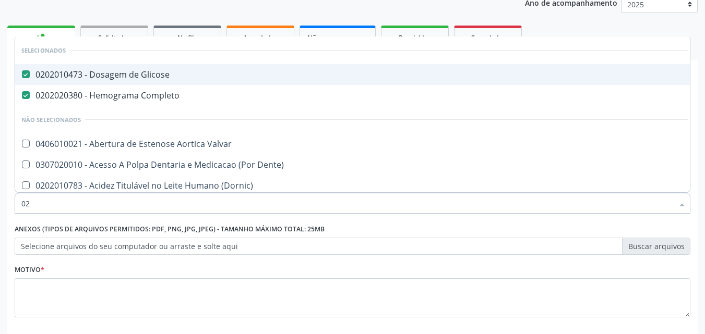
type input "020"
checkbox Complementar\) "true"
checkbox Creatinina "false"
type input "0202"
checkbox Ossea "true"
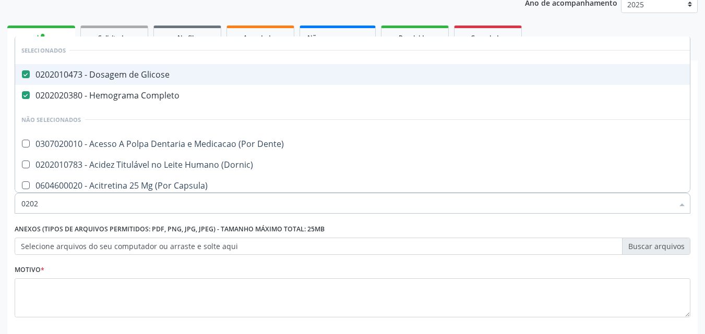
checkbox Creatinina "false"
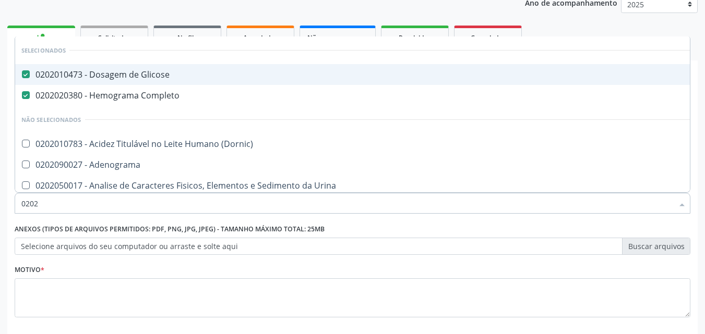
type input "02020"
checkbox Calcio "true"
checkbox Creatinina "false"
type input "020201"
checkbox Gestante "true"
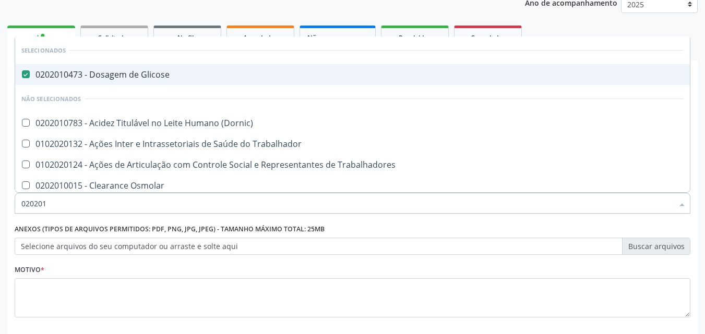
type input "0202010"
checkbox Ionizavel "true"
checkbox Creatinina "false"
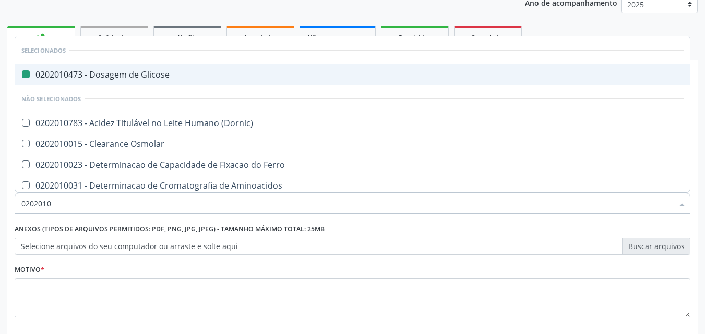
type input "02020106"
checkbox Glicose "false"
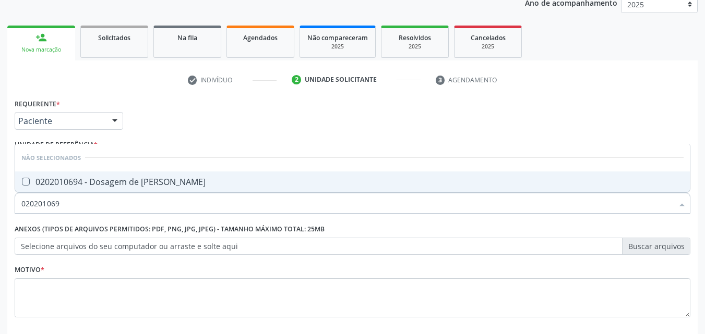
type input "0202010694"
click at [20, 181] on div at bounding box center [19, 182] width 8 height 8
checkbox Ureia "true"
click at [69, 206] on input "0202010694" at bounding box center [346, 203] width 651 height 21
type input "0"
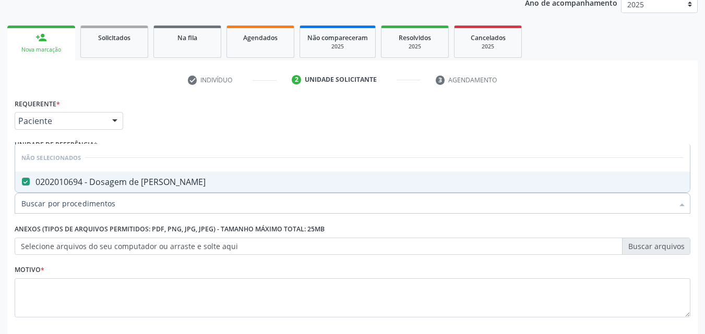
checkbox Ureia "true"
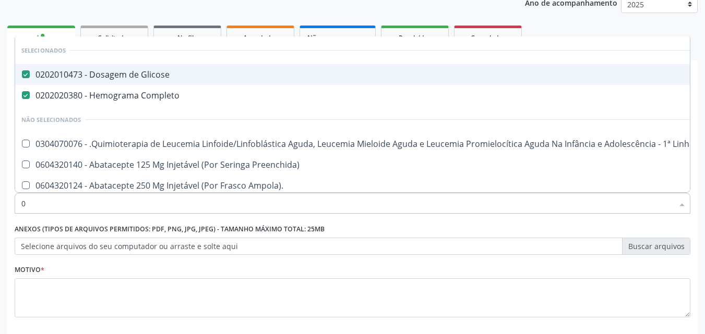
type input "02"
checkbox Meckel "true"
checkbox Aparentado "true"
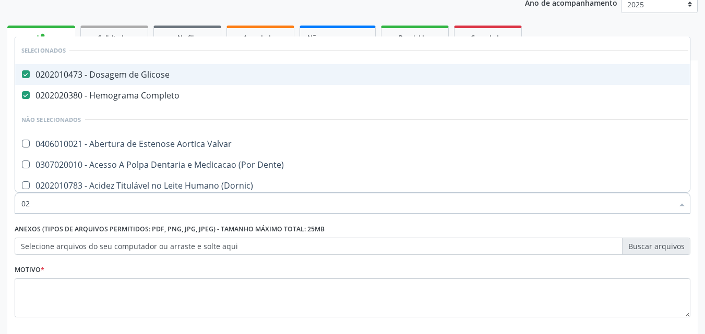
type input "020"
checkbox Complementar\) "true"
checkbox II "true"
checkbox Creatinina "false"
checkbox Ureia "false"
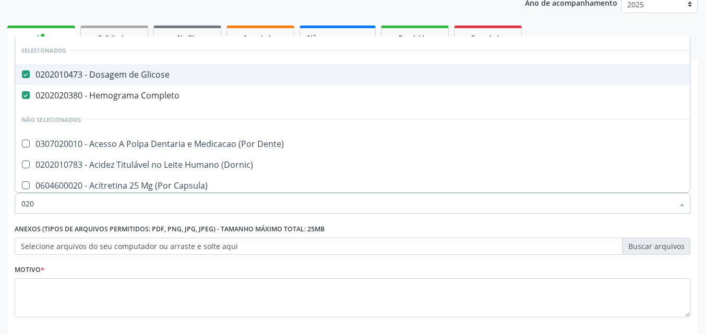
type input "0202"
checkbox Ossea "true"
checkbox Escrotal "true"
checkbox Creatinina "false"
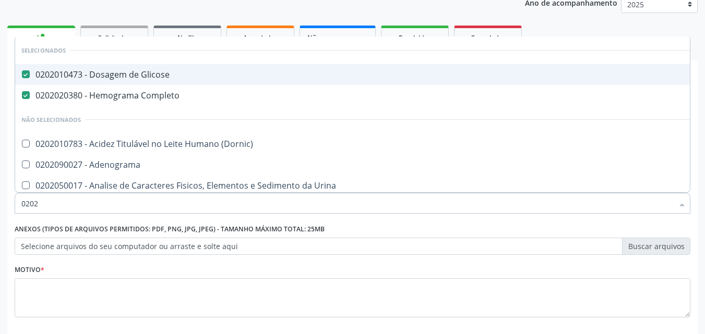
type input "02020"
checkbox Calcio "true"
checkbox Creatinina "false"
checkbox Derrames "true"
checkbox Ureia "false"
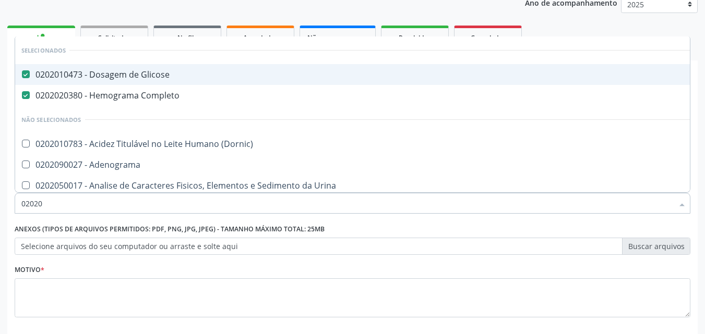
type input "020201"
checkbox Gestante "true"
checkbox Acetona "true"
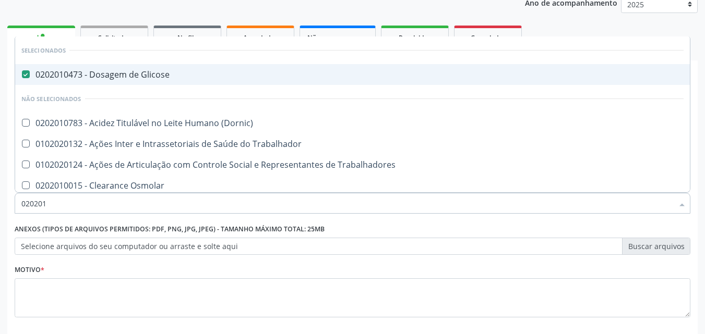
type input "0202010"
checkbox Ionizavel "true"
checkbox Creatinina "false"
checkbox Piruvato "true"
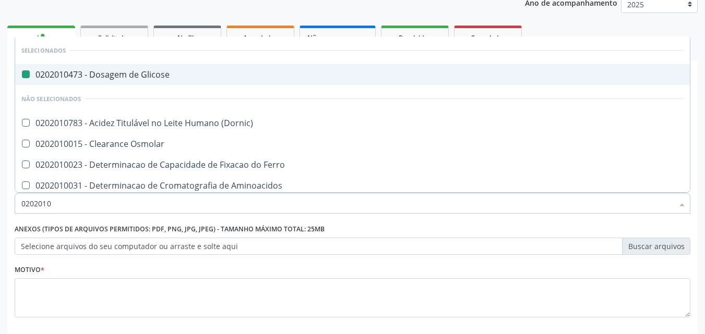
type input "02020102"
checkbox Glicose "false"
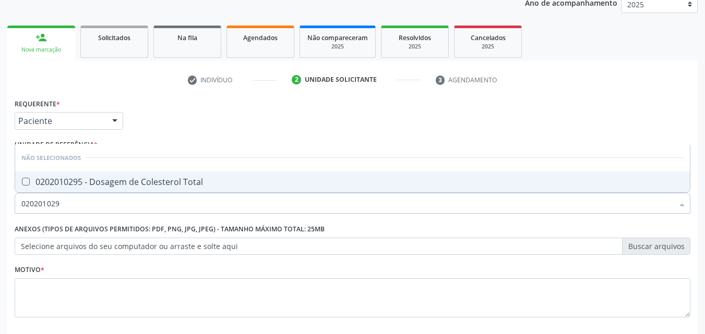
type input "0202010295"
click at [23, 181] on Total at bounding box center [26, 182] width 8 height 8
click at [22, 181] on Total "checkbox" at bounding box center [18, 181] width 7 height 7
checkbox Total "true"
drag, startPoint x: 66, startPoint y: 201, endPoint x: 84, endPoint y: 223, distance: 28.5
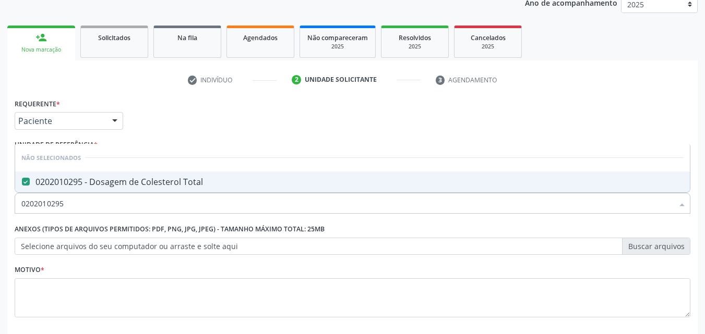
click at [66, 202] on input "0202010295" at bounding box center [346, 203] width 651 height 21
type input "0"
checkbox Total "true"
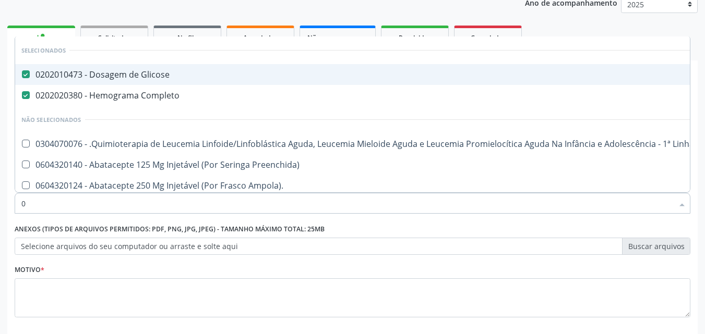
type input "02"
checkbox Transferências "true"
checkbox Meckel "true"
checkbox Aparentado "true"
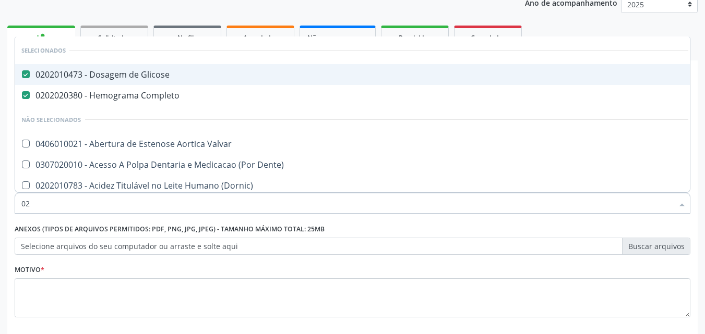
type input "020"
checkbox Congênita "true"
checkbox Complementar\) "true"
checkbox II "true"
checkbox Total "false"
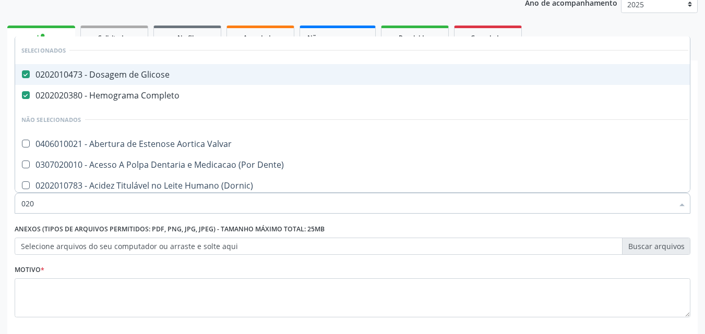
checkbox Creatinina "false"
checkbox Ureia "false"
type input "0202"
checkbox Fragmento "true"
checkbox Ossea "true"
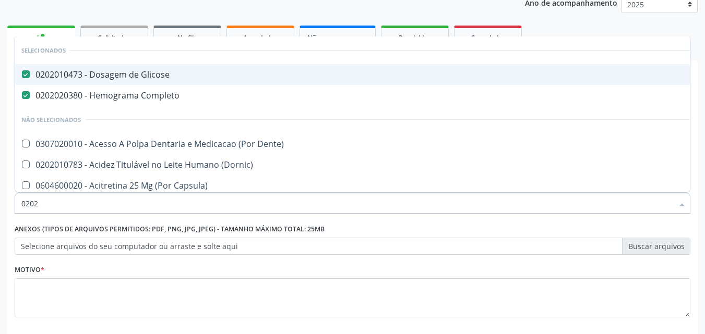
checkbox Escrotal "true"
checkbox Total "false"
checkbox Creatinina "false"
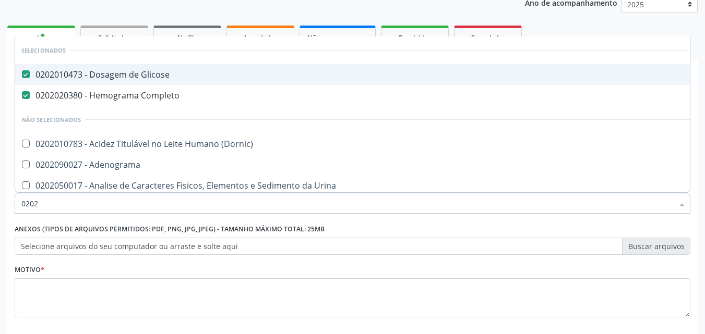
type input "02020"
checkbox Barbituratos "true"
checkbox Calcio "true"
checkbox Total "false"
checkbox Creatinina "false"
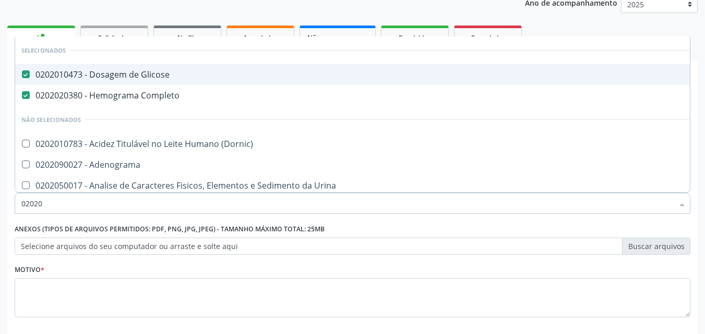
checkbox Derrames "true"
checkbox Ureia "false"
type input "020201"
checkbox Molecular "true"
checkbox Gestante "true"
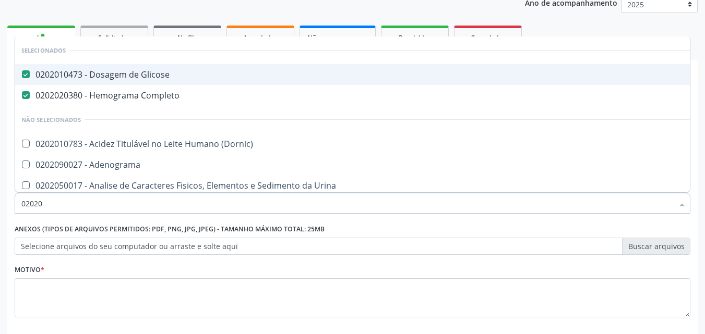
checkbox Acetona "true"
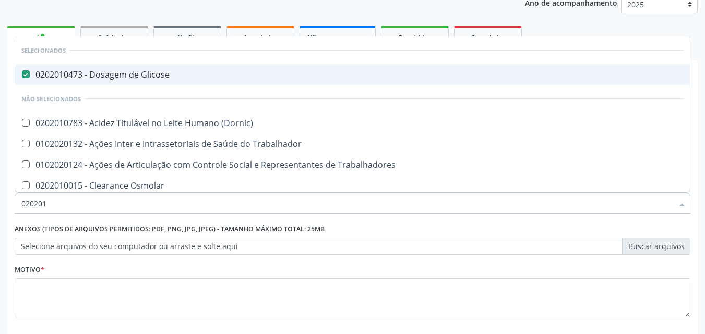
type input "0202010"
checkbox Fracoes "true"
checkbox Ionizavel "true"
checkbox Total "false"
checkbox Creatinina "false"
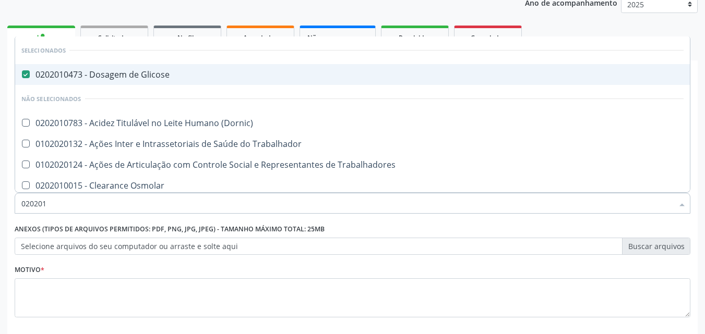
checkbox Piruvato "true"
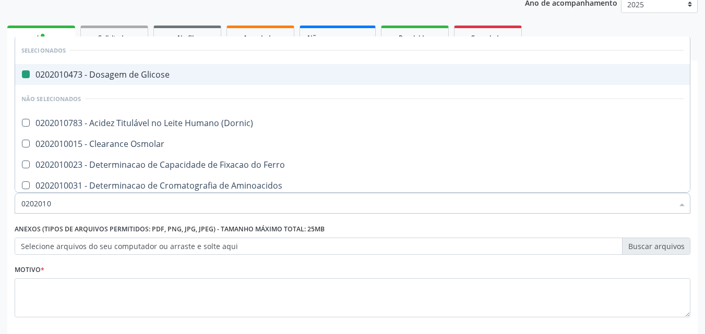
type input "02020106"
checkbox Glicose "false"
checkbox Dosagens\) "true"
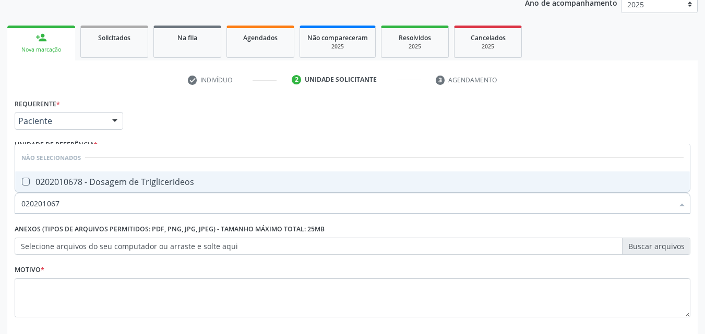
type input "0202010678"
click at [20, 181] on div at bounding box center [19, 182] width 8 height 8
checkbox Triglicerideos "true"
click at [64, 203] on input "0202010678" at bounding box center [346, 203] width 651 height 21
type input "0"
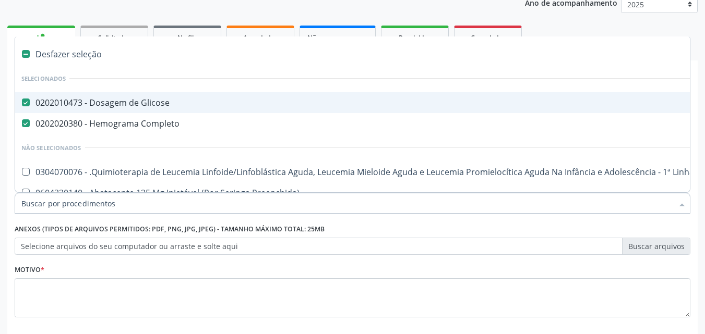
checkbox Glicose "true"
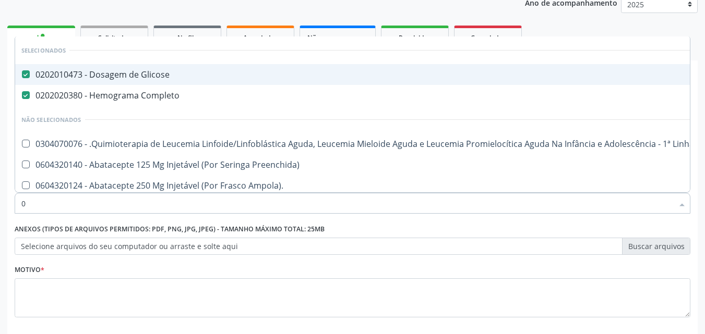
type input "02"
checkbox Transferências "true"
checkbox Meckel "true"
checkbox Hpv "true"
checkbox Aparentado "true"
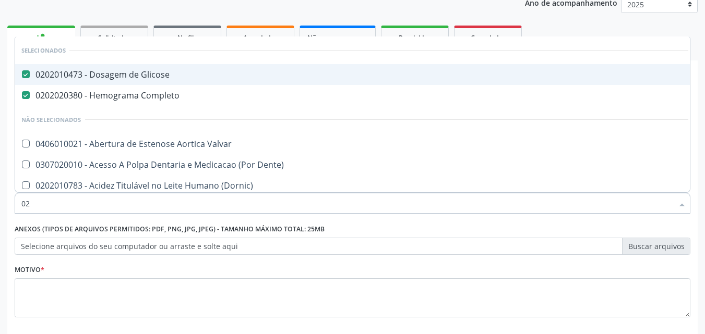
type input "020"
checkbox Congênita "true"
checkbox Complementar\) "true"
checkbox Maior "true"
checkbox II "true"
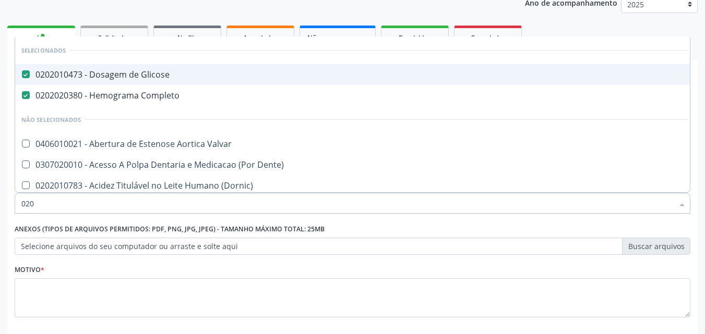
checkbox Total "false"
checkbox Creatinina "false"
checkbox Triglicerideos "false"
checkbox Ureia "false"
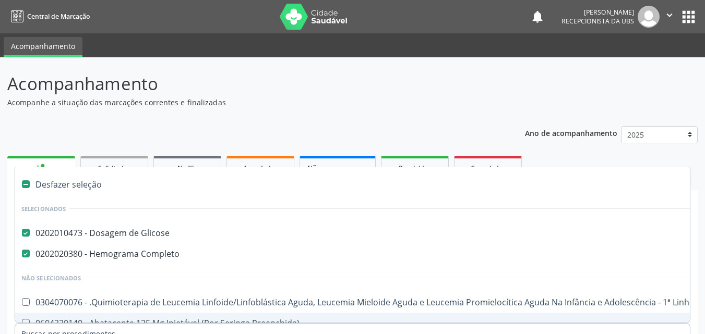
scroll to position [78, 0]
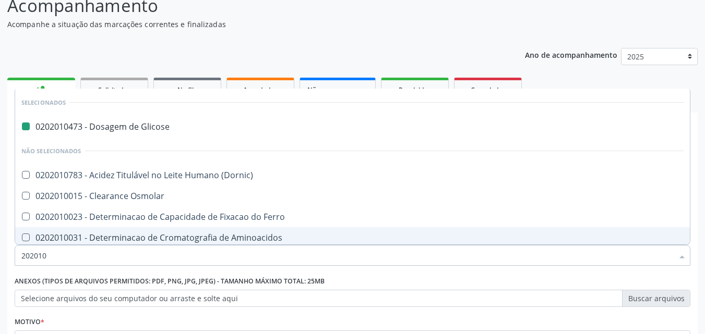
type input "2020103"
checkbox Glicose "false"
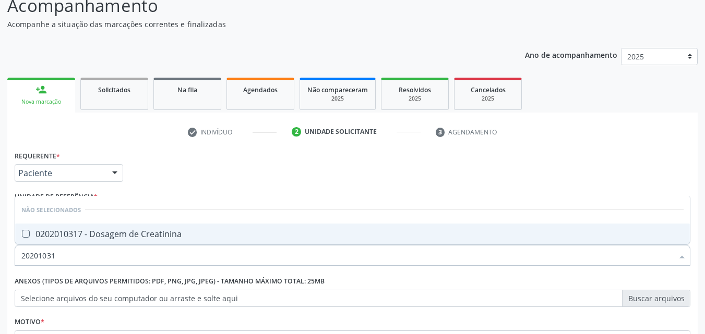
type input "202010317"
click at [26, 233] on Creatinina at bounding box center [26, 234] width 8 height 8
click at [22, 233] on Creatinina "checkbox" at bounding box center [18, 233] width 7 height 7
checkbox Creatinina "true"
click at [60, 259] on input "202010317" at bounding box center [346, 255] width 651 height 21
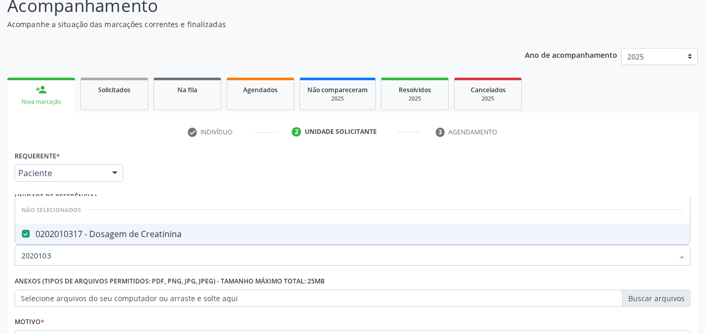
type input "202010"
checkbox Creatinina "true"
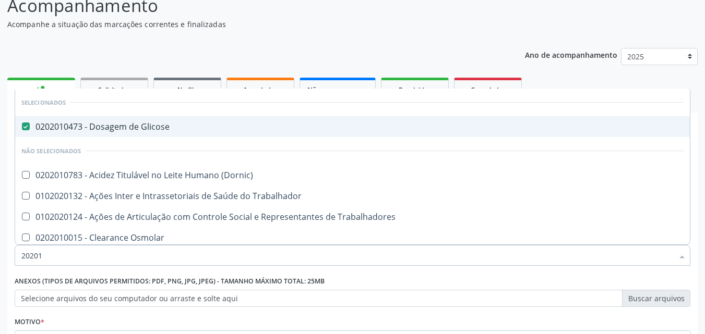
type input "2020"
checkbox Creatinina "false"
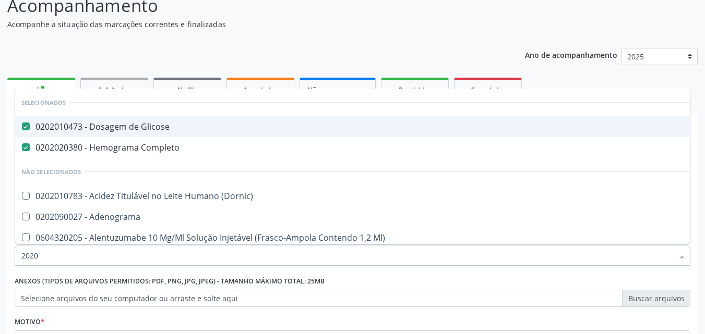
type input "202"
checkbox Creatinina "false"
checkbox \(Inibidor\) "true"
type input "20"
checkbox Creatinina "false"
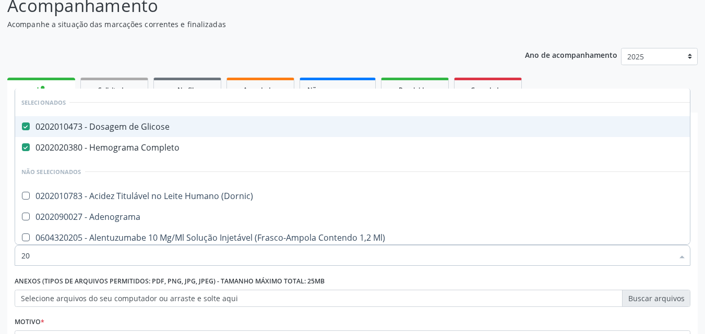
checkbox Mediastinal "true"
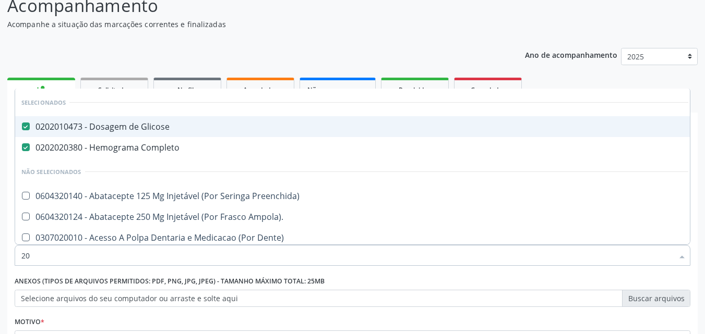
type input "2"
checkbox Creatinina "false"
checkbox Pelvico "true"
checkbox Creatinina "false"
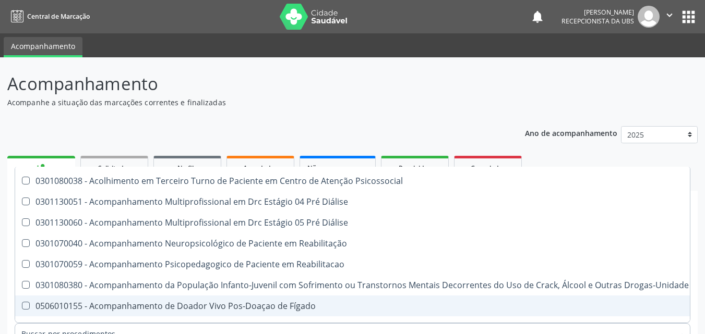
scroll to position [626, 0]
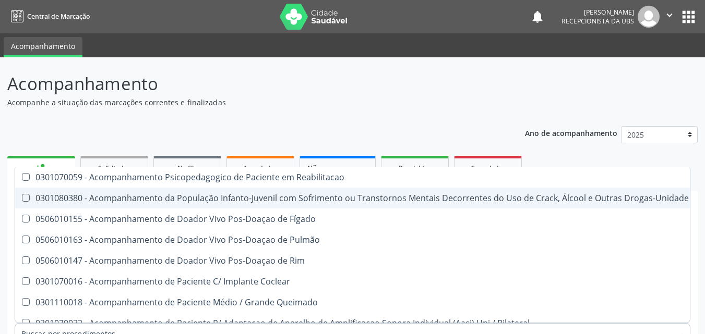
click at [488, 86] on p "Acompanhamento" at bounding box center [248, 84] width 483 height 26
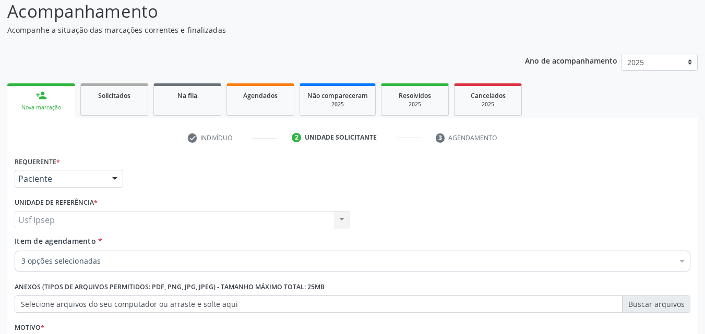
scroll to position [104, 0]
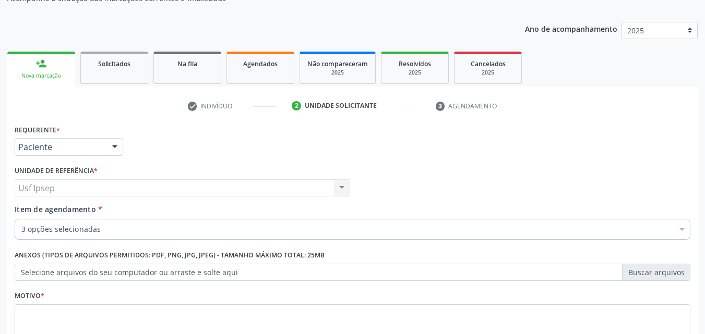
click at [71, 208] on span "Item de agendamento" at bounding box center [55, 209] width 81 height 10
click at [21, 219] on input "Item de agendamento *" at bounding box center [21, 229] width 0 height 21
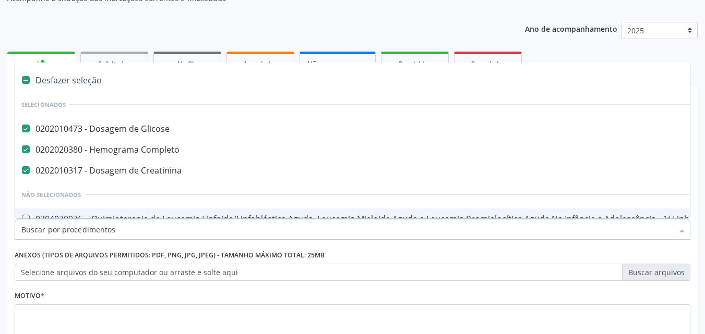
click at [28, 228] on input "Item de agendamento *" at bounding box center [346, 229] width 651 height 21
type input "2"
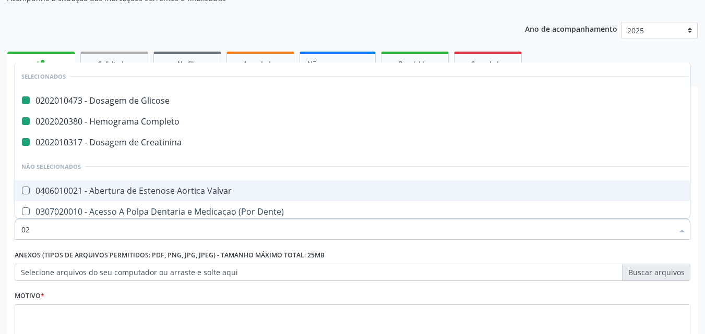
type input "022"
checkbox Glicose "false"
checkbox Completo "false"
checkbox Creatinina "false"
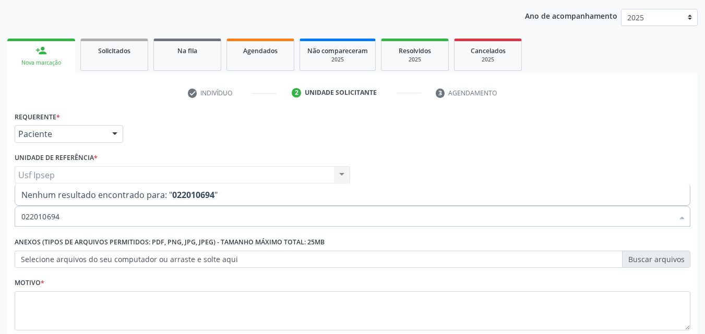
scroll to position [156, 0]
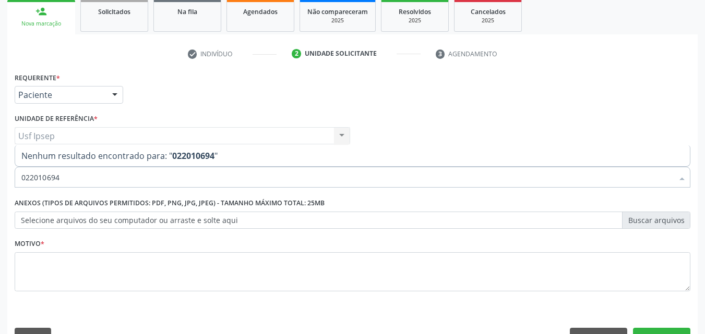
click at [59, 177] on input "022010694" at bounding box center [346, 177] width 651 height 21
type input "0"
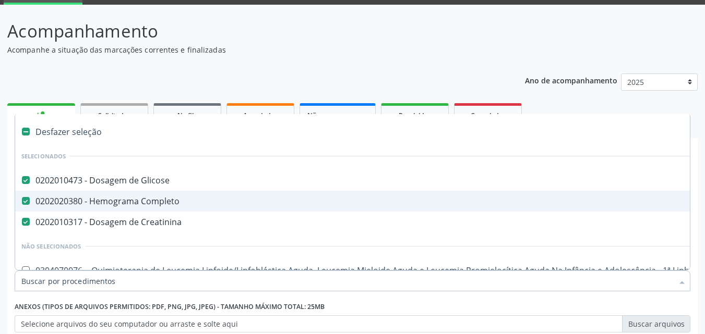
scroll to position [52, 0]
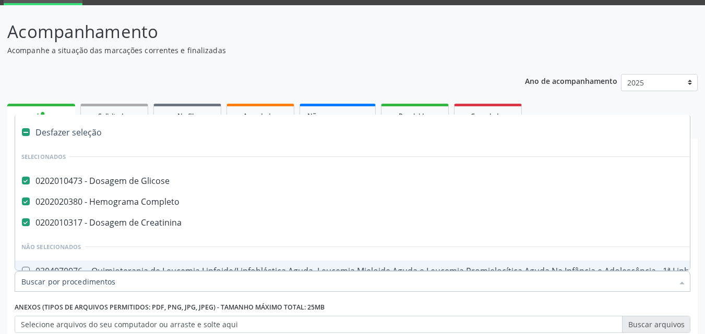
click at [28, 284] on input "Item de agendamento *" at bounding box center [346, 281] width 651 height 21
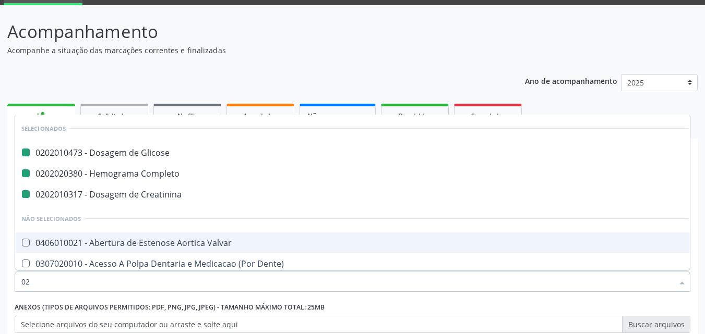
type input "022"
checkbox Glicose "false"
checkbox Completo "false"
checkbox Creatinina "false"
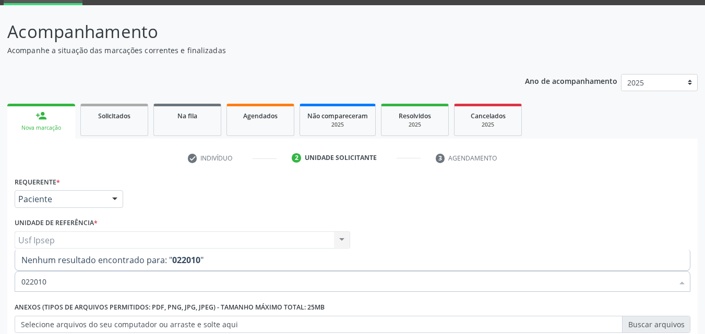
click at [28, 281] on input "022010" at bounding box center [346, 281] width 651 height 21
click at [63, 281] on input "0206942010" at bounding box center [346, 281] width 651 height 21
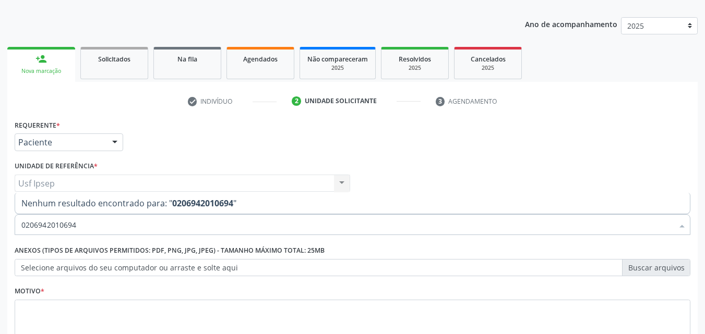
scroll to position [156, 0]
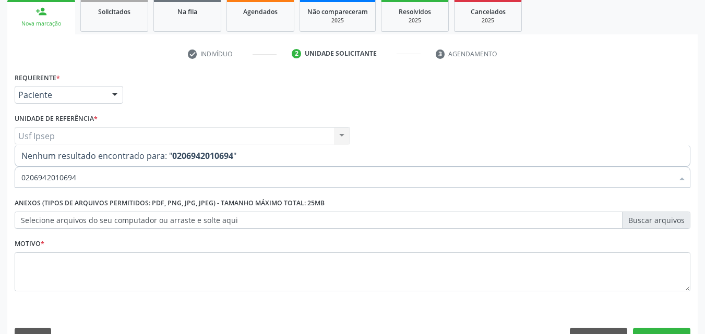
click at [82, 177] on input "0206942010694" at bounding box center [346, 177] width 651 height 21
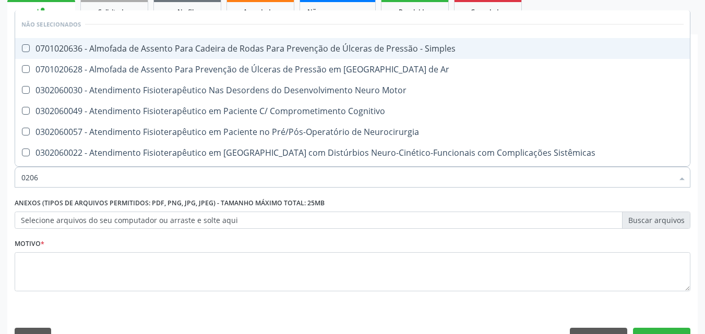
type input "020"
checkbox Simples "true"
checkbox Ar "true"
checkbox Motor "true"
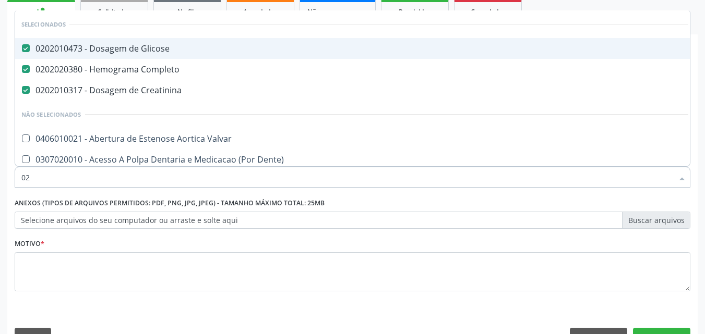
type input "0"
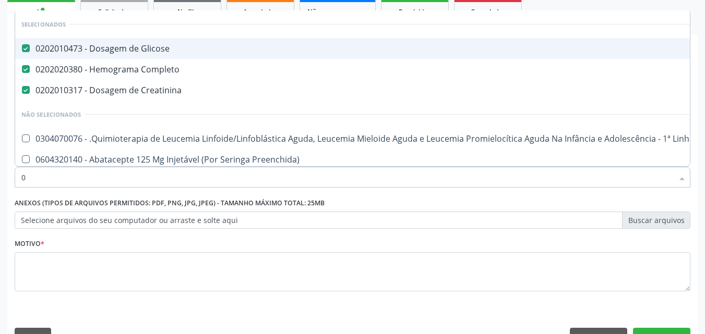
click at [34, 176] on input "0" at bounding box center [346, 177] width 651 height 21
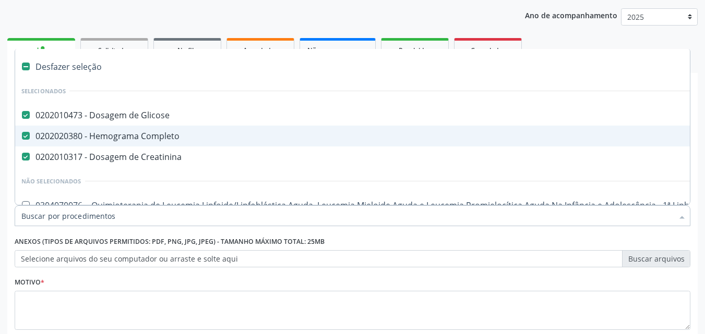
scroll to position [0, 0]
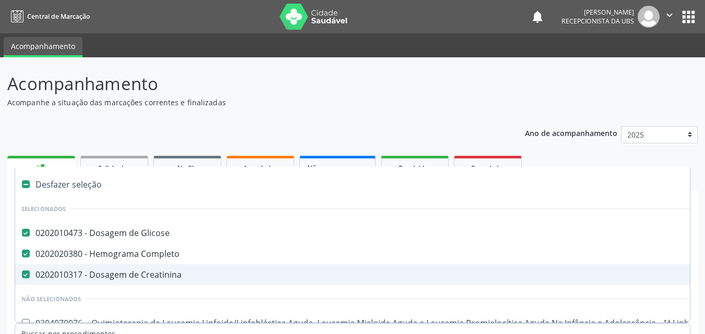
click at [649, 84] on header "Acompanhamento Acompanhe a situação das marcações correntes e finalizadas Relat…" at bounding box center [352, 89] width 690 height 37
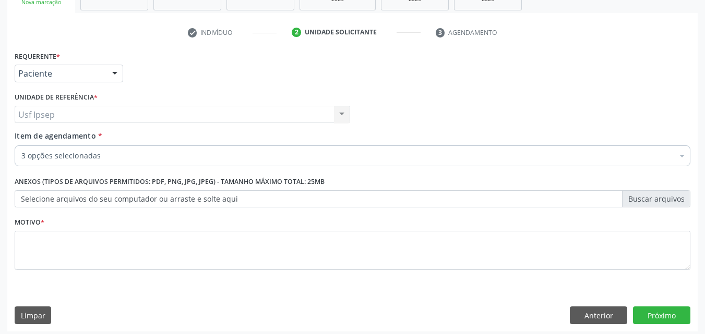
scroll to position [183, 0]
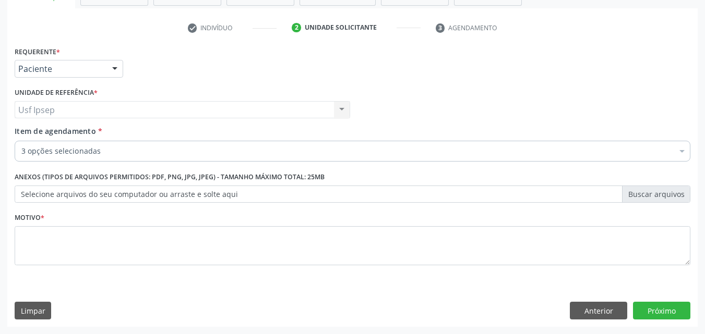
click at [58, 131] on span "Item de agendamento" at bounding box center [55, 131] width 81 height 10
click at [21, 141] on input "Item de agendamento *" at bounding box center [21, 151] width 0 height 21
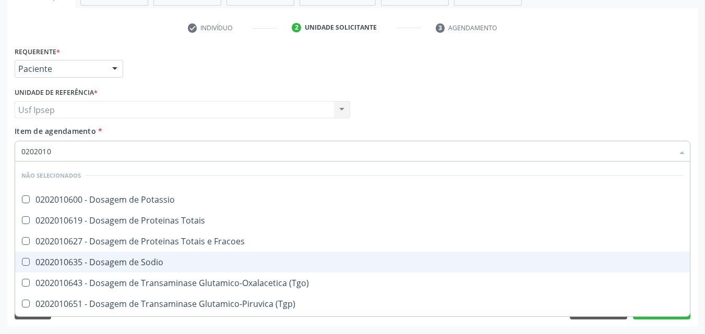
type input "02020106"
checkbox Potassio "false"
checkbox Totais "false"
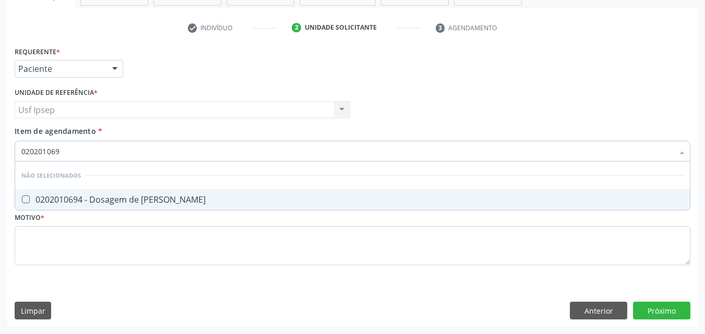
type input "0202010694"
click at [29, 203] on Ureia at bounding box center [26, 200] width 8 height 8
click at [22, 203] on Ureia "checkbox" at bounding box center [18, 199] width 7 height 7
checkbox Ureia "true"
click at [64, 152] on input "0202010694" at bounding box center [346, 151] width 651 height 21
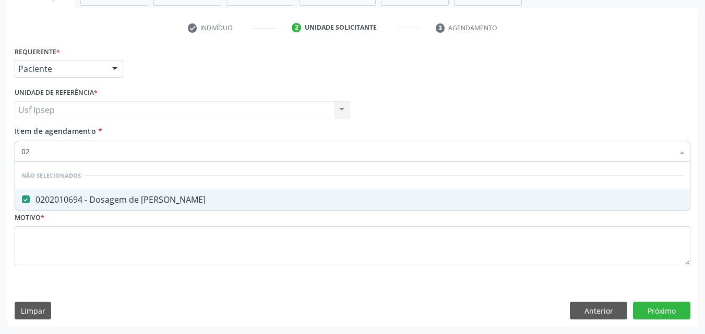
type input "0"
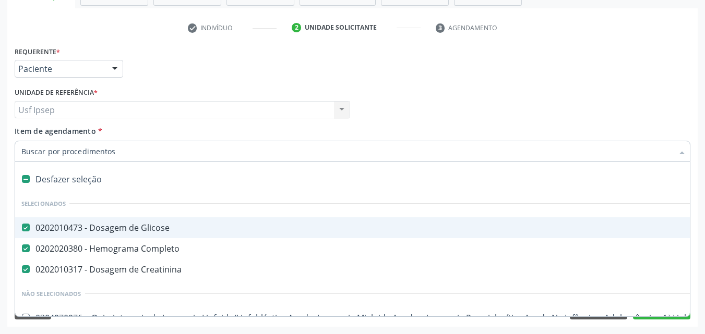
checkbox Glicose "true"
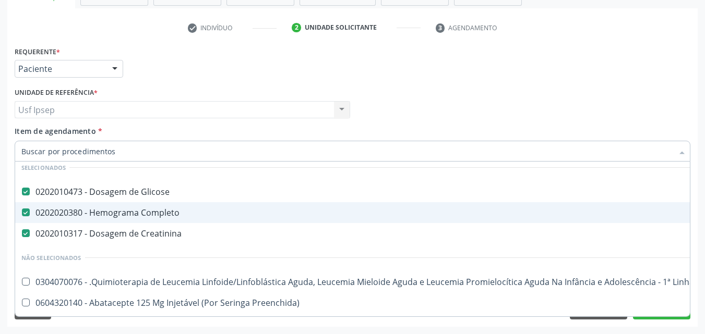
scroll to position [52, 0]
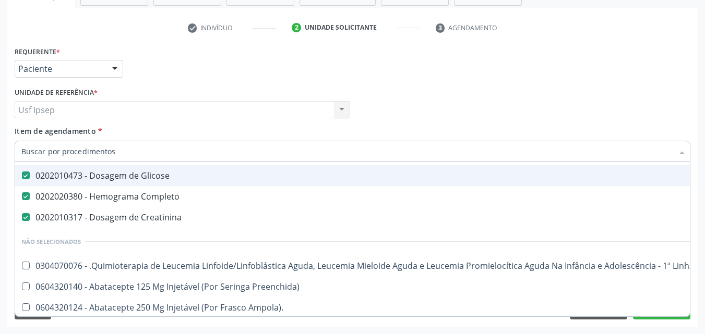
click at [35, 137] on div "Item de agendamento * Desfazer seleção Selecionados 0202010473 - Dosagem de Gli…" at bounding box center [352, 142] width 675 height 33
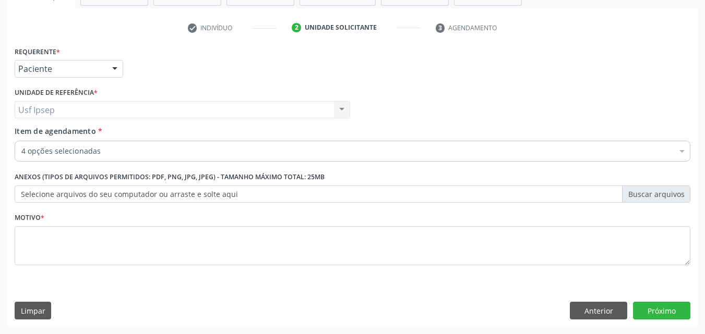
scroll to position [0, 0]
click at [33, 130] on span "Item de agendamento" at bounding box center [55, 131] width 81 height 10
click at [21, 141] on input "Item de agendamento *" at bounding box center [21, 151] width 0 height 21
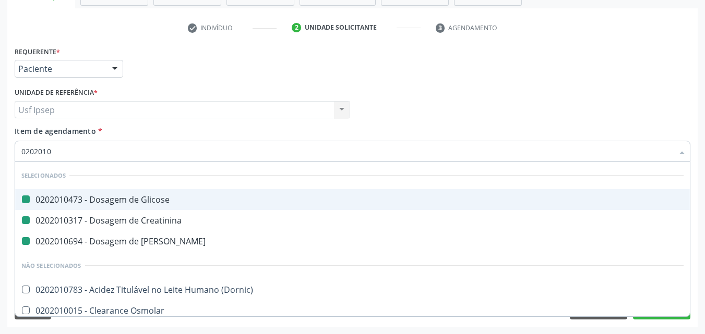
type input "02020102"
checkbox Glicose "false"
checkbox Creatinina "false"
checkbox Ureia "false"
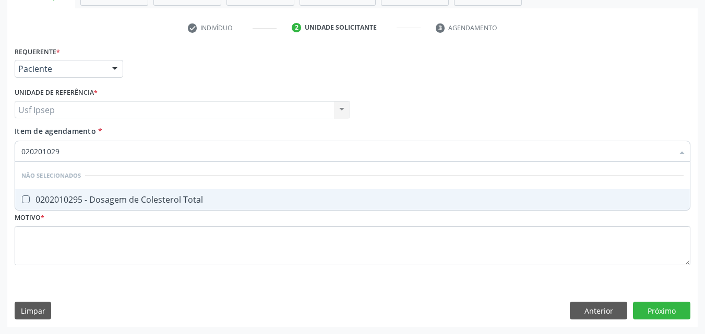
type input "0202010295"
click at [25, 198] on Total at bounding box center [26, 200] width 8 height 8
click at [22, 198] on Total "checkbox" at bounding box center [18, 199] width 7 height 7
checkbox Total "true"
click at [66, 150] on input "0202010295" at bounding box center [346, 151] width 651 height 21
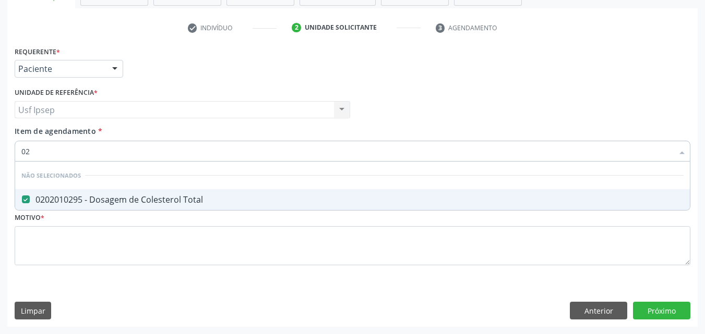
type input "0"
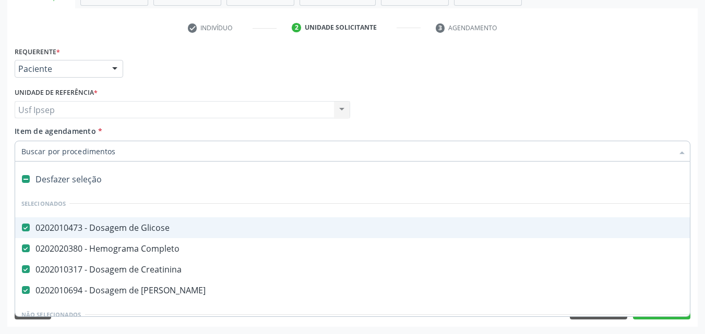
checkbox Glicose "true"
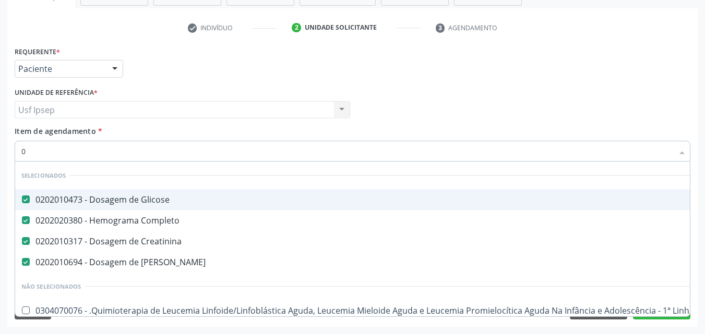
type input "02"
checkbox Transferências "true"
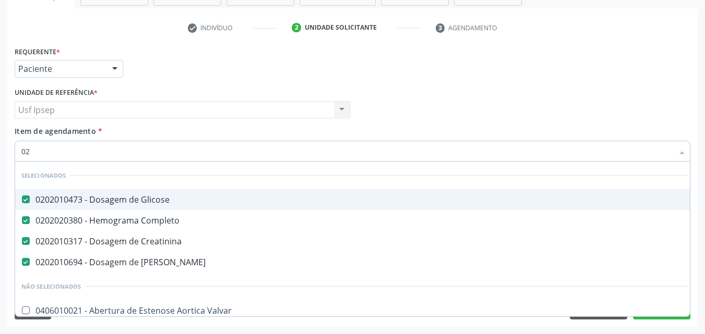
type input "020"
checkbox Congênita "true"
checkbox Total "false"
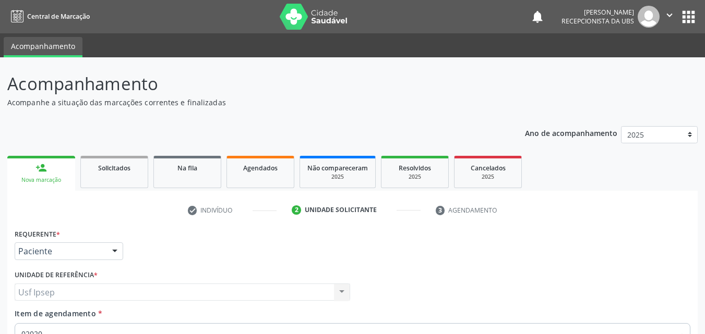
scroll to position [183, 0]
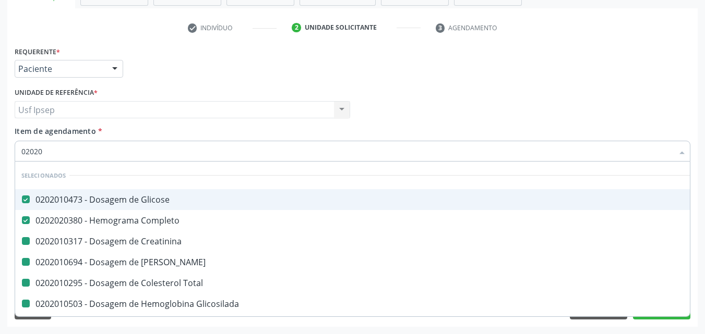
type input "020202"
checkbox Creatinina "false"
checkbox Ureia "false"
checkbox Total "false"
checkbox Glicosilada "false"
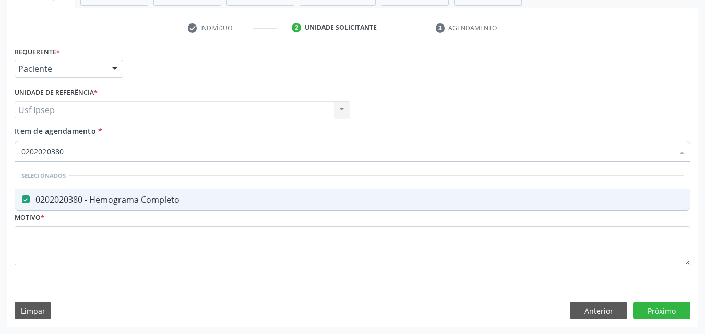
click at [68, 151] on input "0202020380" at bounding box center [346, 151] width 651 height 21
type input "0"
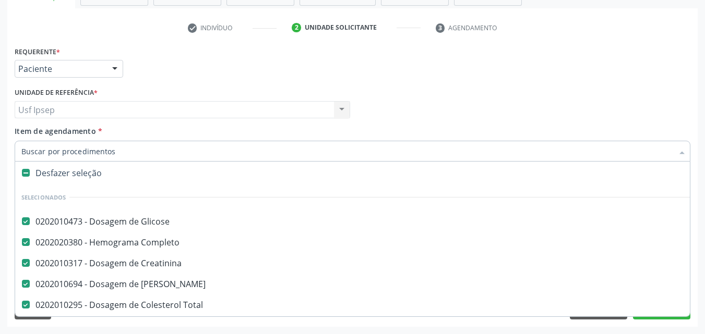
scroll to position [0, 0]
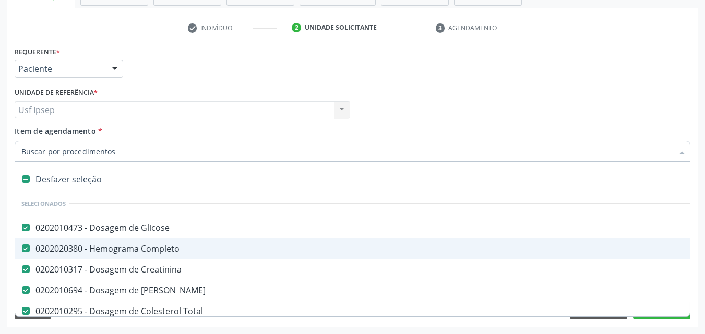
click at [66, 135] on span "Item de agendamento" at bounding box center [55, 131] width 81 height 10
click at [66, 141] on input "Item de agendamento *" at bounding box center [346, 151] width 651 height 21
click at [38, 151] on input "Item de agendamento *" at bounding box center [346, 151] width 651 height 21
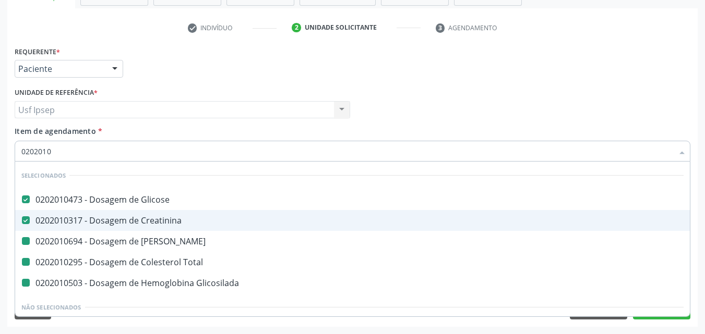
type input "02020106"
checkbox Ureia "false"
checkbox Total "false"
checkbox Glicosilada "false"
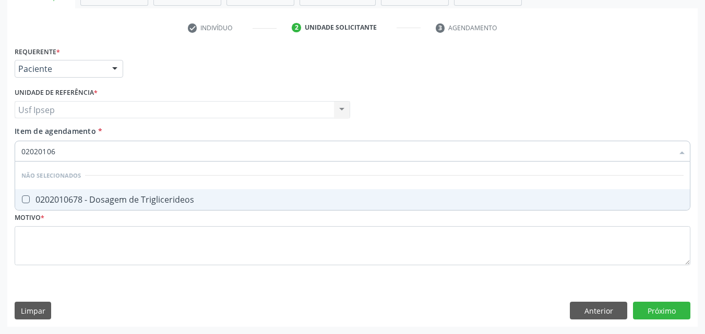
type input "020201067"
checkbox Triglicerideos "false"
type input "0202010678"
click at [28, 196] on Triglicerideos at bounding box center [26, 200] width 8 height 8
click at [22, 196] on Triglicerideos "checkbox" at bounding box center [18, 199] width 7 height 7
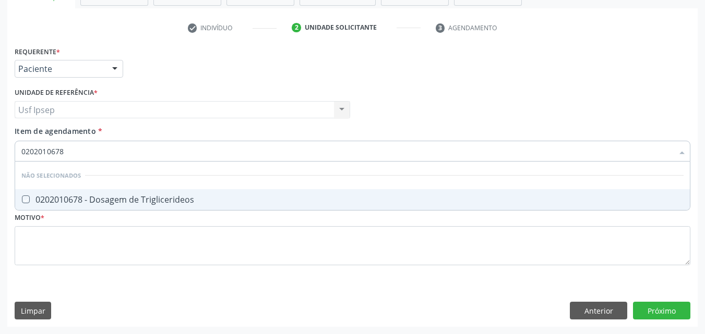
checkbox Triglicerideos "true"
click at [72, 147] on input "0202010678" at bounding box center [346, 151] width 651 height 21
type input "0"
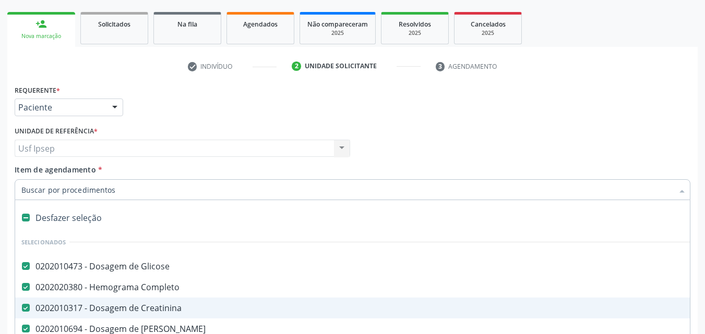
scroll to position [183, 0]
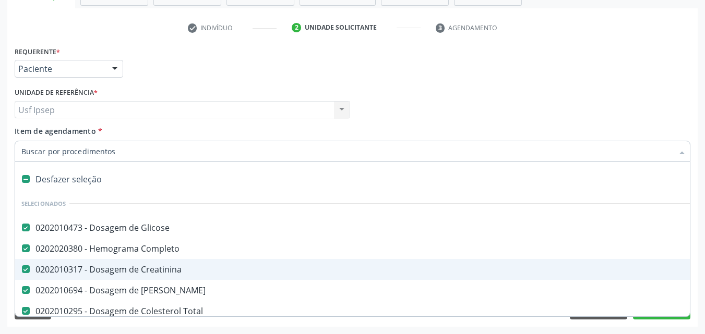
click at [679, 77] on div "Requerente * Paciente Médico(a) Enfermeiro(a) Paciente Nenhum resultado encontr…" at bounding box center [352, 64] width 681 height 41
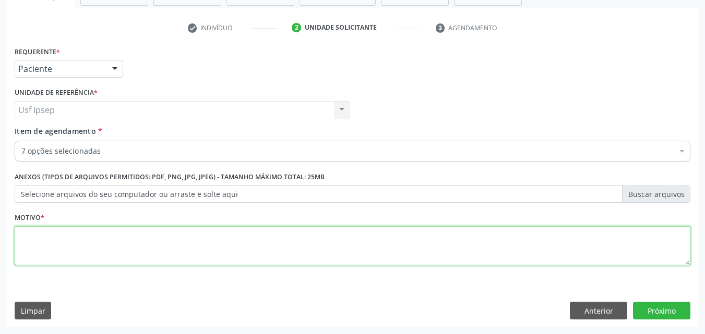
click at [20, 245] on textarea at bounding box center [352, 246] width 675 height 40
type textarea "1"
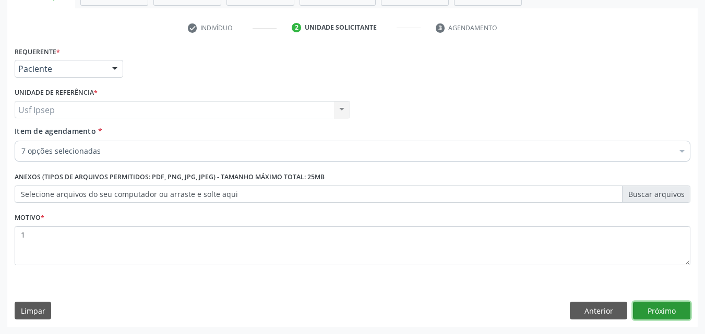
click at [665, 306] on button "Próximo" at bounding box center [661, 311] width 57 height 18
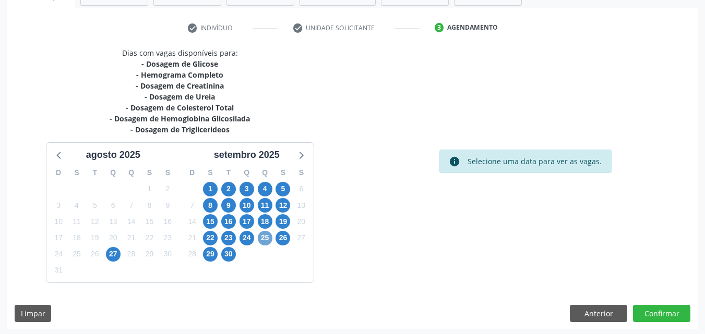
click at [259, 235] on span "25" at bounding box center [265, 238] width 15 height 15
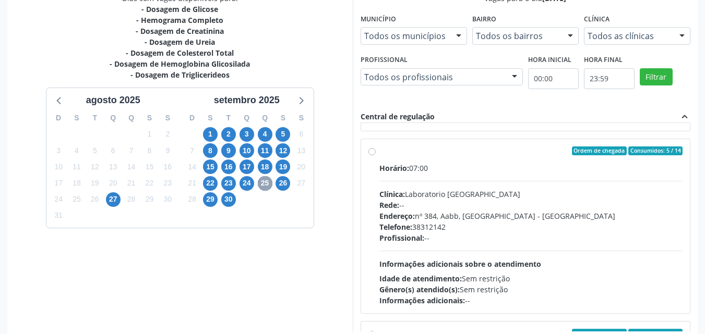
scroll to position [156, 0]
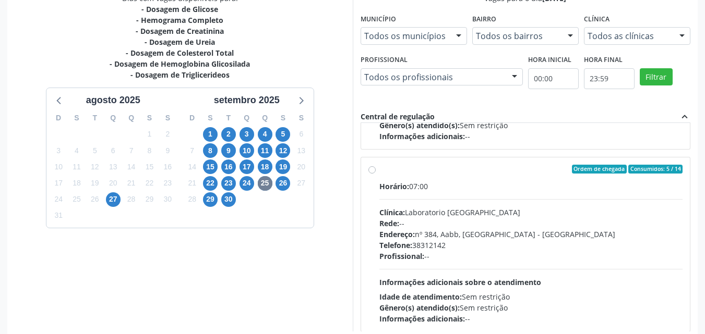
click at [374, 165] on div "Ordem de chegada Consumidos: 5 / 14 Horário: 07:00 Clínica: Laboratorio Sao Fra…" at bounding box center [525, 245] width 314 height 160
radio input "true"
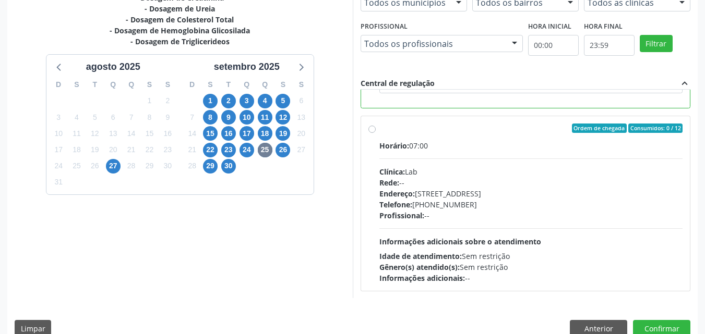
scroll to position [289, 0]
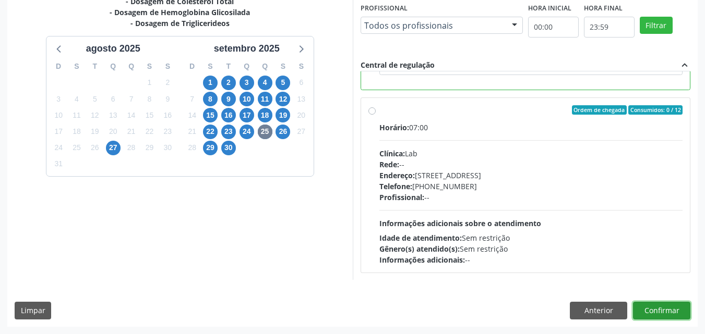
click at [647, 311] on button "Confirmar" at bounding box center [661, 311] width 57 height 18
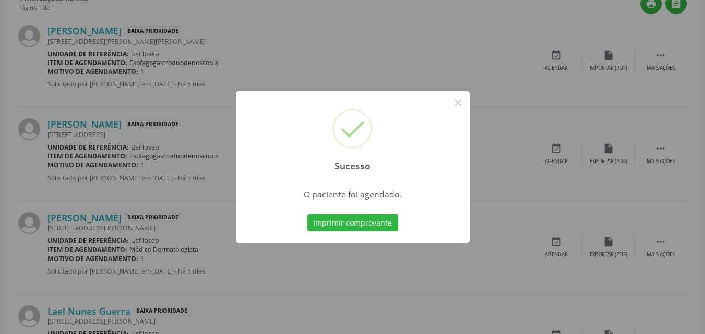
scroll to position [10, 0]
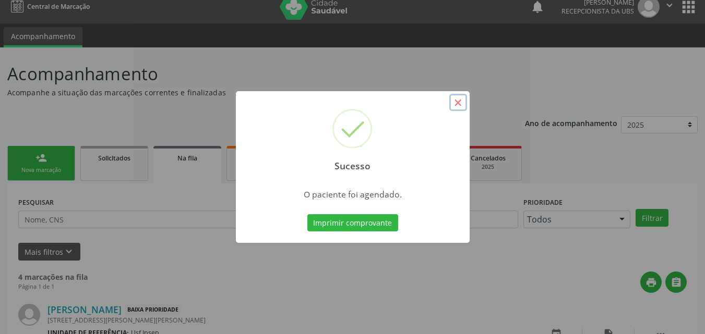
click at [462, 108] on button "×" at bounding box center [458, 103] width 18 height 18
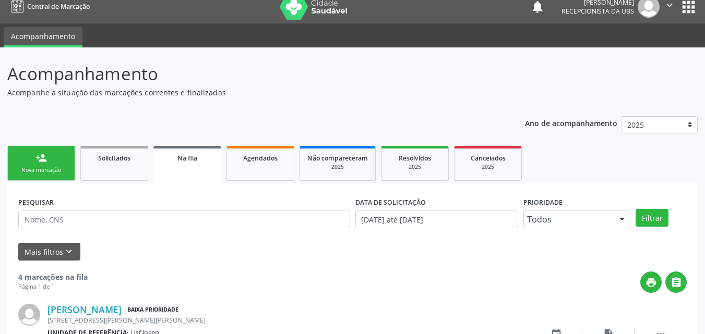
click at [41, 166] on link "person_add Nova marcação" at bounding box center [41, 163] width 68 height 35
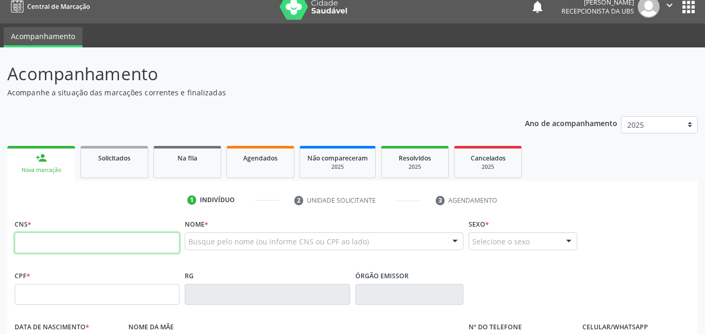
click at [21, 240] on input "text" at bounding box center [97, 243] width 165 height 21
type input "898 0034 4493 5651"
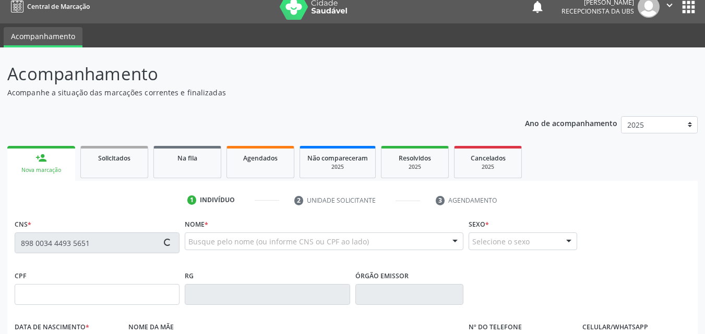
type input "116.058.094-46"
type input "[DATE]"
type input "[PERSON_NAME]"
type input "[PHONE_NUMBER]"
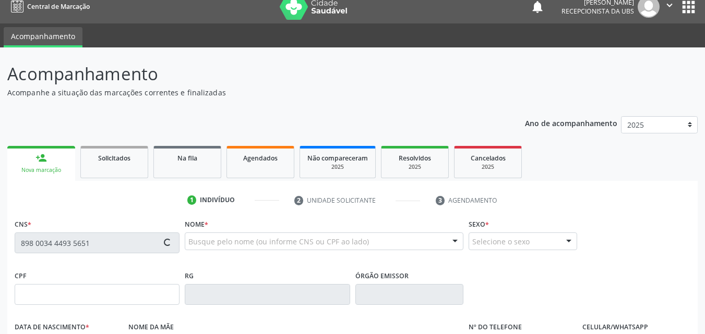
type input "440"
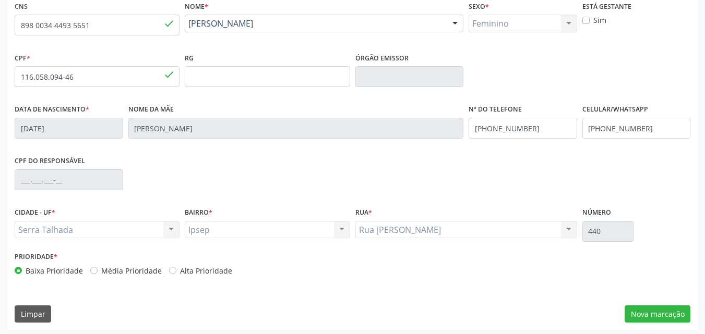
scroll to position [231, 0]
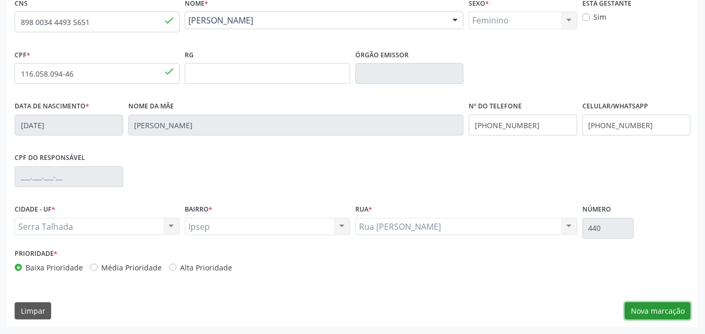
click at [650, 309] on button "Nova marcação" at bounding box center [657, 311] width 66 height 18
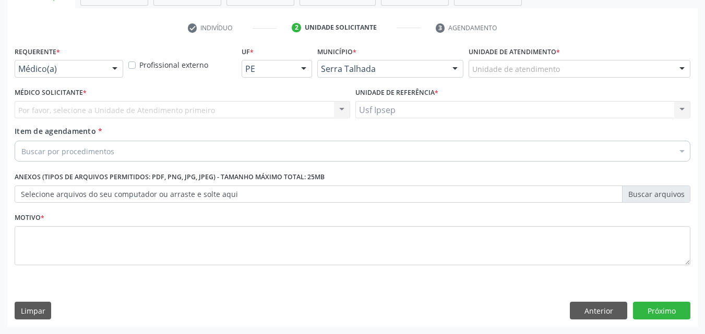
scroll to position [183, 0]
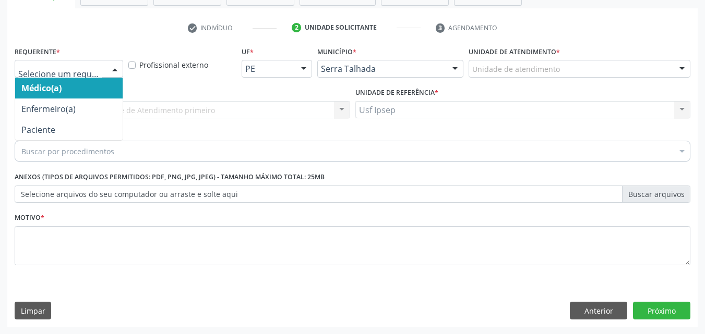
click at [111, 69] on div at bounding box center [115, 69] width 16 height 18
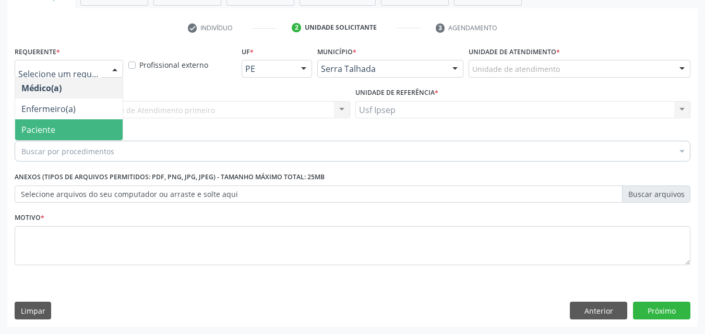
click at [54, 133] on span "Paciente" at bounding box center [38, 129] width 34 height 11
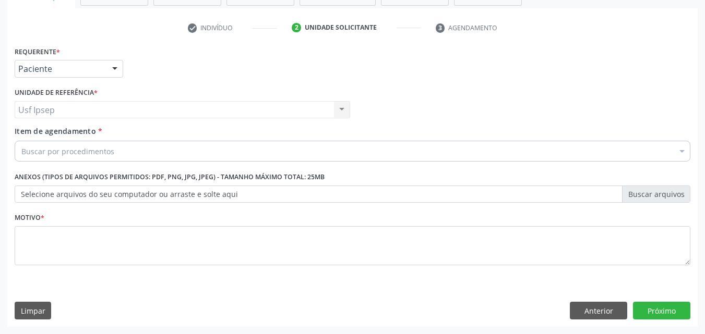
click at [26, 130] on span "Item de agendamento" at bounding box center [55, 131] width 81 height 10
click at [21, 141] on input "Item de agendamento *" at bounding box center [21, 151] width 0 height 21
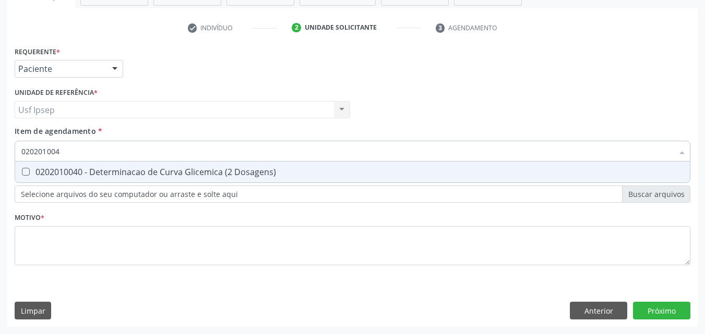
type input "0202010040"
click at [27, 168] on Dosagens\) at bounding box center [26, 172] width 8 height 8
click at [22, 168] on Dosagens\) "checkbox" at bounding box center [18, 171] width 7 height 7
checkbox Dosagens\) "true"
click at [70, 150] on input "0202010040" at bounding box center [346, 151] width 651 height 21
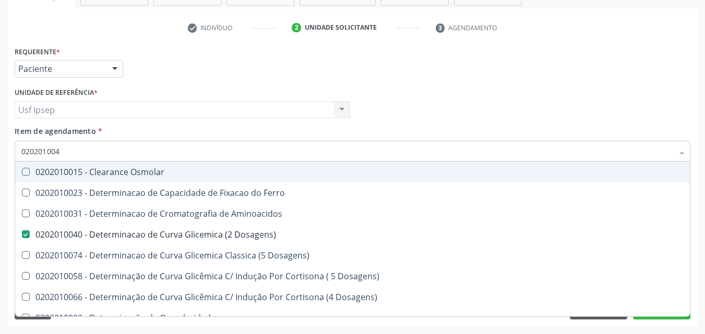
type input "02020100"
checkbox Osmolar "false"
type input "0202010"
checkbox Dosagens\) "false"
checkbox Dosagens\) "true"
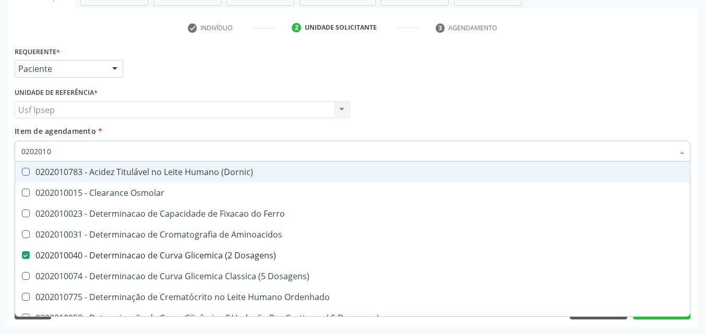
type input "020201"
checkbox Dosagens\) "false"
checkbox Ordenhado "true"
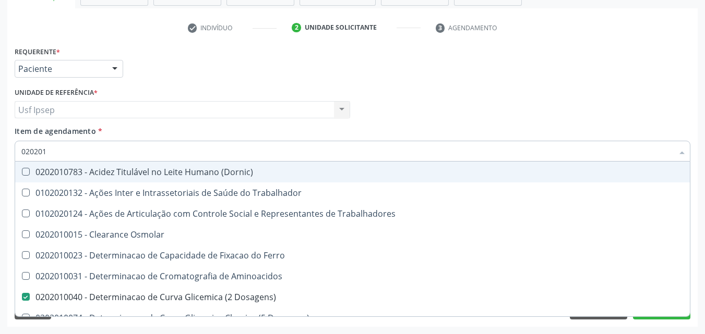
type input "02020"
checkbox Dosagens\) "false"
checkbox Latica "true"
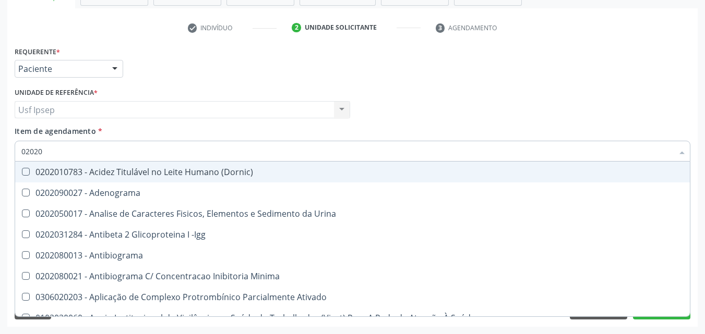
type input "0202"
checkbox Dosagens\) "false"
checkbox T3 "true"
type input "02020"
checkbox Parceria\) "true"
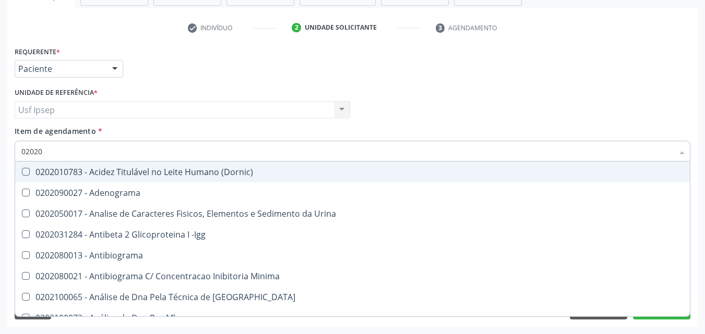
checkbox Dosagens\) "false"
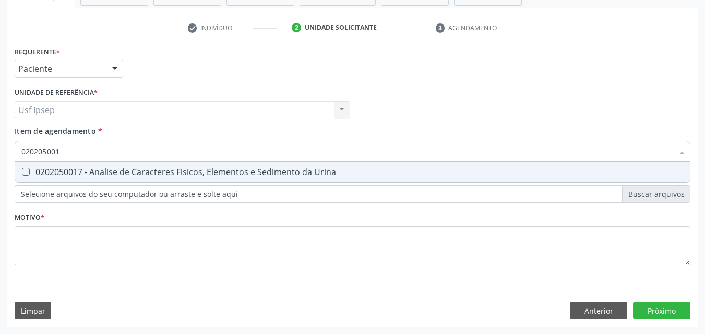
type input "0202050017"
click at [24, 172] on Urina at bounding box center [26, 172] width 8 height 8
click at [22, 172] on Urina "checkbox" at bounding box center [18, 171] width 7 height 7
checkbox Urina "true"
click at [66, 151] on input "0202050017" at bounding box center [346, 151] width 651 height 21
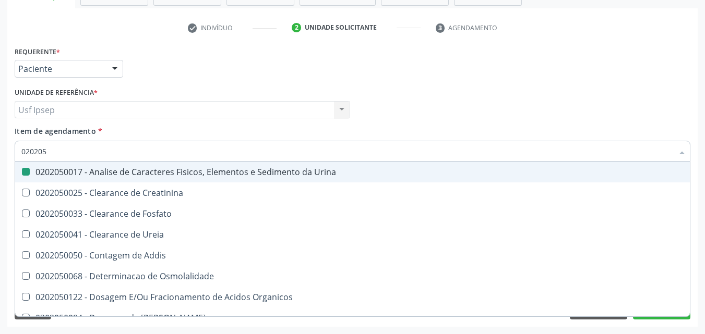
type input "02020"
checkbox Urina "false"
checkbox Fosfato "true"
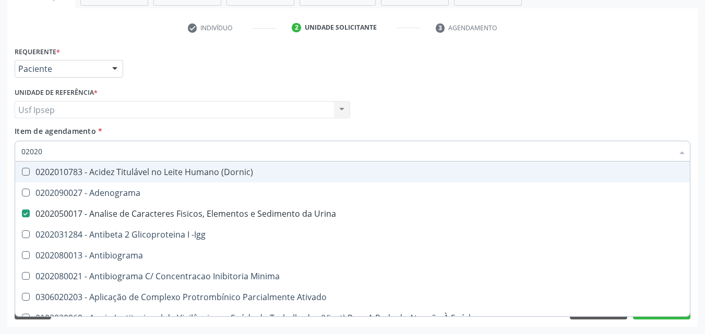
type input "0202"
checkbox Dosagens\) "false"
checkbox T3 "true"
type input "020"
checkbox Urina "false"
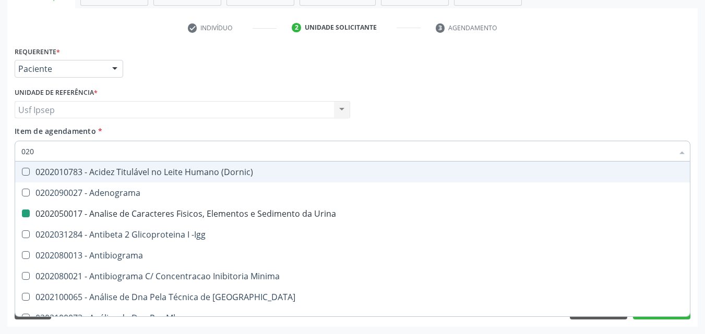
checkbox Creatinina "true"
checkbox Dosagens\) "false"
checkbox \(Anti-Hbe\) "true"
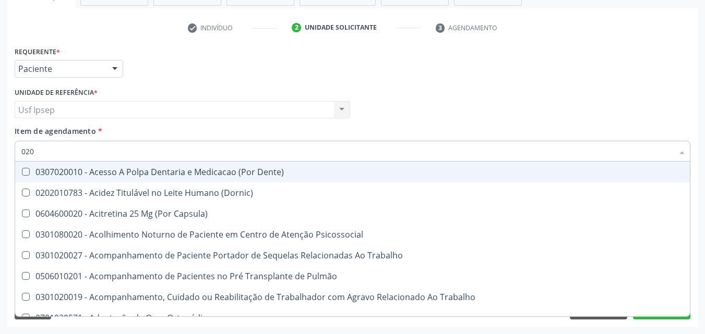
type input "02"
checkbox Urina "false"
checkbox Recombinante "true"
checkbox Dosagens\) "false"
checkbox 37Oc "true"
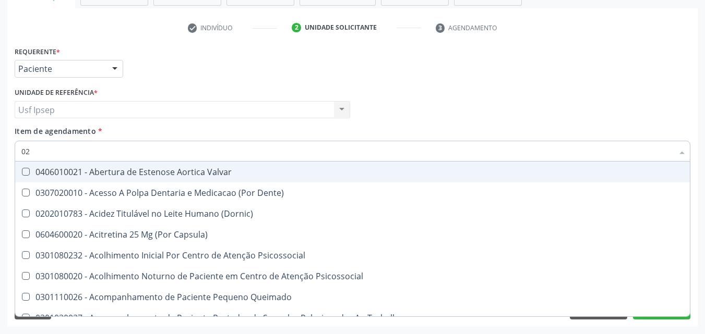
type input "020"
checkbox Terapeutica "true"
checkbox Urina "false"
checkbox Captação "true"
checkbox Dosagens\) "false"
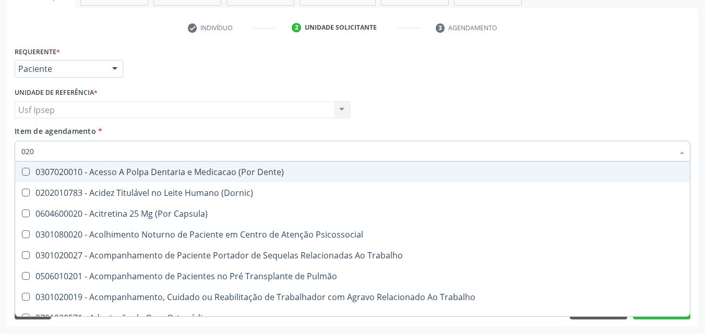
type input "0202"
checkbox Capsula\) "true"
checkbox Urina "false"
checkbox Arquitetura "true"
checkbox Dosagens\) "false"
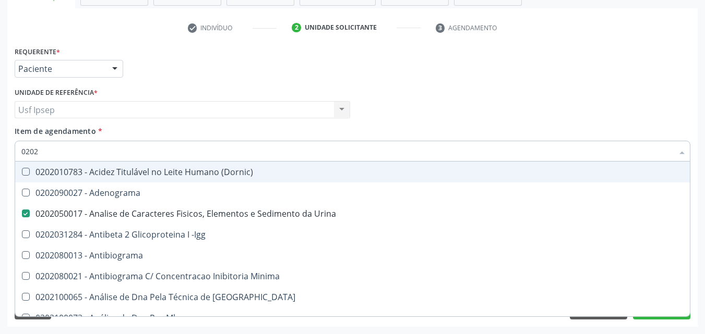
type input "02020"
checkbox Parceria\) "true"
checkbox Dosagens\) "false"
type input "020205"
checkbox \(Dornic\) "true"
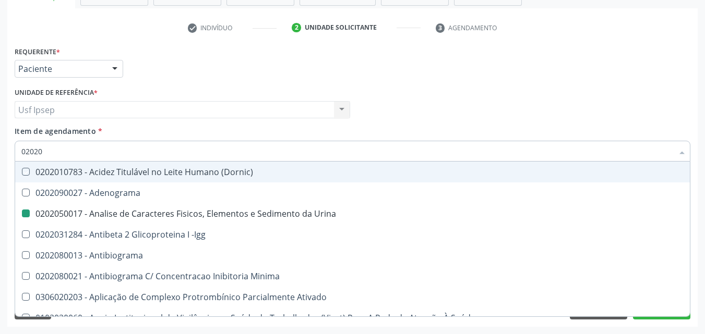
checkbox Urina "false"
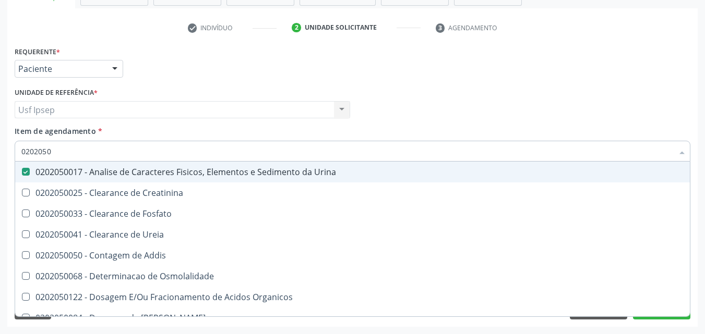
click at [52, 150] on input "0202050" at bounding box center [346, 151] width 651 height 21
type input "02020"
checkbox Urina "false"
checkbox Fosfato "true"
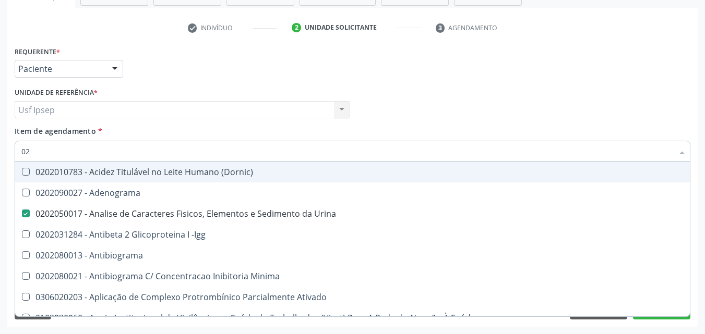
type input "0"
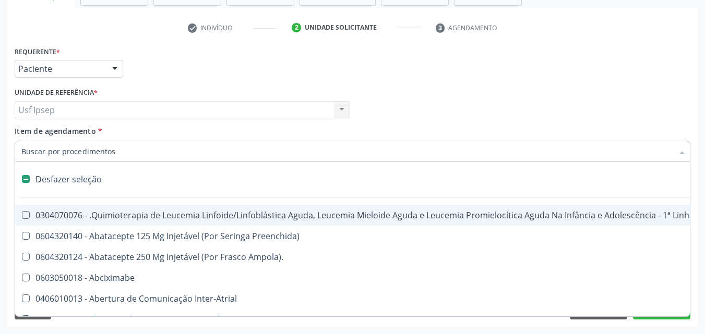
checkbox Ampola\)\ "false"
checkbox Fígado "false"
checkbox Congênito "false"
checkbox Coração "false"
checkbox \(Uaa\)\ "false"
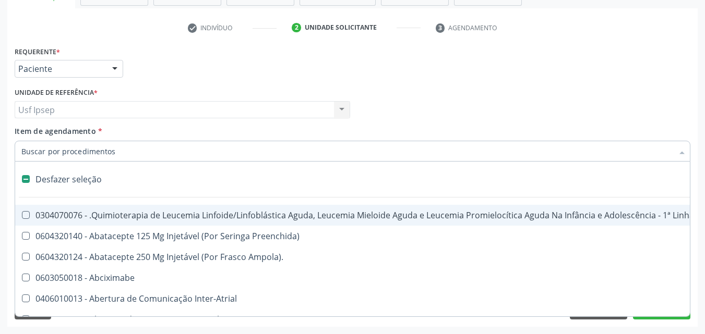
checkbox Urina "true"
checkbox Mental "false"
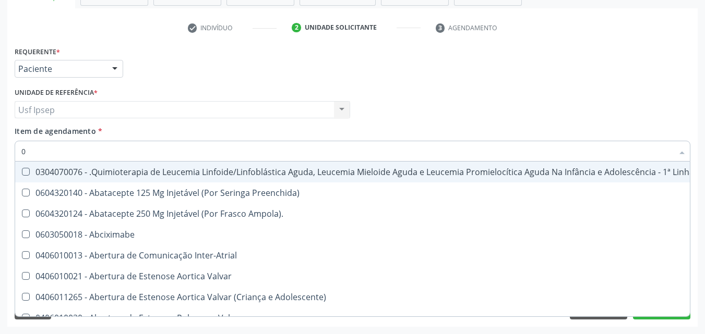
type input "02"
checkbox Coração "true"
checkbox Urina "false"
checkbox Infusão "true"
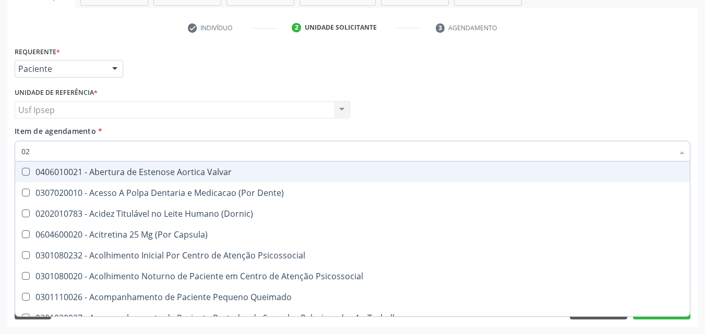
type input "020"
checkbox Terapeutica "true"
checkbox Urina "false"
checkbox Captação "true"
checkbox Dosagens\) "false"
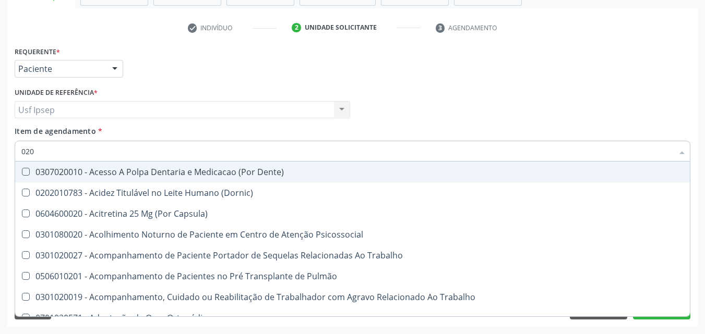
type input "0202"
checkbox Capsula\) "true"
checkbox Urina "false"
checkbox Arquitetura "true"
checkbox Dosagens\) "false"
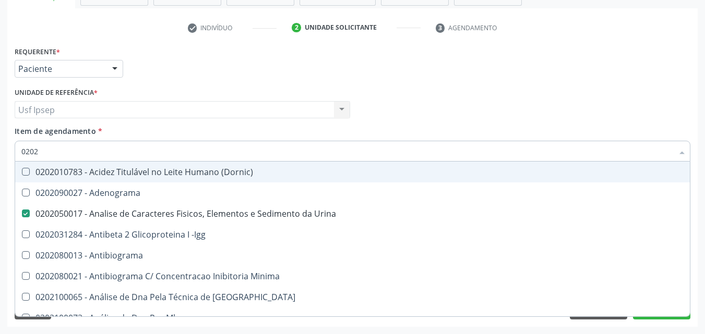
type input "02020"
checkbox Parceria\) "true"
checkbox Dosagens\) "false"
type input "020202"
checkbox Urina "false"
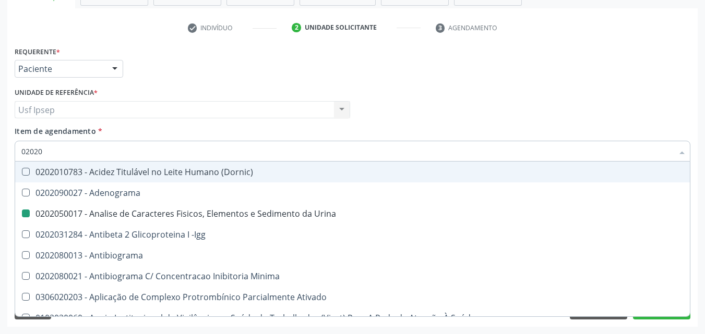
checkbox Dosagens\) "false"
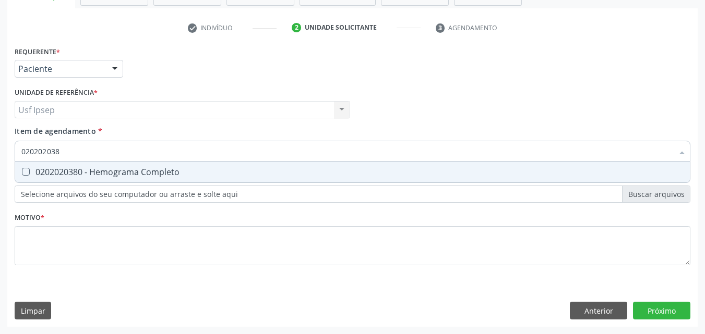
scroll to position [0, 0]
type input "0202020380"
click at [22, 171] on Completo at bounding box center [26, 172] width 8 height 8
click at [22, 171] on Completo "checkbox" at bounding box center [18, 171] width 7 height 7
checkbox Completo "true"
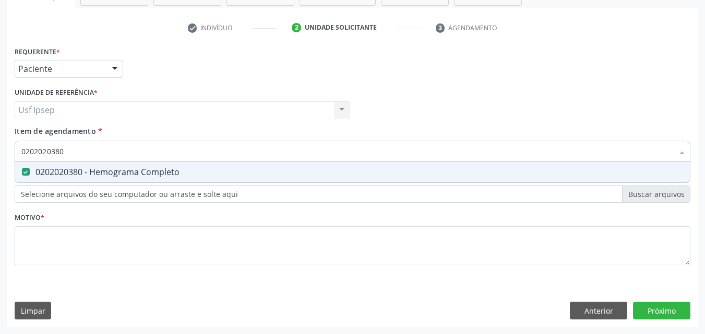
click at [66, 153] on input "0202020380" at bounding box center [346, 151] width 651 height 21
type input "02020203"
checkbox Completo "false"
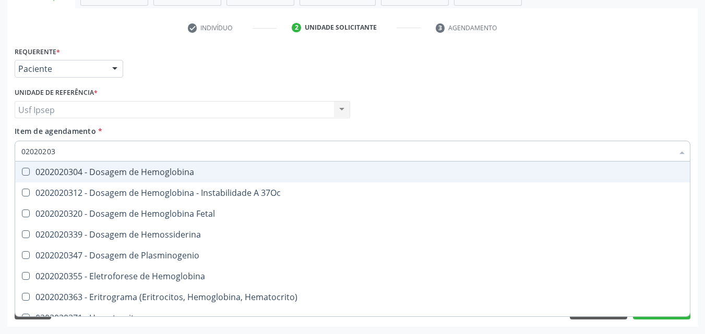
type input "0202020"
checkbox Completo "false"
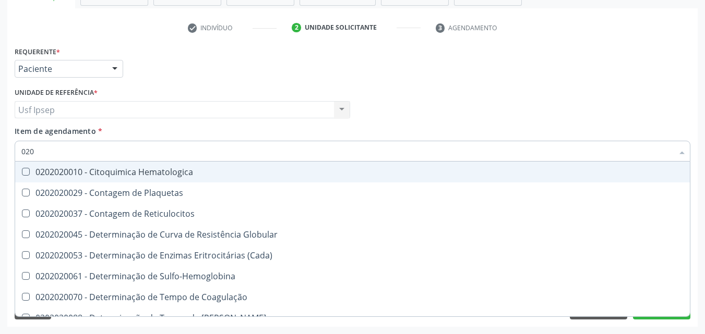
type input "02"
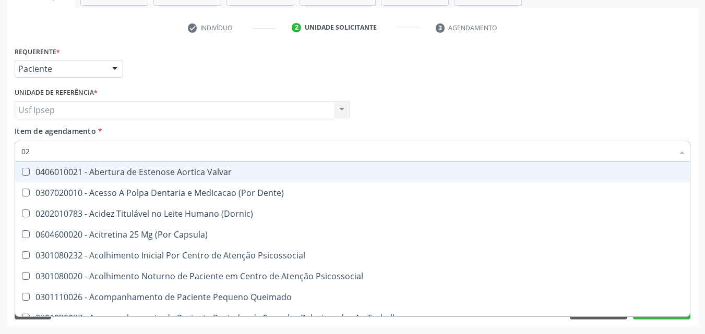
checkbox \(Dornic\) "false"
checkbox Terapeutica "false"
checkbox Revestido\) "false"
checkbox Reto "false"
checkbox Urina "true"
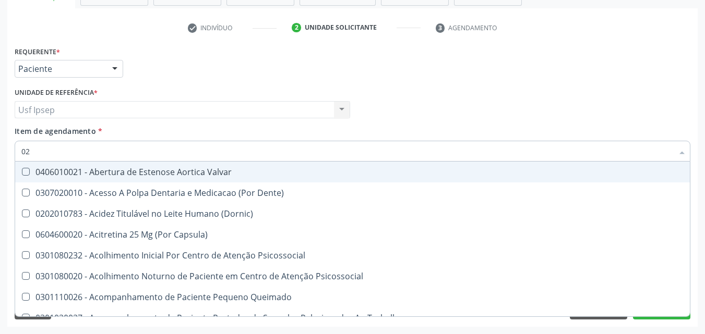
type input "020"
checkbox Terapeutica "true"
checkbox Urina "false"
checkbox Captação "true"
checkbox Dosagens\) "false"
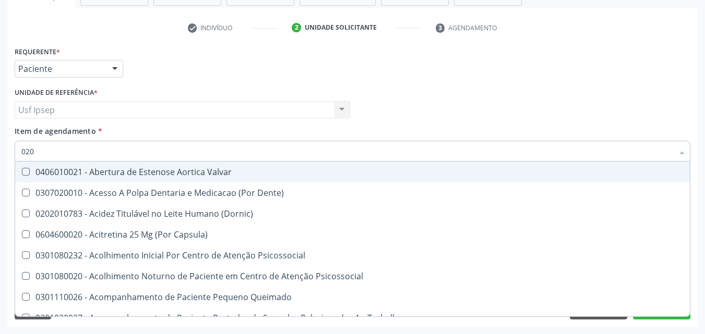
checkbox \(T3\) "true"
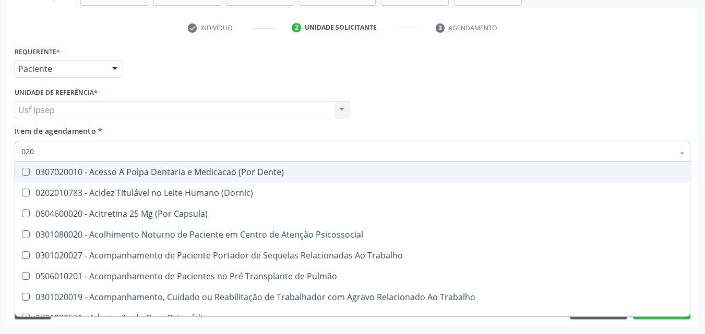
type input "0202"
checkbox Capsula\) "true"
checkbox Urina "false"
checkbox Arquitetura "true"
checkbox Biologica "true"
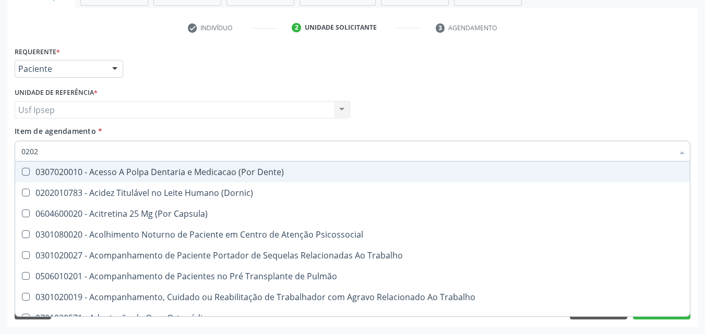
checkbox Dosagens\) "false"
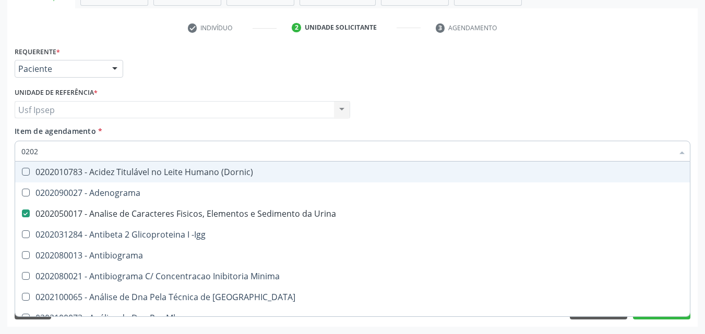
type input "02020"
checkbox Parceria\) "true"
checkbox Dosagens\) "false"
checkbox Zinco "true"
checkbox Completo "false"
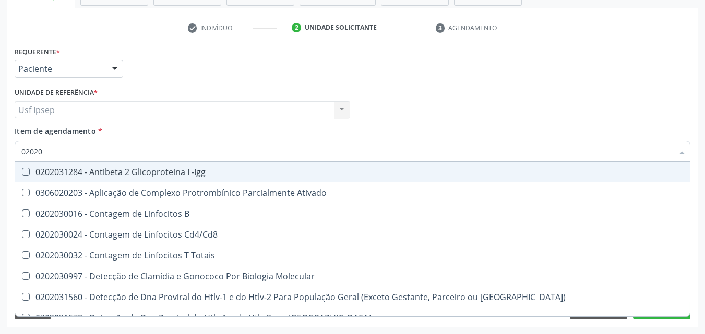
type input "020203"
checkbox B "false"
checkbox Completo "true"
checkbox Proteinas "false"
type input "0202030"
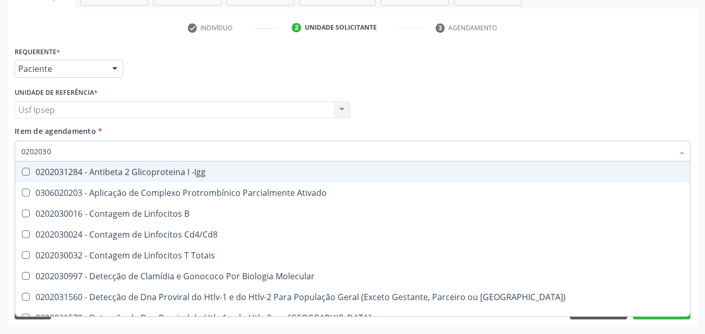
checkbox Completo "false"
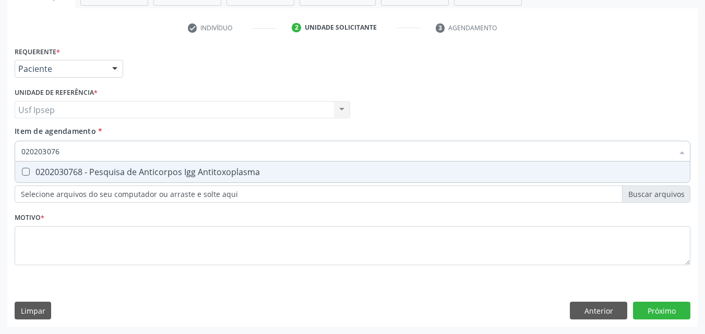
type input "0202030768"
click at [28, 169] on Antitoxoplasma at bounding box center [26, 172] width 8 height 8
click at [22, 169] on Antitoxoplasma "checkbox" at bounding box center [18, 171] width 7 height 7
checkbox Antitoxoplasma "true"
click at [72, 143] on input "0202030768" at bounding box center [346, 151] width 651 height 21
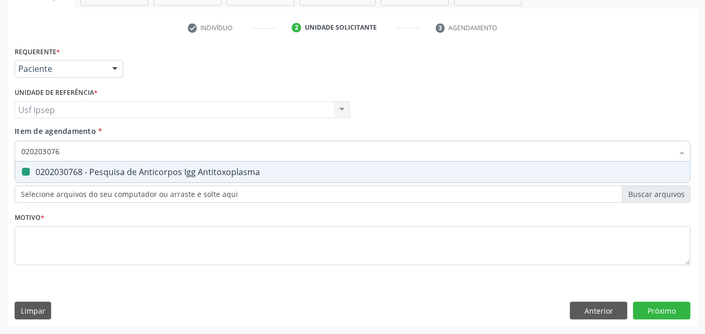
type input "02020307"
checkbox Antitoxoplasma "false"
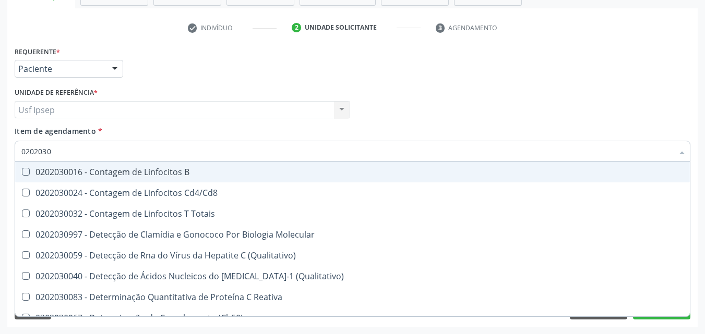
type input "020203"
checkbox Antiglomerulo "true"
checkbox Antitoxoplasma "false"
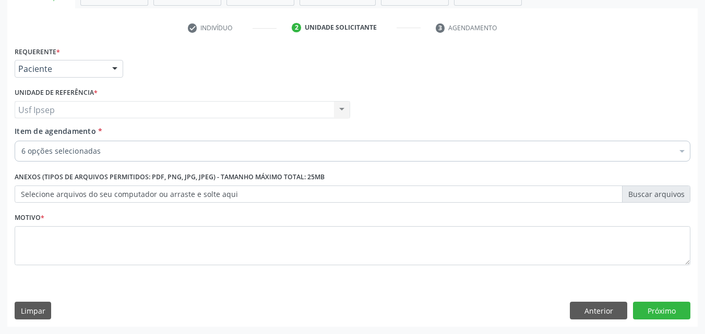
scroll to position [183, 0]
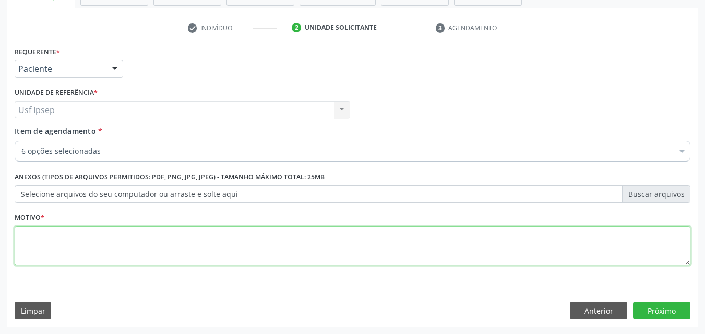
click at [20, 246] on textarea at bounding box center [352, 246] width 675 height 40
type textarea "1"
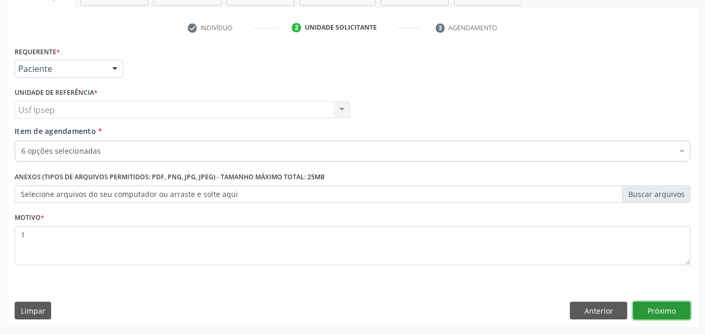
click at [669, 309] on button "Próximo" at bounding box center [661, 311] width 57 height 18
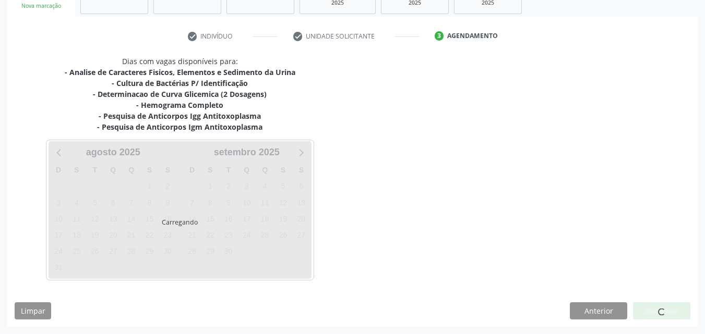
scroll to position [174, 0]
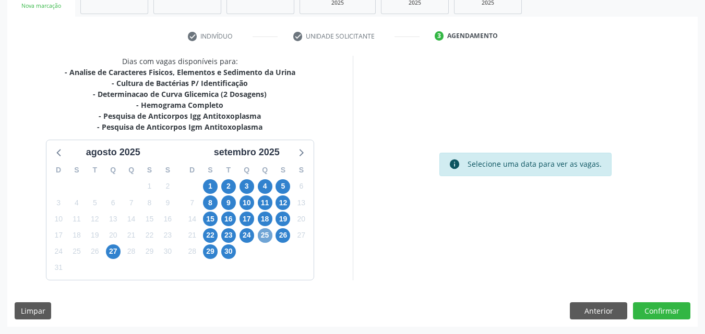
click at [268, 234] on span "25" at bounding box center [265, 235] width 15 height 15
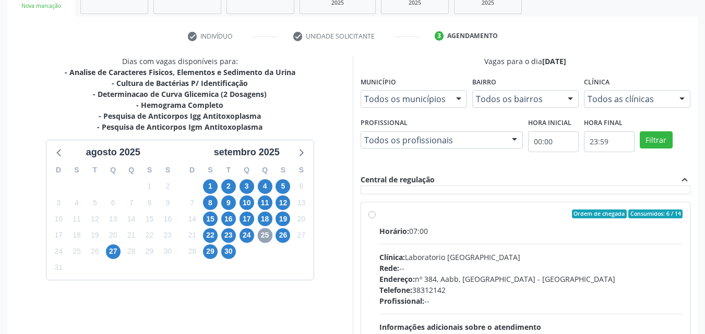
scroll to position [156, 0]
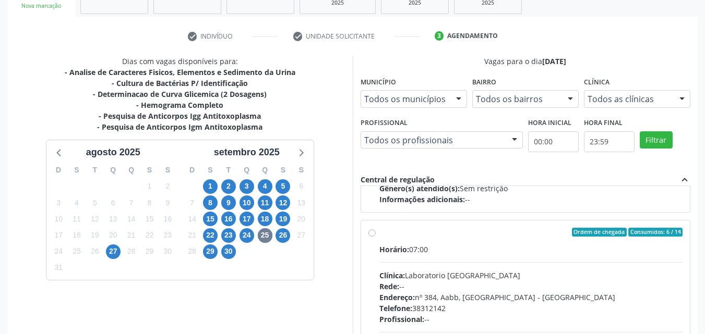
click at [379, 230] on label "Ordem de chegada Consumidos: 6 / 14 Horário: 07:00 Clínica: Laboratorio [GEOGRA…" at bounding box center [530, 308] width 303 height 160
click at [372, 230] on input "Ordem de chegada Consumidos: 6 / 14 Horário: 07:00 Clínica: Laboratorio [GEOGRA…" at bounding box center [371, 232] width 7 height 9
radio input "true"
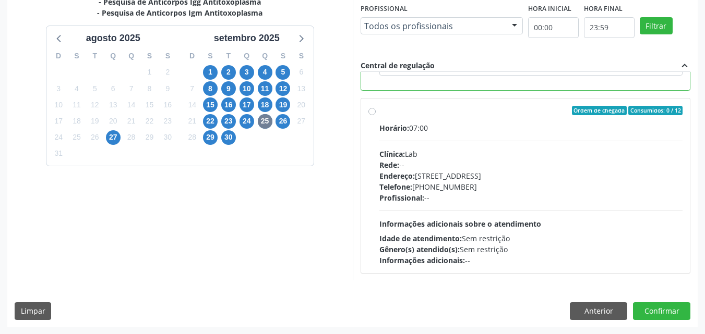
scroll to position [289, 0]
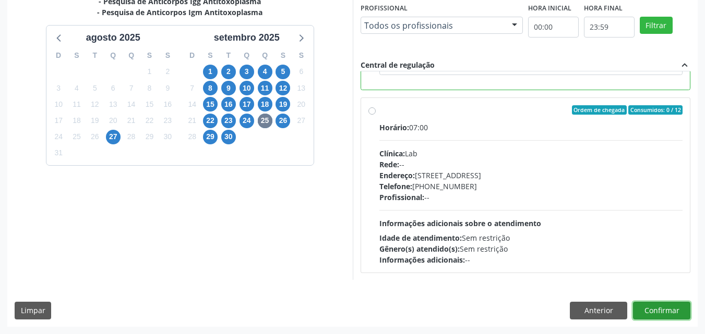
click at [663, 314] on button "Confirmar" at bounding box center [661, 311] width 57 height 18
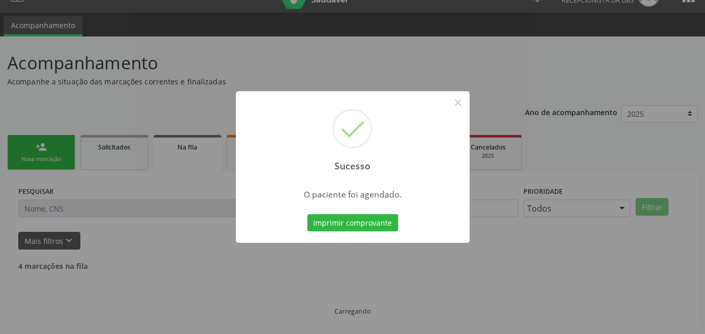
scroll to position [10, 0]
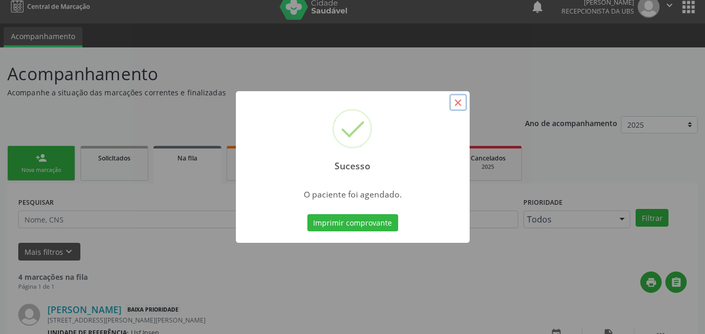
click at [457, 103] on button "×" at bounding box center [458, 103] width 18 height 18
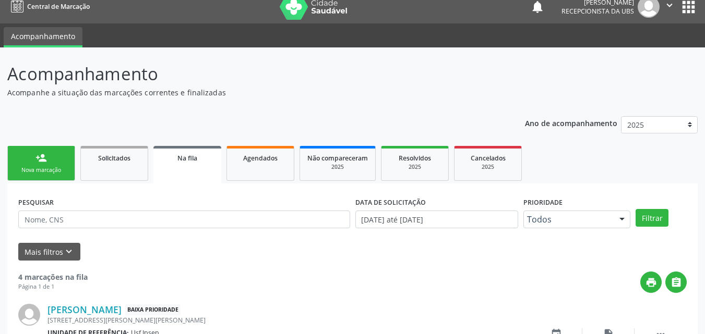
click at [33, 175] on link "person_add Nova marcação" at bounding box center [41, 163] width 68 height 35
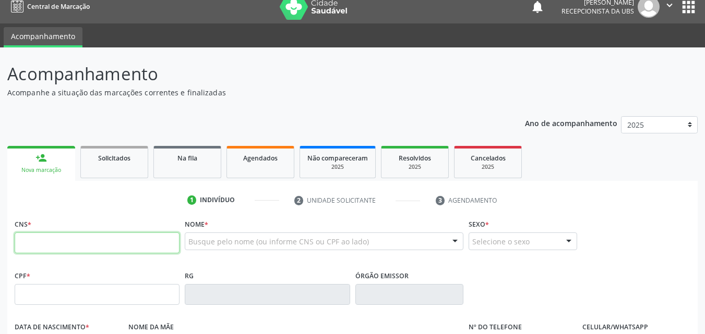
click at [18, 245] on input "text" at bounding box center [97, 243] width 165 height 21
click at [27, 242] on input "text" at bounding box center [97, 243] width 165 height 21
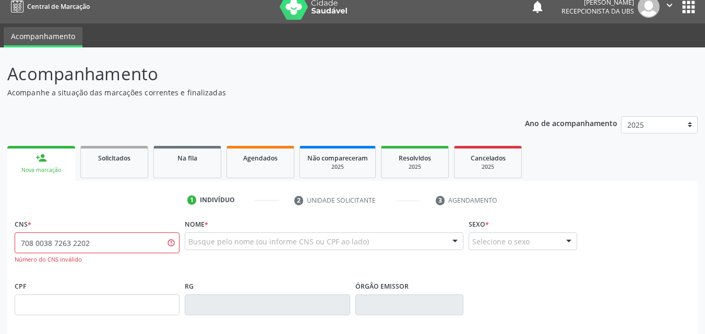
click at [160, 204] on ul "1 Indivíduo 2 Unidade solicitante 3 Agendamento" at bounding box center [352, 200] width 690 height 17
click at [94, 245] on input "708 0038 7263 2202" at bounding box center [97, 243] width 165 height 21
type input "7"
type input "708 00"
click at [110, 208] on ul "1 Indivíduo 2 Unidade solicitante 3 Agendamento" at bounding box center [352, 200] width 690 height 17
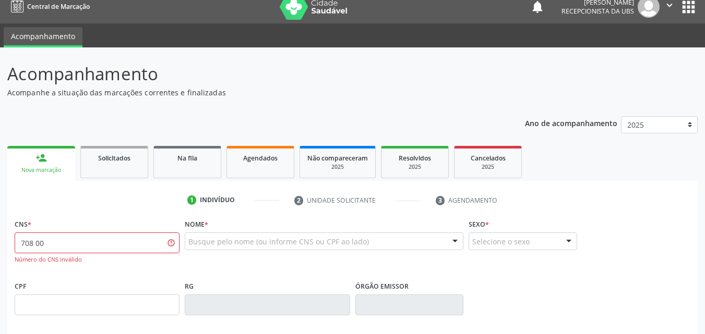
click at [56, 170] on div "Nova marcação" at bounding box center [41, 170] width 53 height 8
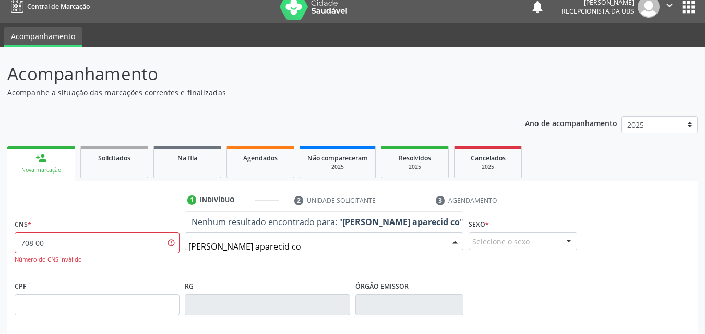
type input "[PERSON_NAME] aparecid cod"
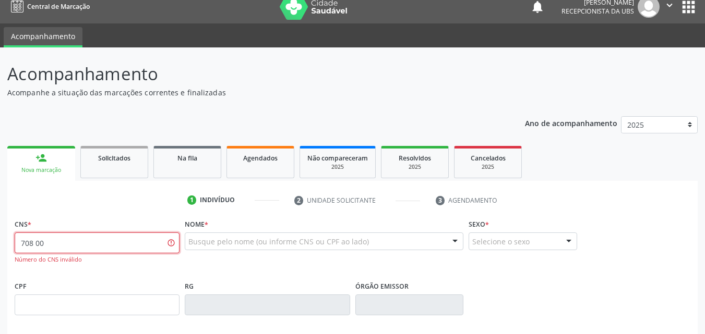
click at [46, 244] on input "708 00" at bounding box center [97, 243] width 165 height 21
type input "7"
click at [43, 177] on link "person_add Nova marcação" at bounding box center [41, 163] width 68 height 35
click at [27, 172] on div "Nova marcação" at bounding box center [41, 170] width 53 height 8
